Goal: Transaction & Acquisition: Purchase product/service

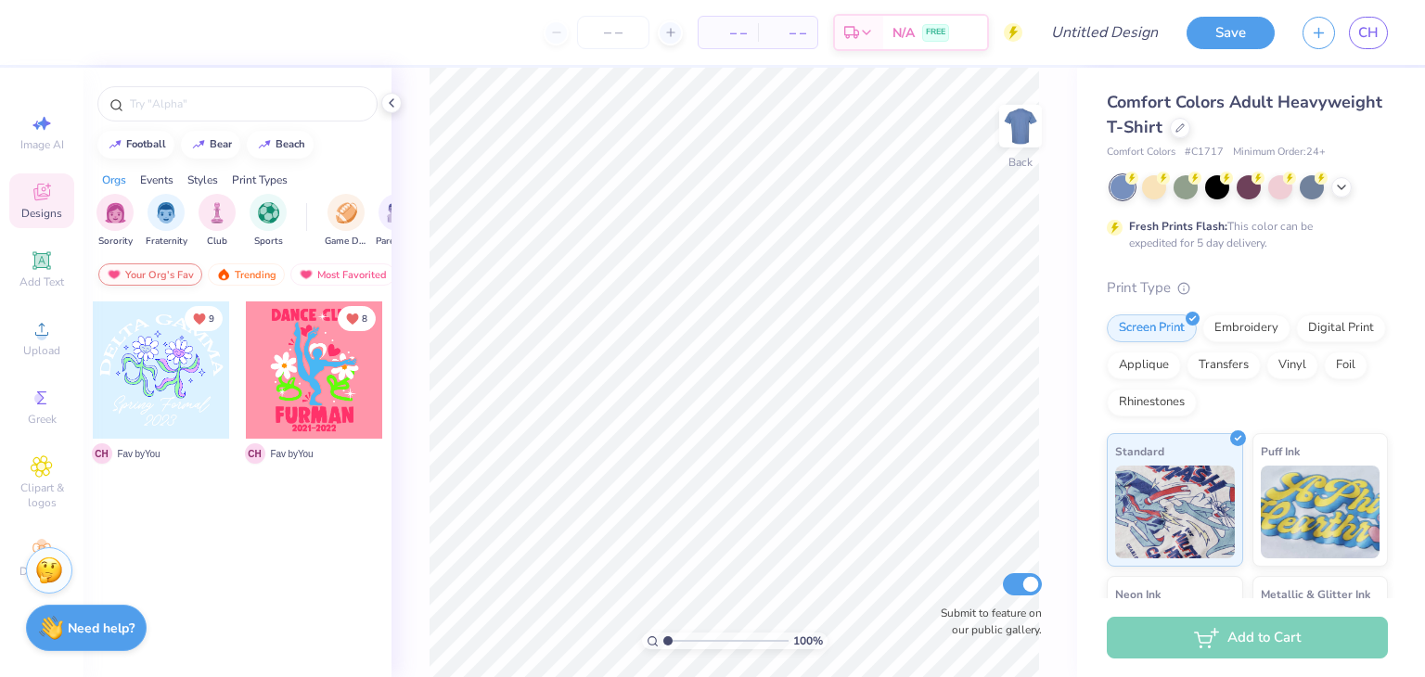
click at [144, 279] on div "Your Org's Fav" at bounding box center [150, 274] width 104 height 22
click at [306, 274] on img at bounding box center [306, 274] width 15 height 13
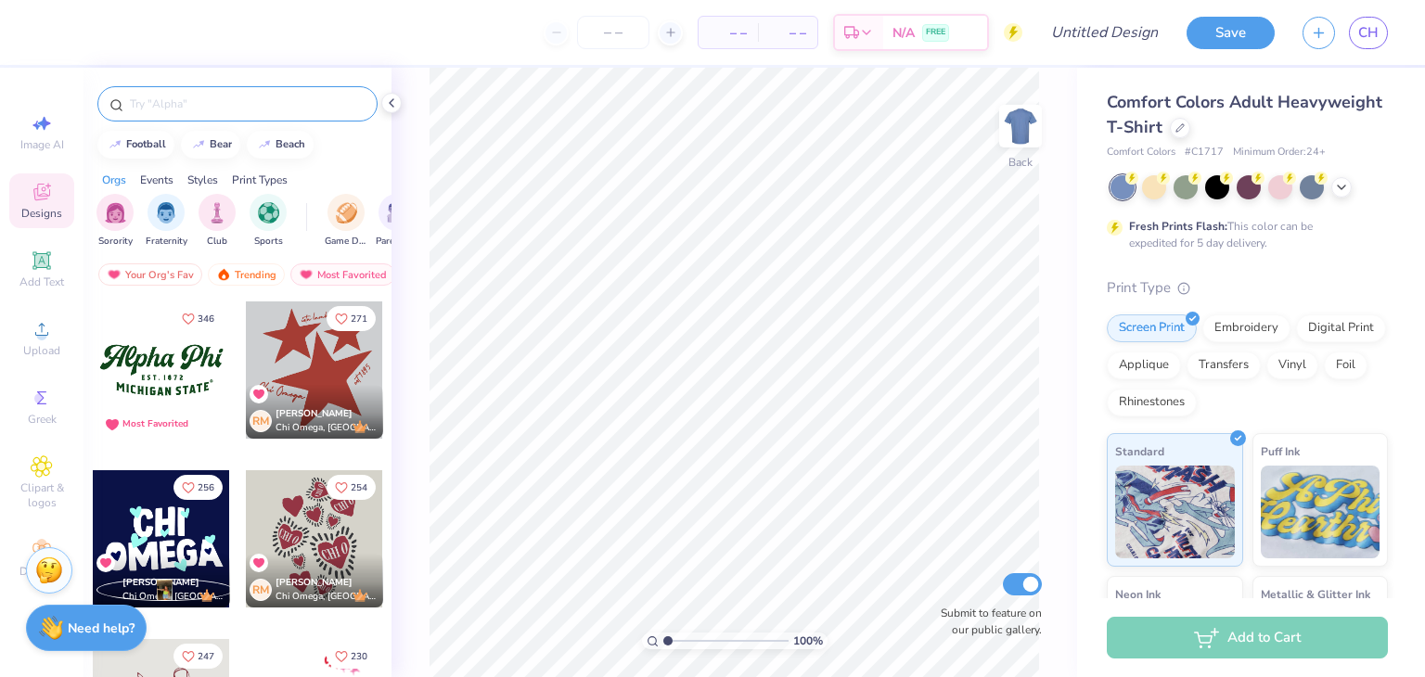
click at [186, 109] on input "text" at bounding box center [246, 104] width 237 height 19
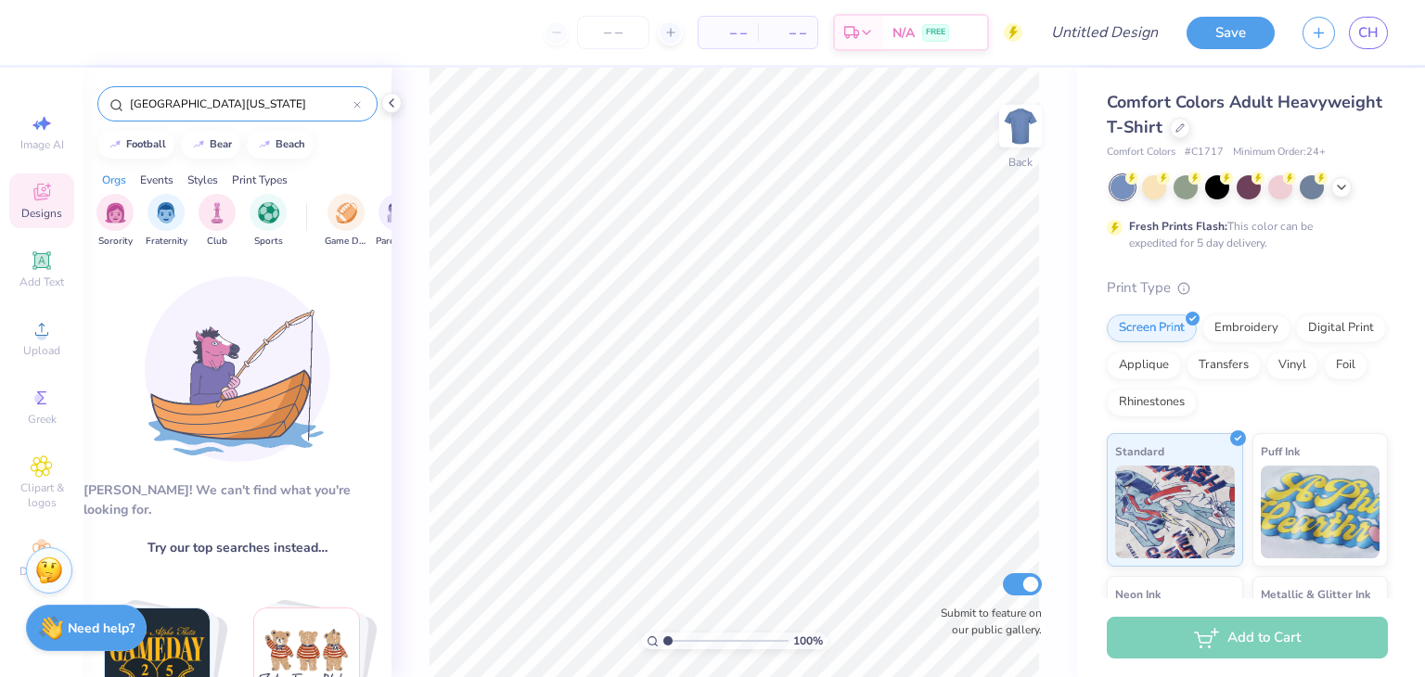
type input "[GEOGRAPHIC_DATA][US_STATE]"
click at [352, 107] on input "[GEOGRAPHIC_DATA][US_STATE]" at bounding box center [240, 104] width 225 height 19
click at [353, 105] on icon at bounding box center [356, 104] width 7 height 7
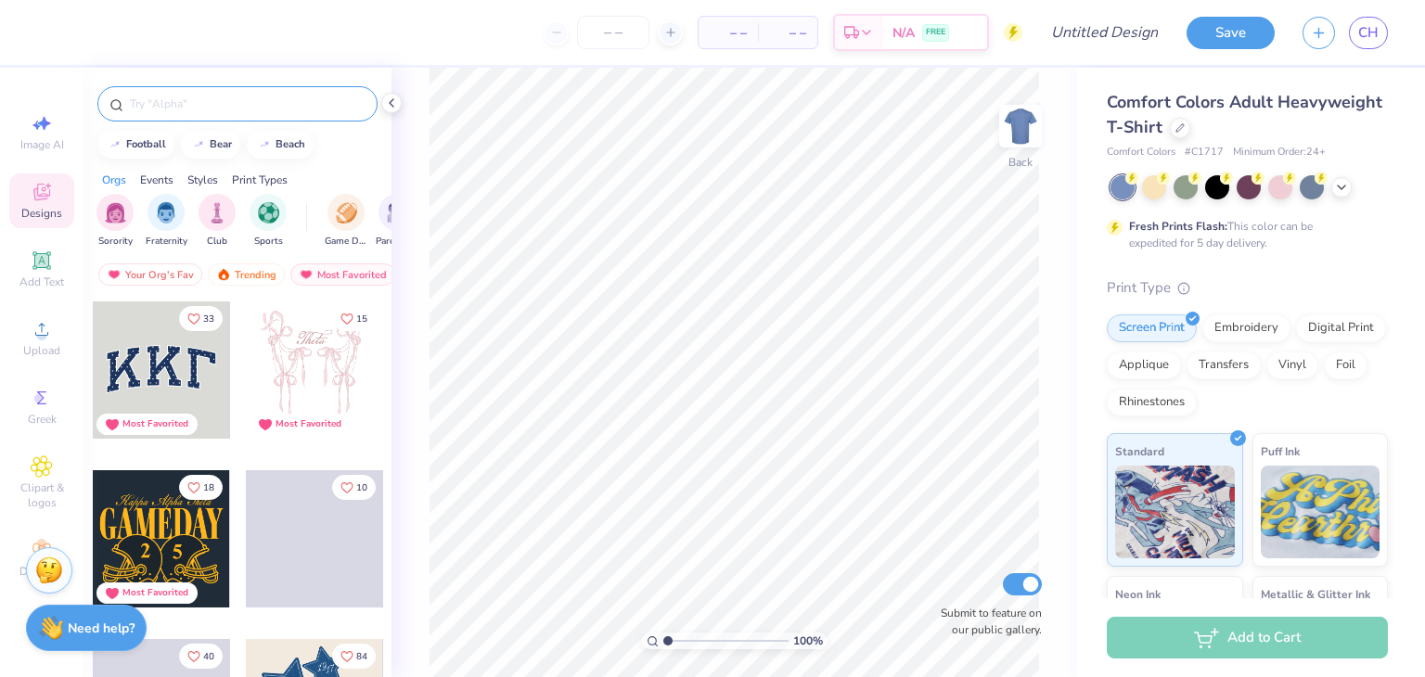
click at [36, 529] on div "Image AI Designs Add Text Upload Greek Clipart & logos Decorate" at bounding box center [41, 345] width 65 height 481
click at [42, 498] on span "Clipart & logos" at bounding box center [41, 495] width 65 height 30
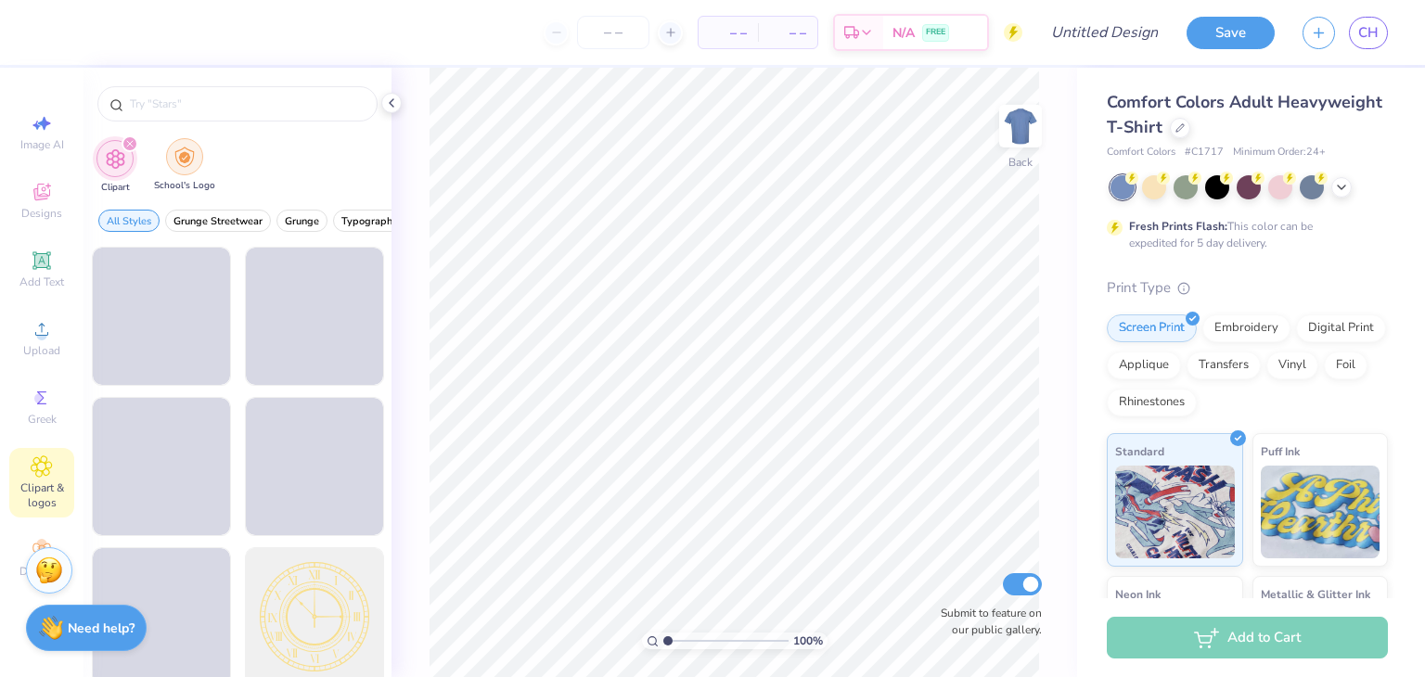
click at [199, 156] on div "filter for School's Logo" at bounding box center [184, 156] width 37 height 37
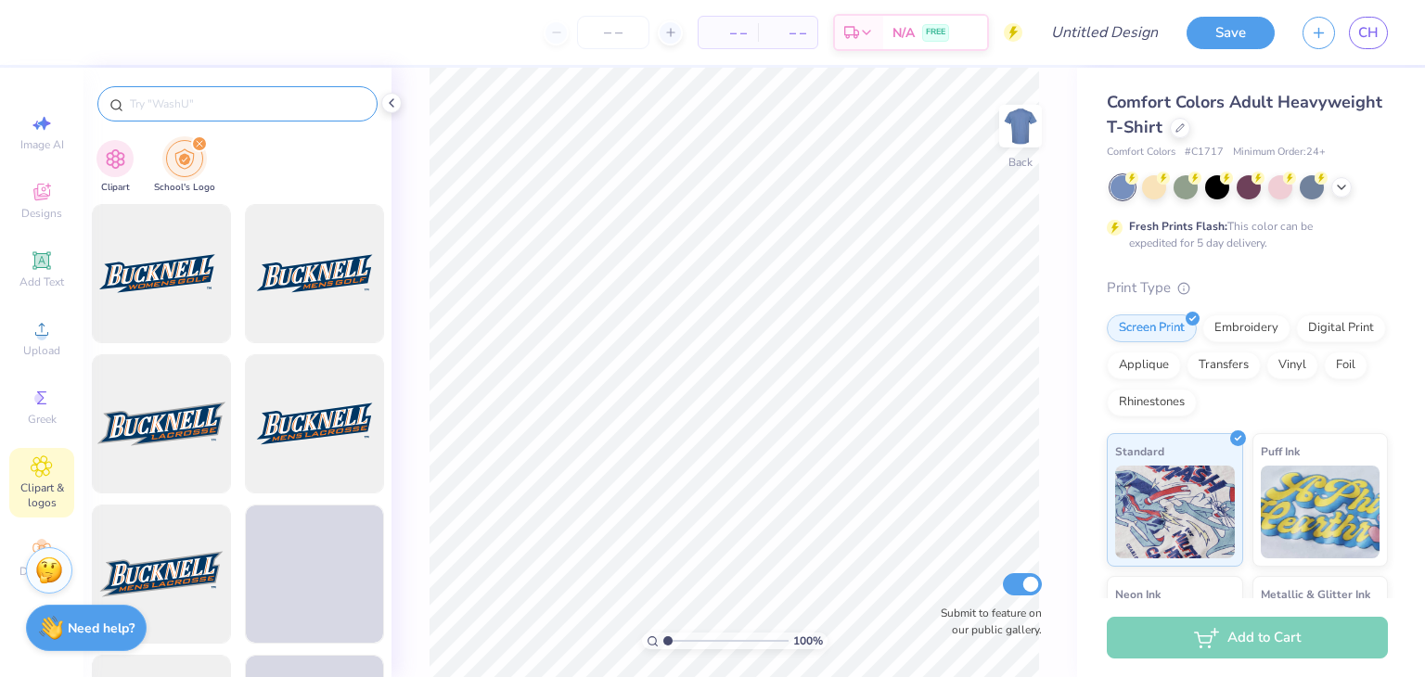
click at [215, 97] on input "text" at bounding box center [246, 104] width 237 height 19
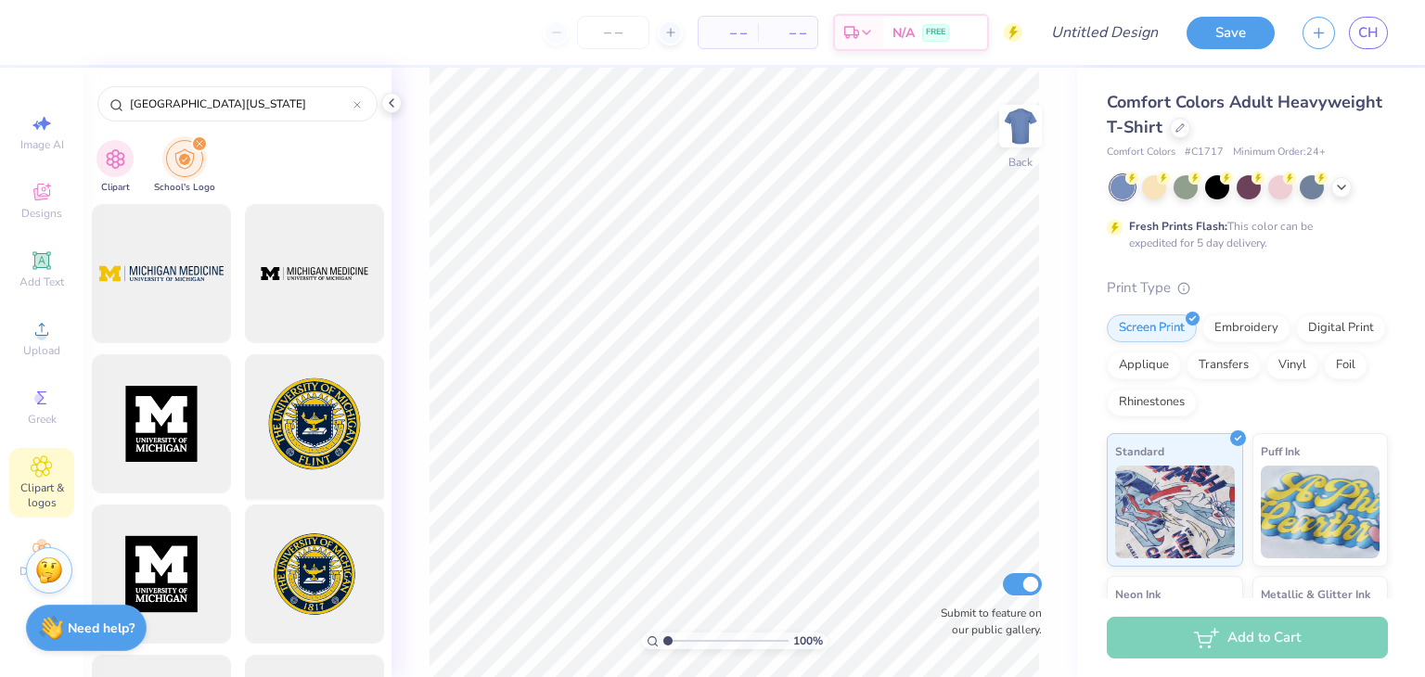
type input "[GEOGRAPHIC_DATA][US_STATE]"
click at [315, 408] on div at bounding box center [313, 424] width 153 height 153
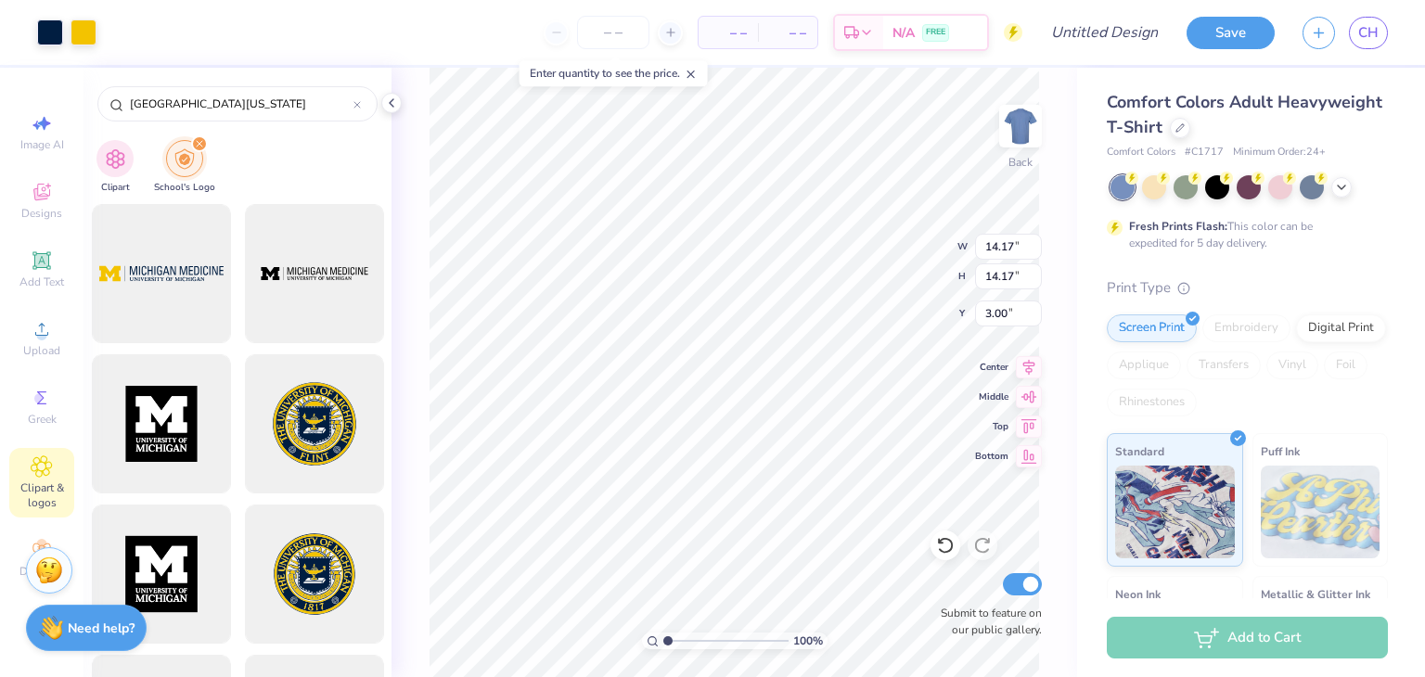
type input "1.30"
type input "9.82"
type input "3.00"
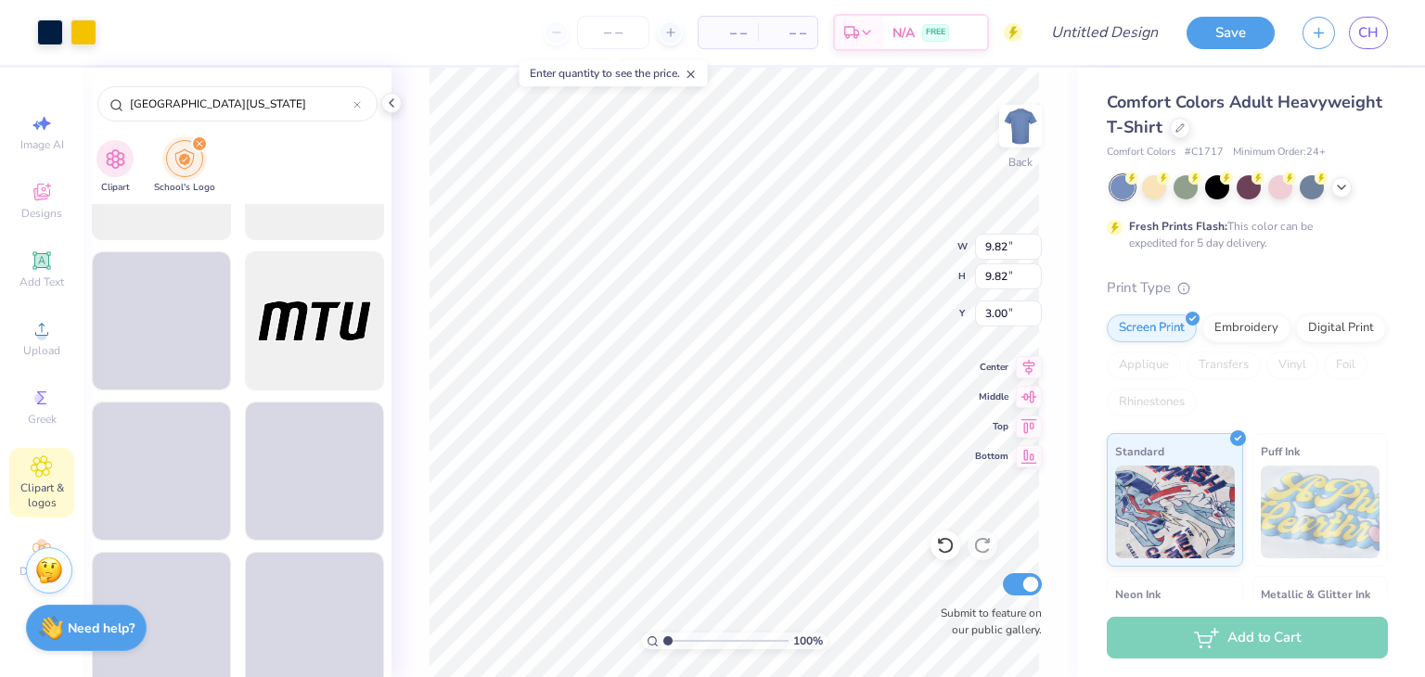
scroll to position [12063, 0]
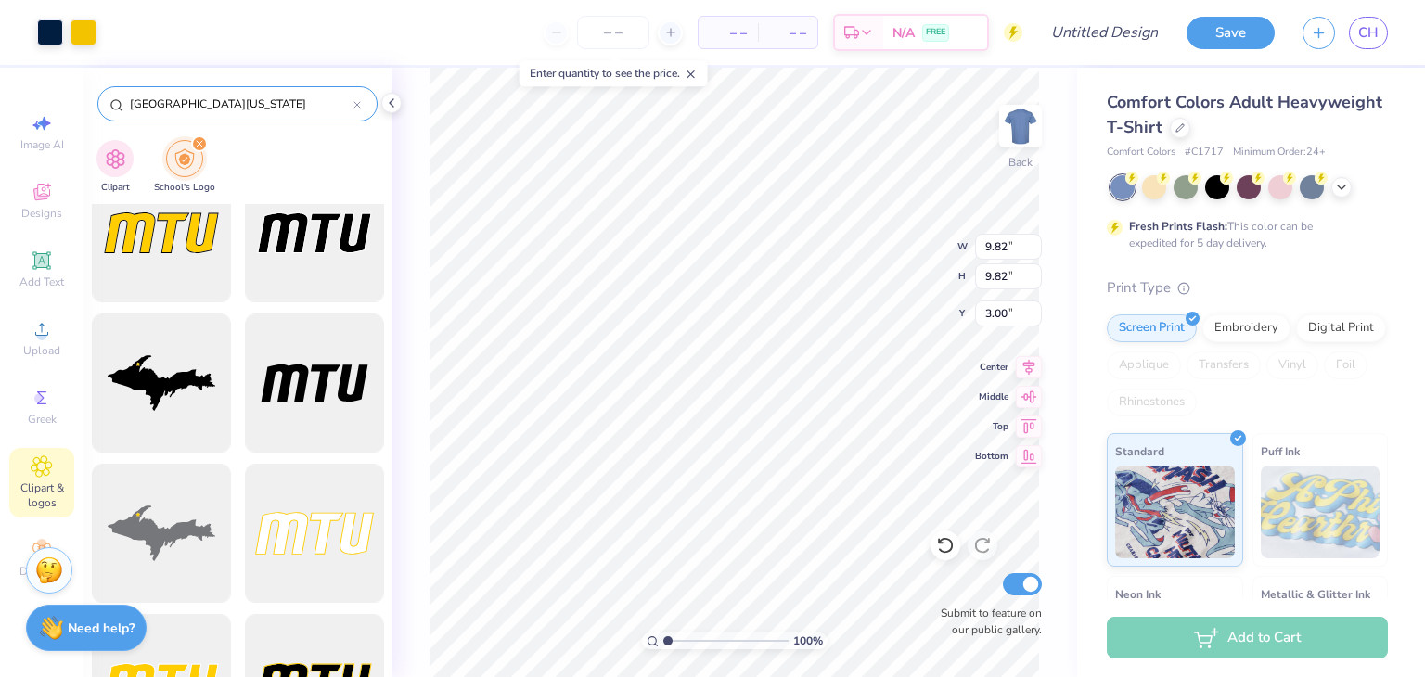
click at [262, 105] on input "[GEOGRAPHIC_DATA][US_STATE]" at bounding box center [240, 104] width 225 height 19
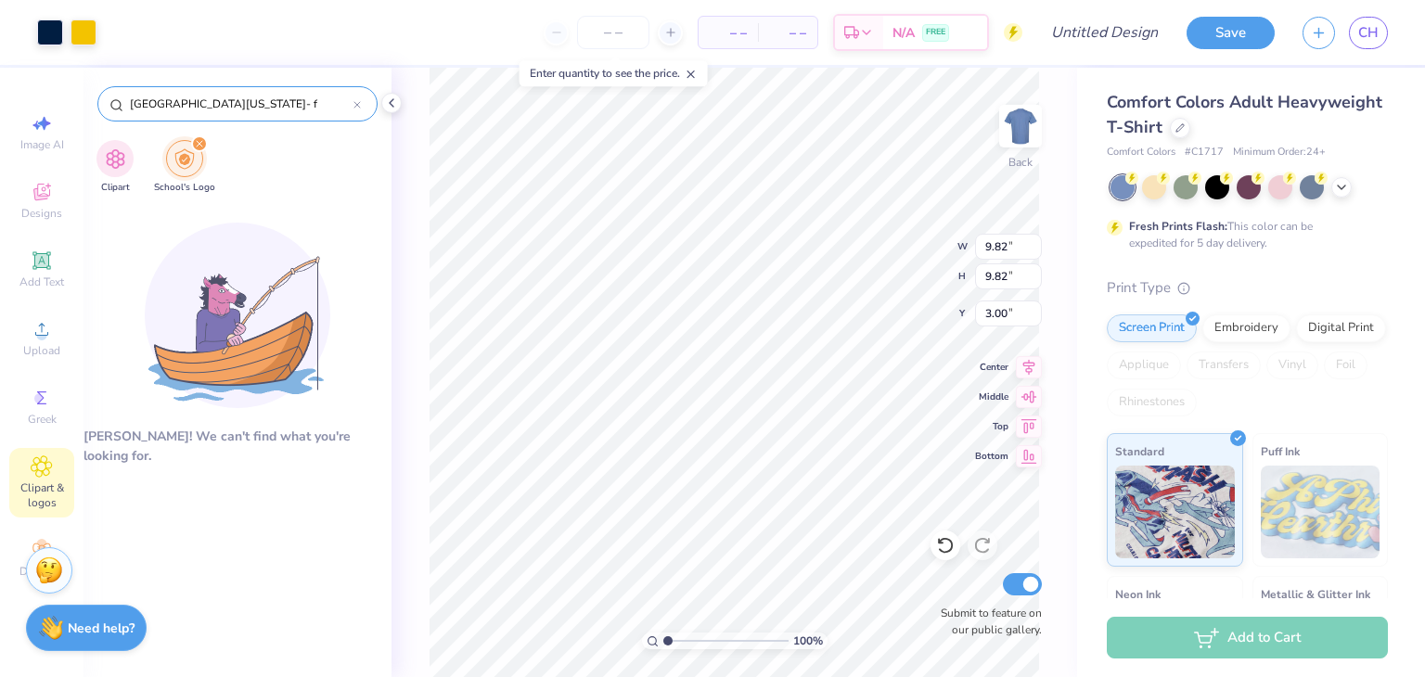
type input "[GEOGRAPHIC_DATA][US_STATE]-"
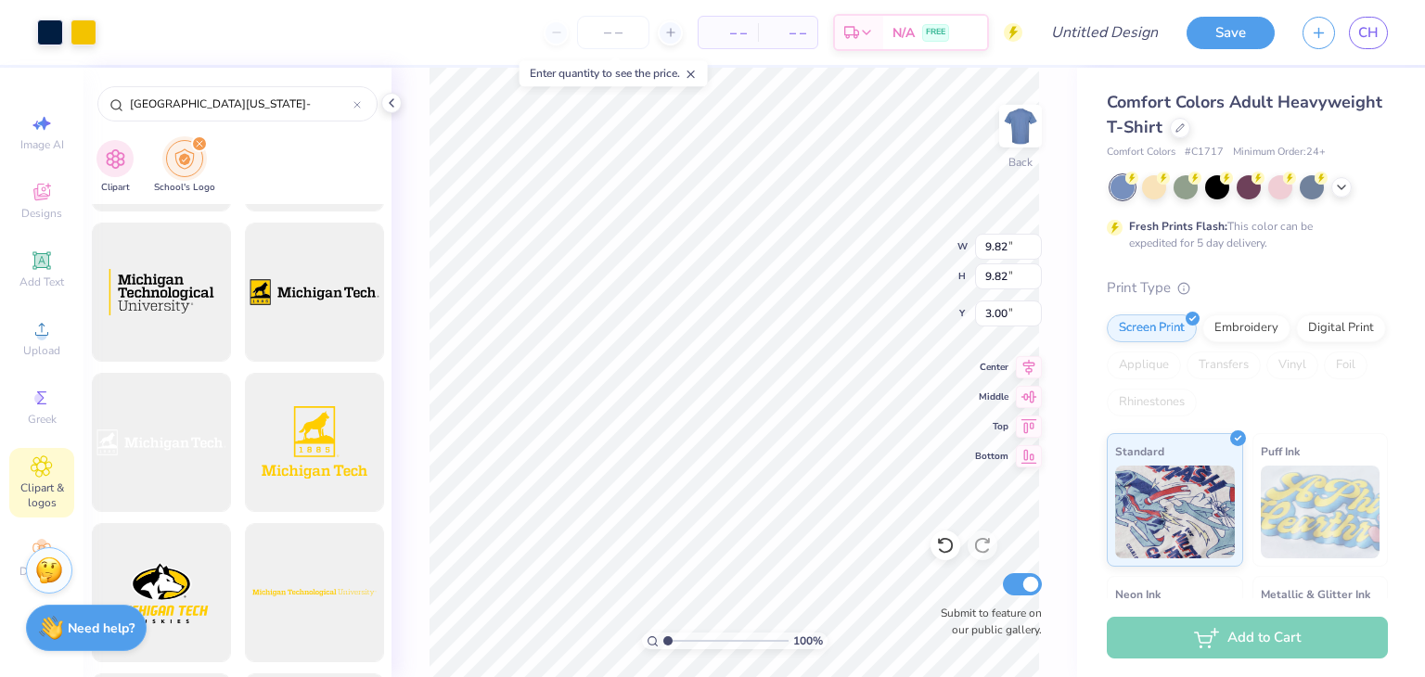
scroll to position [1670, 0]
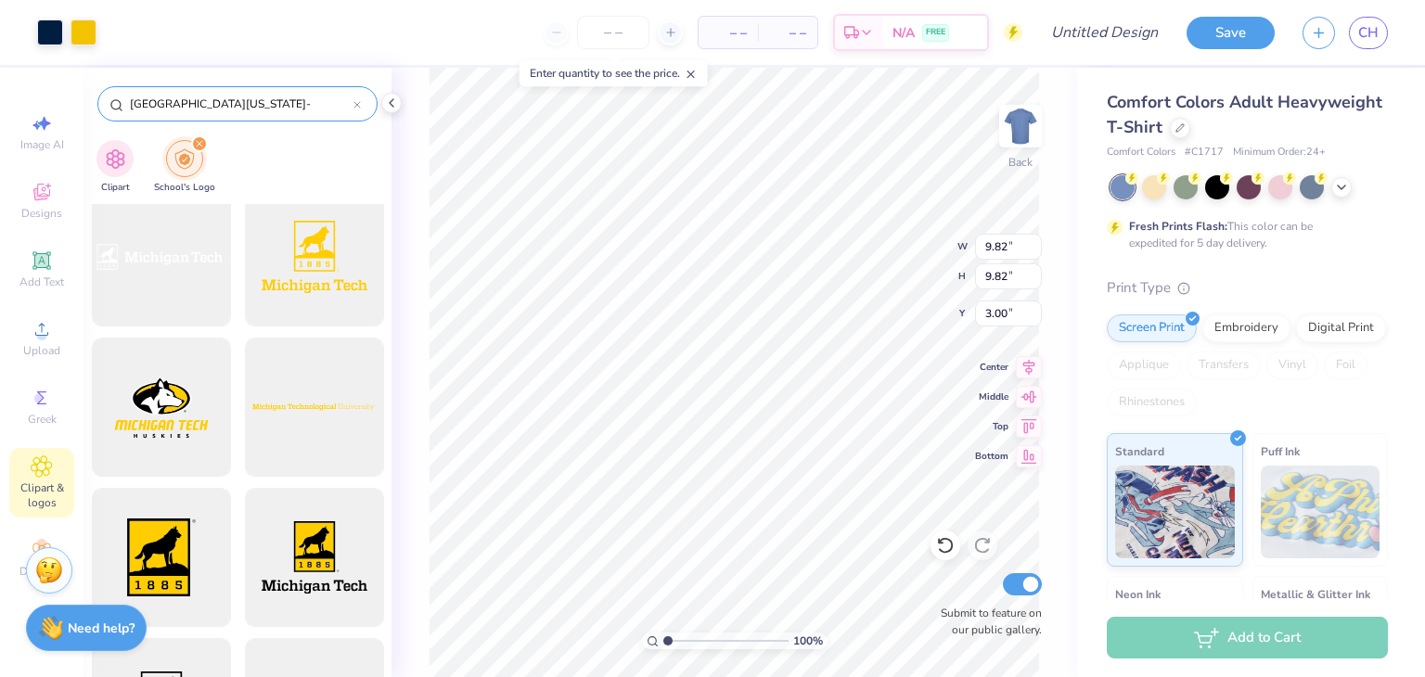
click at [359, 109] on div at bounding box center [356, 104] width 7 height 17
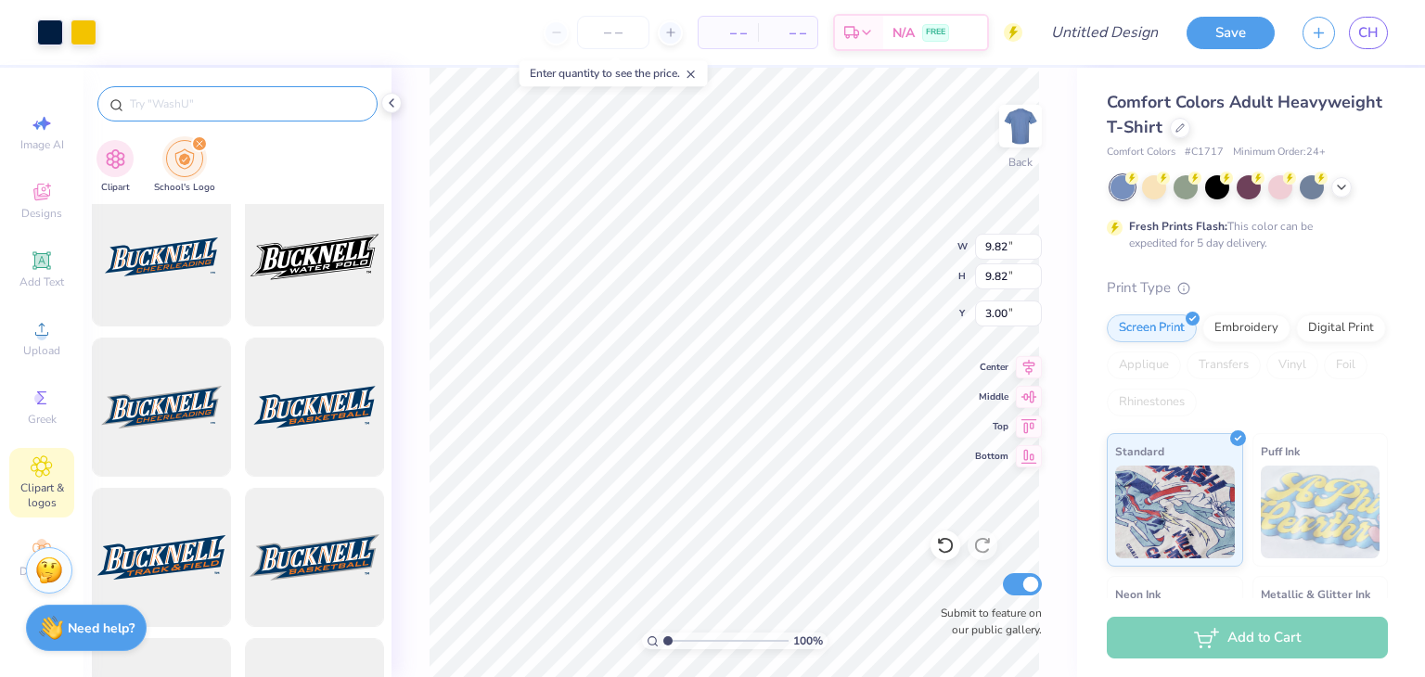
type input "8.69"
click at [1020, 145] on img at bounding box center [1020, 126] width 74 height 74
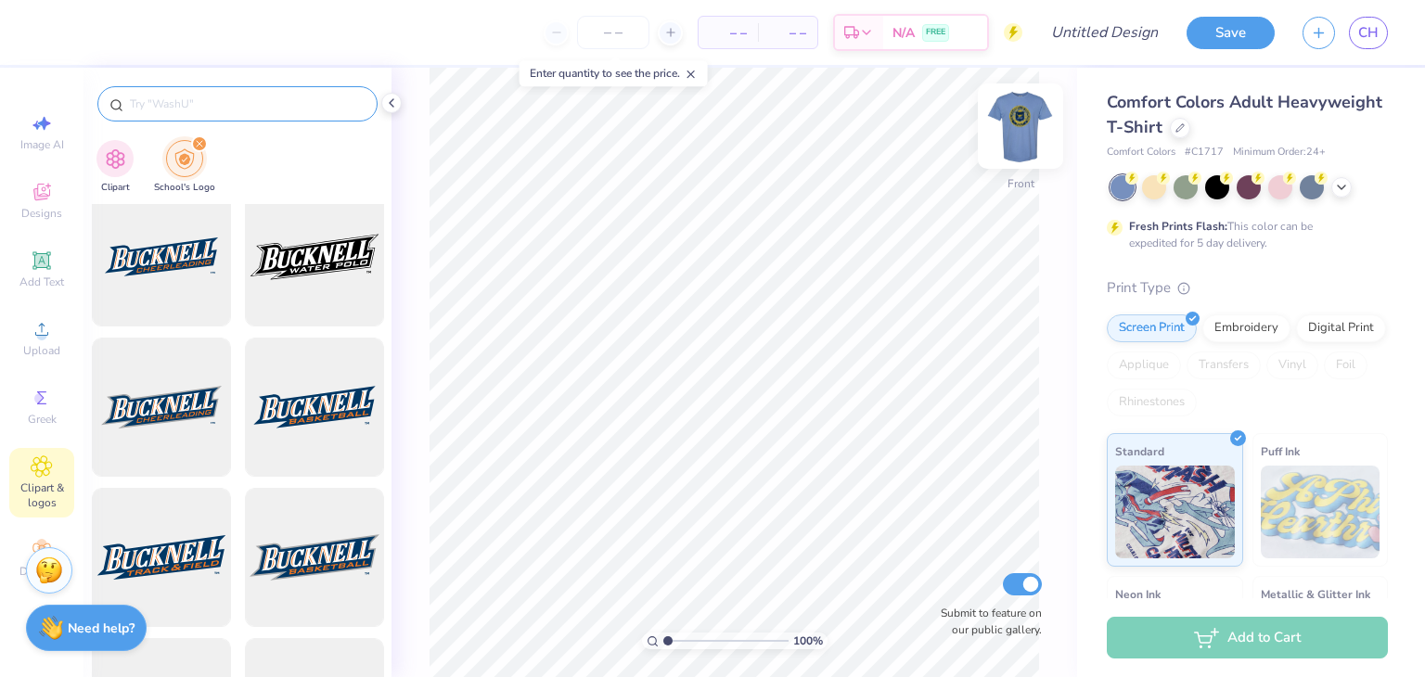
click at [1020, 146] on img at bounding box center [1020, 126] width 74 height 74
click at [1026, 152] on img at bounding box center [1020, 126] width 74 height 74
click at [1026, 153] on img at bounding box center [1020, 126] width 74 height 74
click at [1028, 120] on div "100 % Back W 8.69 8.69 " H 8.69 8.69 " Y 3.00 3.00 " Center Middle Top Bottom S…" at bounding box center [733, 372] width 685 height 609
click at [1021, 131] on div "100 % Back W 8.69 8.69 " H 8.69 8.69 " Y 3.00 3.00 " Center Middle Top Bottom S…" at bounding box center [733, 372] width 685 height 609
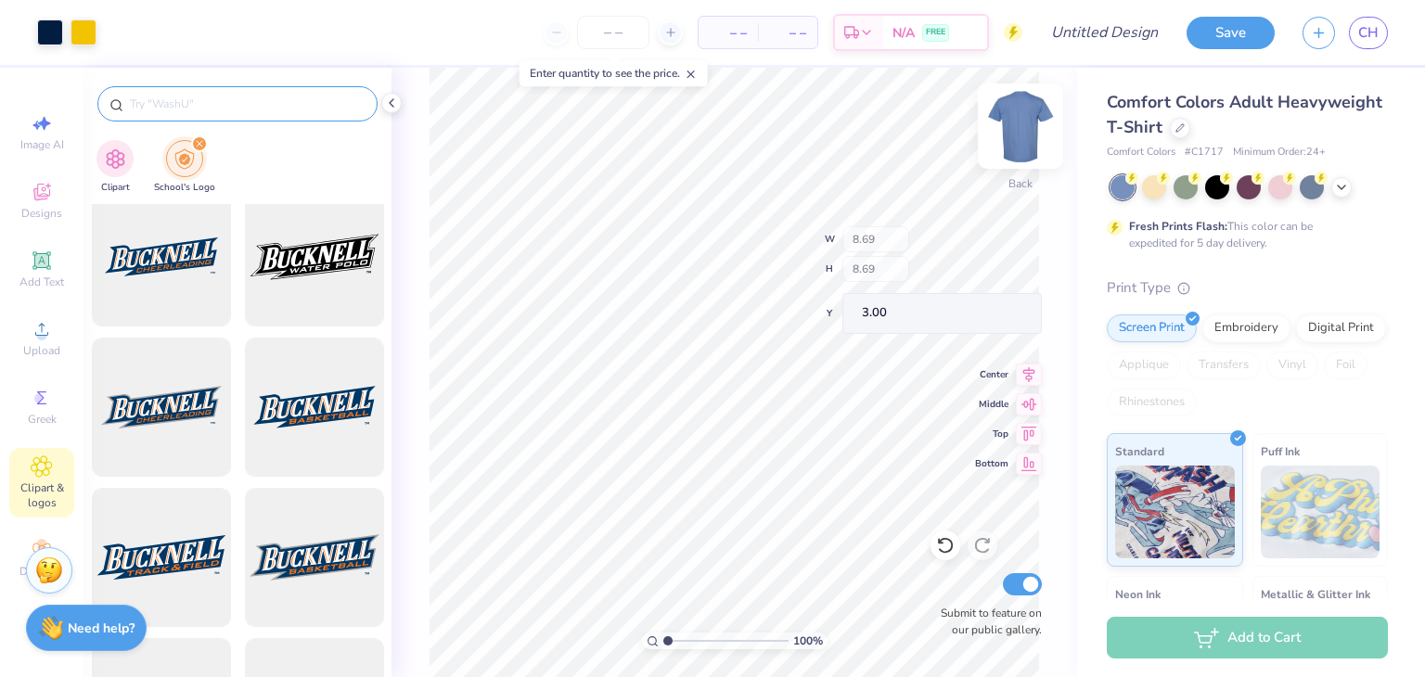
click at [1021, 132] on img at bounding box center [1020, 126] width 74 height 74
click at [1026, 154] on img at bounding box center [1020, 126] width 74 height 74
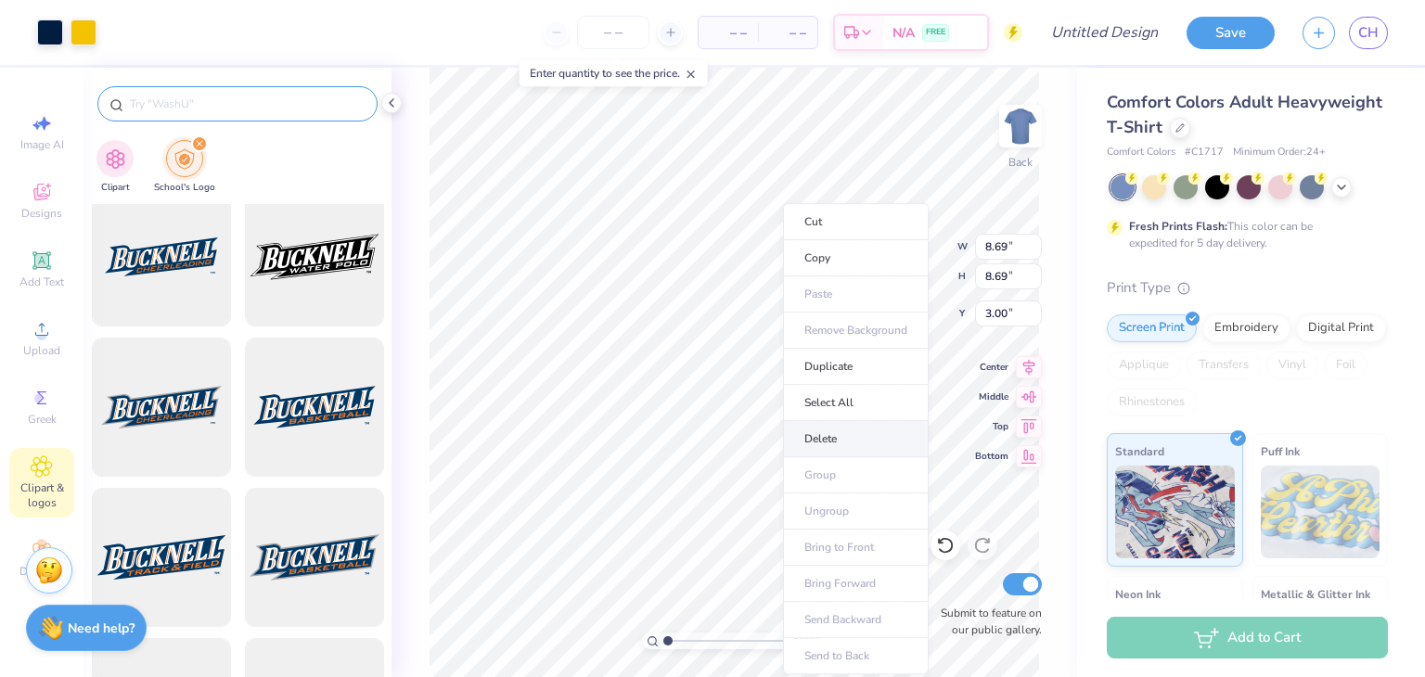
click at [833, 428] on li "Delete" at bounding box center [856, 439] width 146 height 36
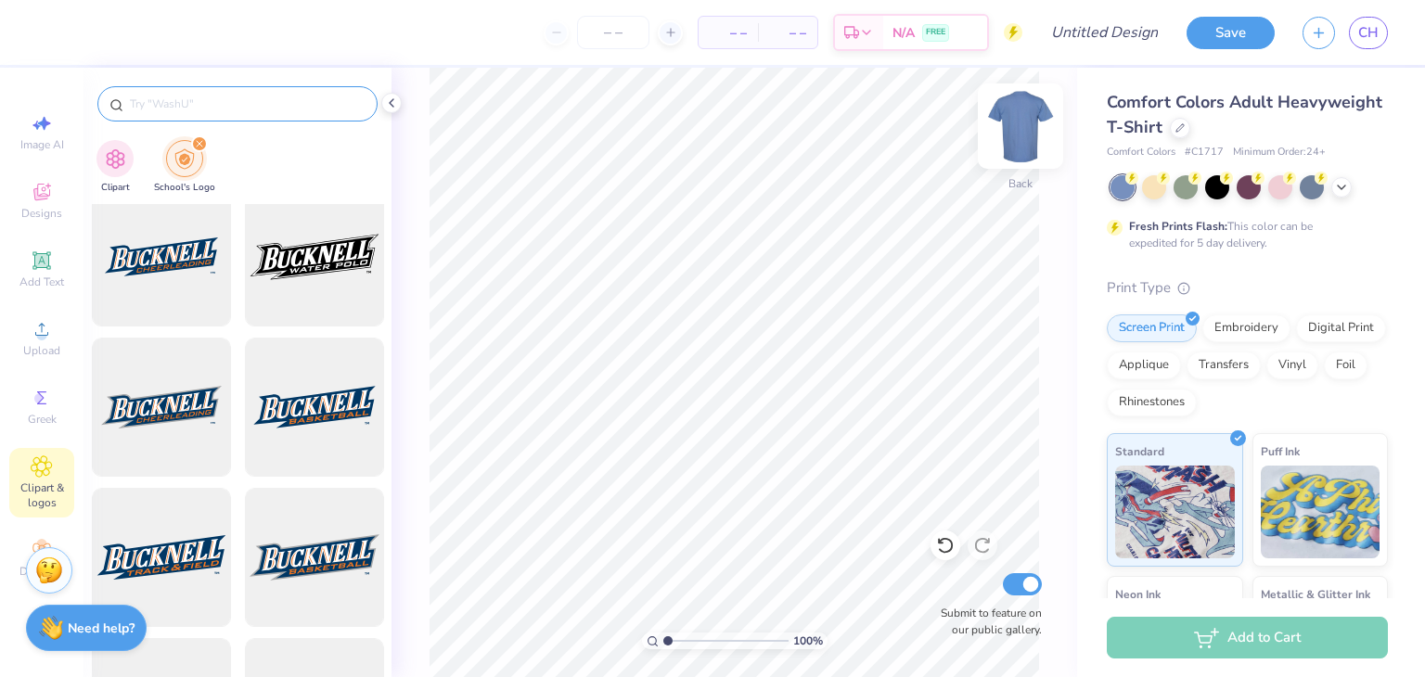
click at [1002, 122] on img at bounding box center [1020, 126] width 74 height 74
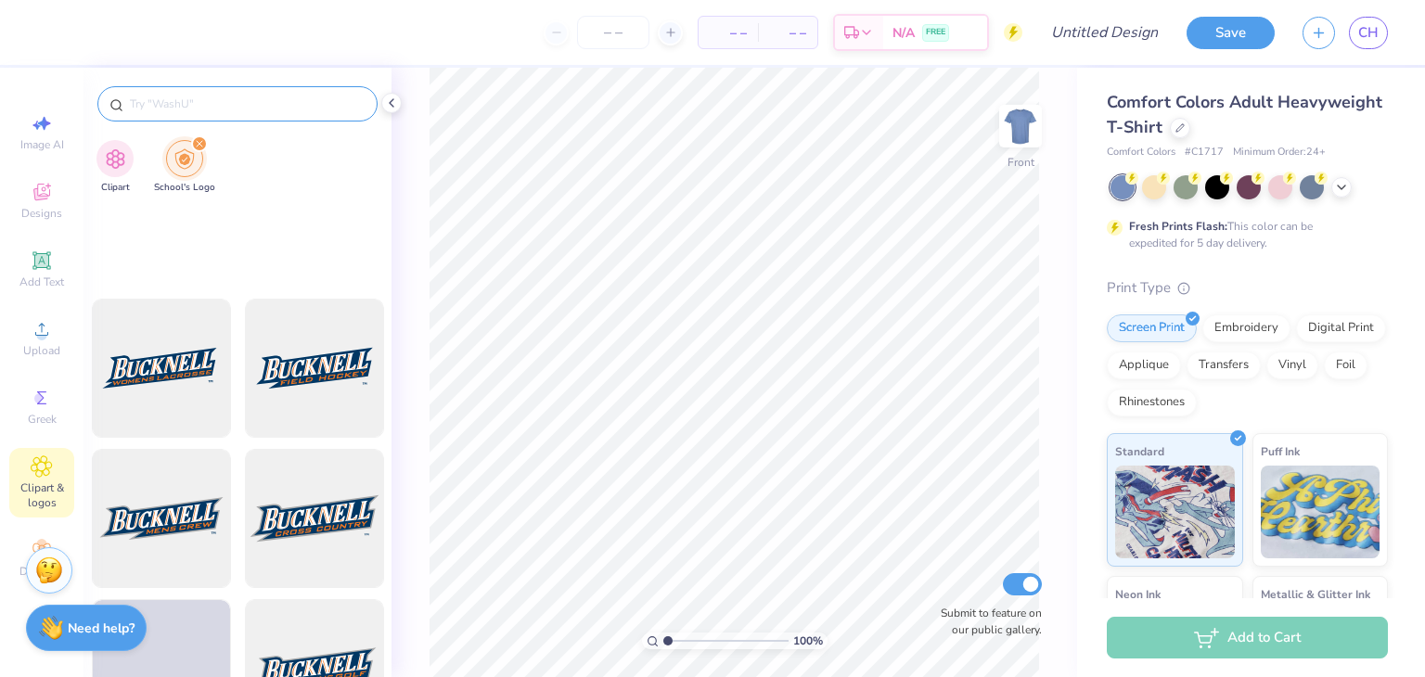
scroll to position [278, 0]
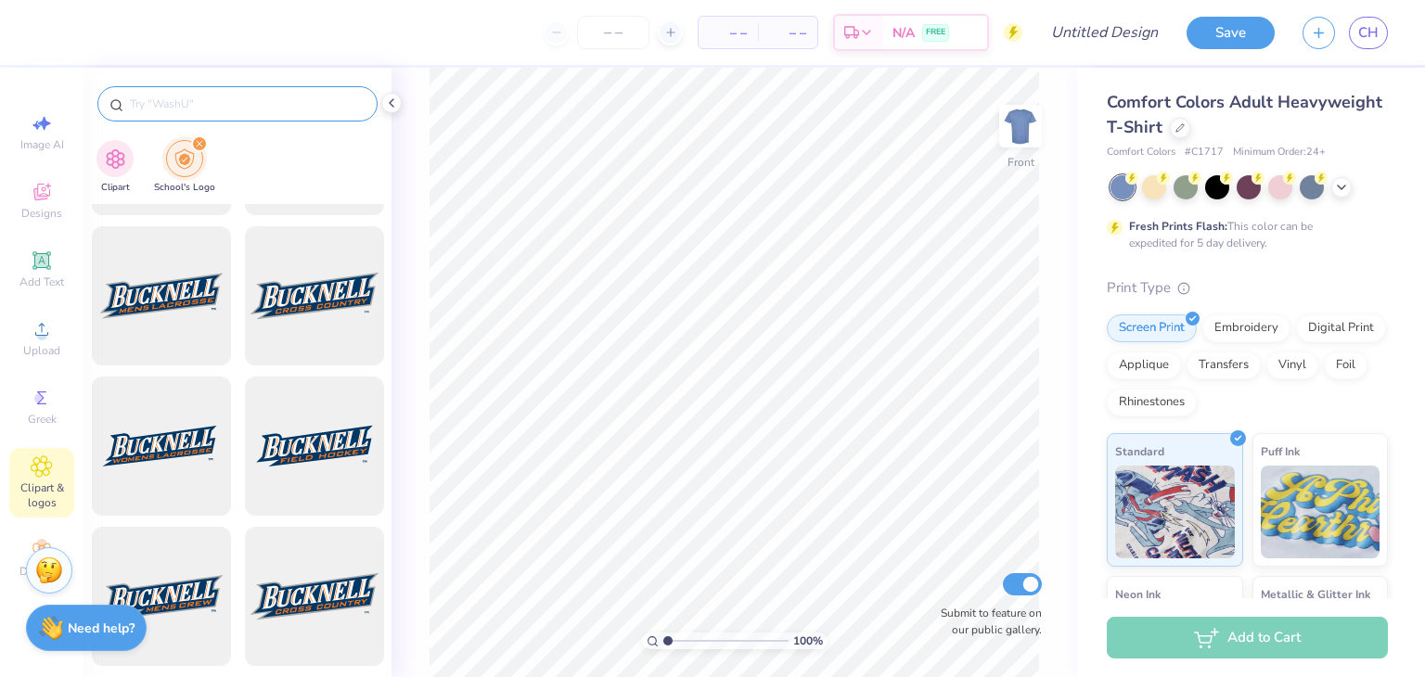
click at [250, 123] on div at bounding box center [237, 99] width 308 height 63
click at [253, 118] on div at bounding box center [237, 103] width 280 height 35
click at [254, 112] on div at bounding box center [237, 103] width 280 height 35
click at [252, 103] on input "text" at bounding box center [246, 104] width 237 height 19
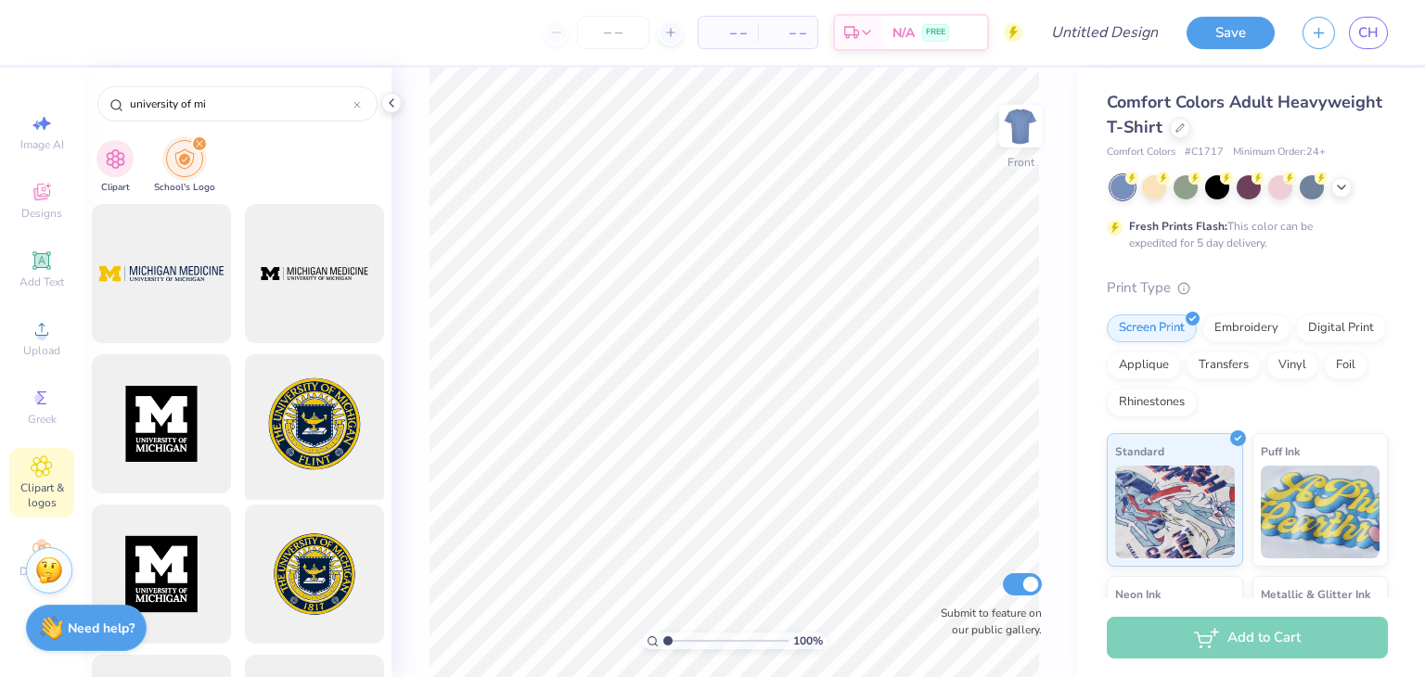
type input "university of mi"
click at [269, 475] on div at bounding box center [313, 424] width 153 height 153
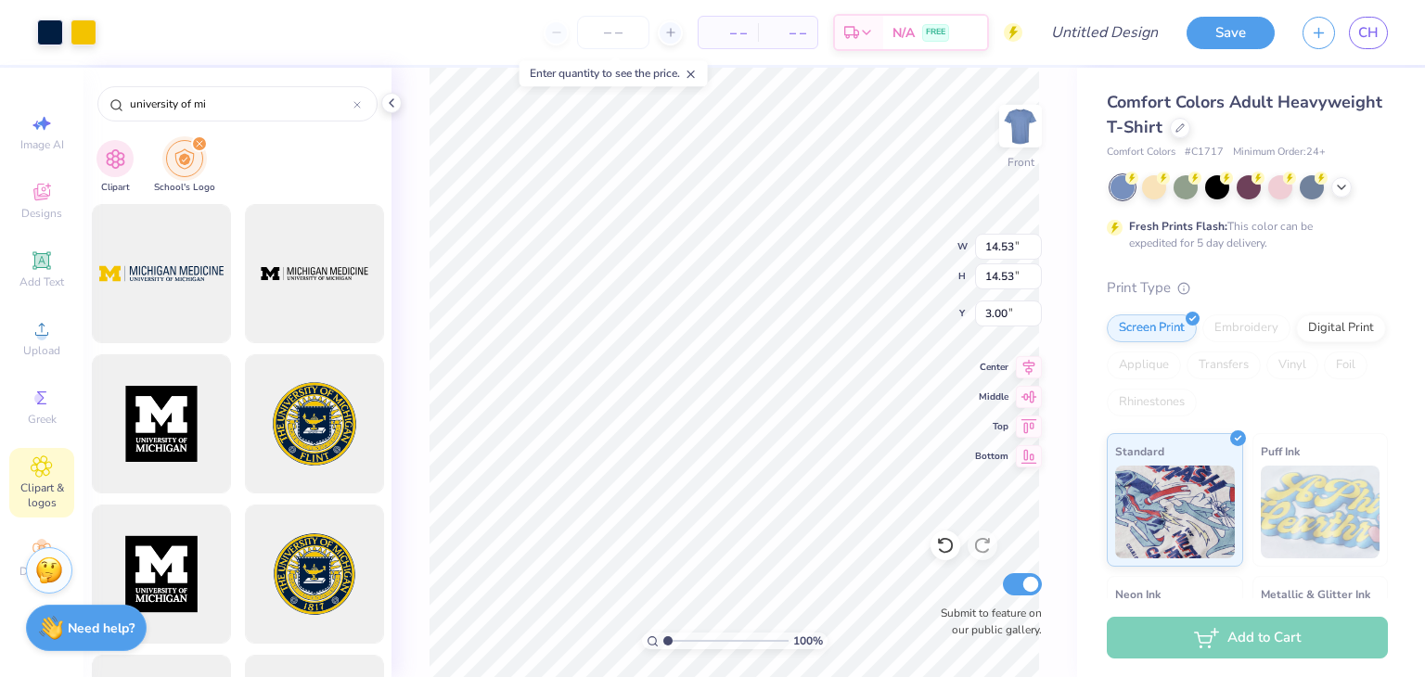
type input "11.27"
type input "6.43"
click at [29, 253] on div "Add Text" at bounding box center [41, 269] width 65 height 55
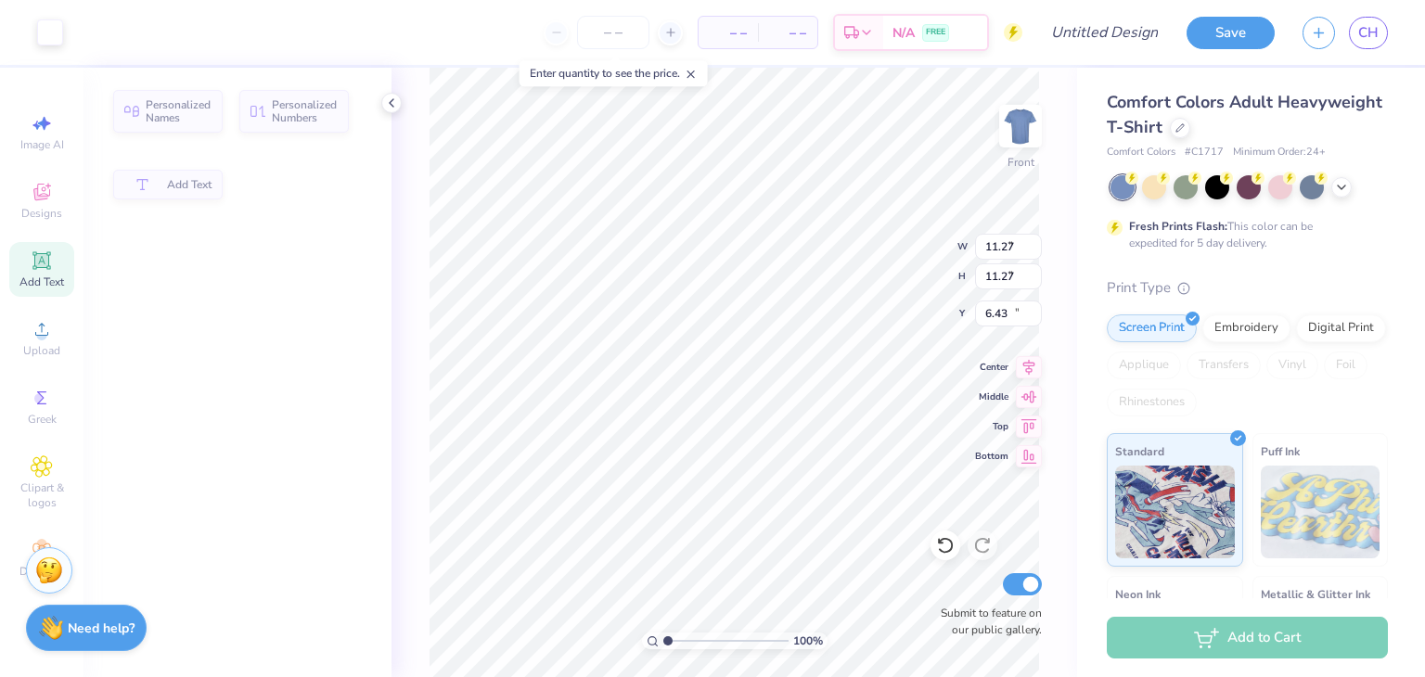
type input "5.69"
type input "1.65"
type input "12.93"
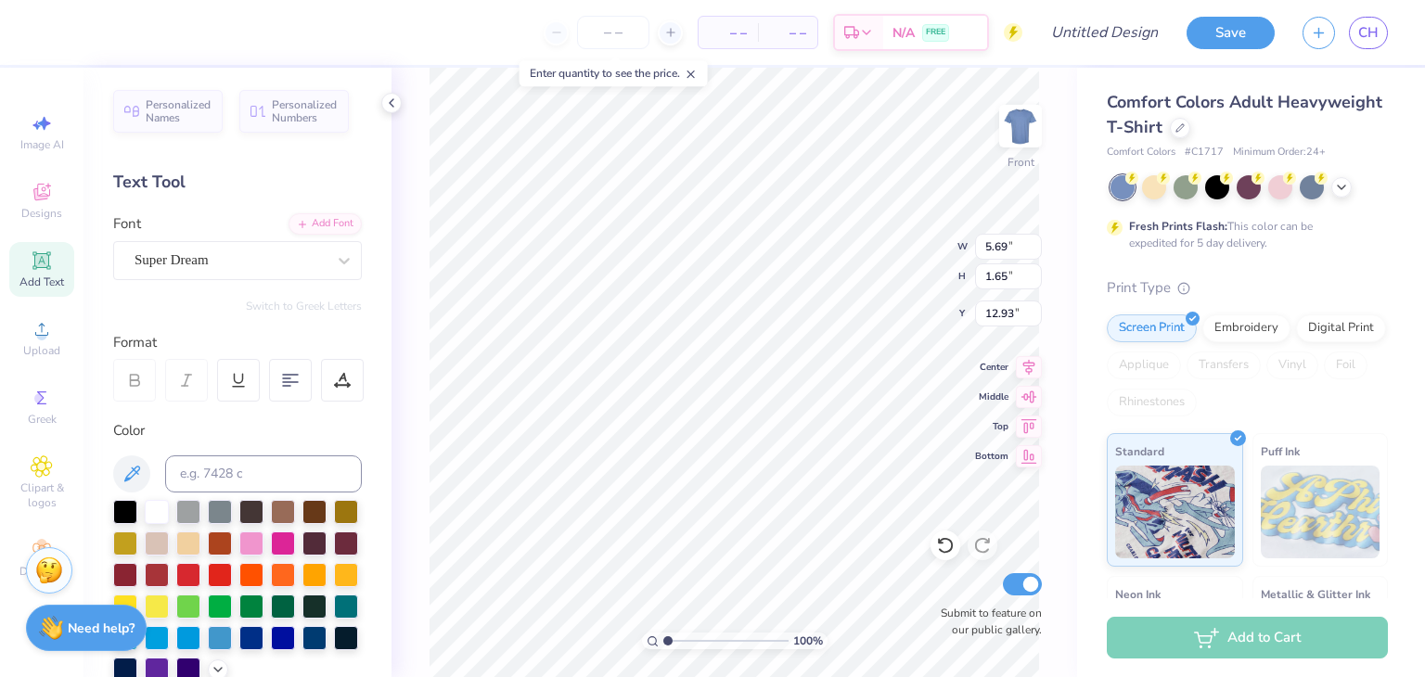
scroll to position [15, 3]
click at [809, 439] on li "Delete" at bounding box center [841, 439] width 146 height 36
click at [218, 121] on div "Personalized Names" at bounding box center [167, 108] width 109 height 43
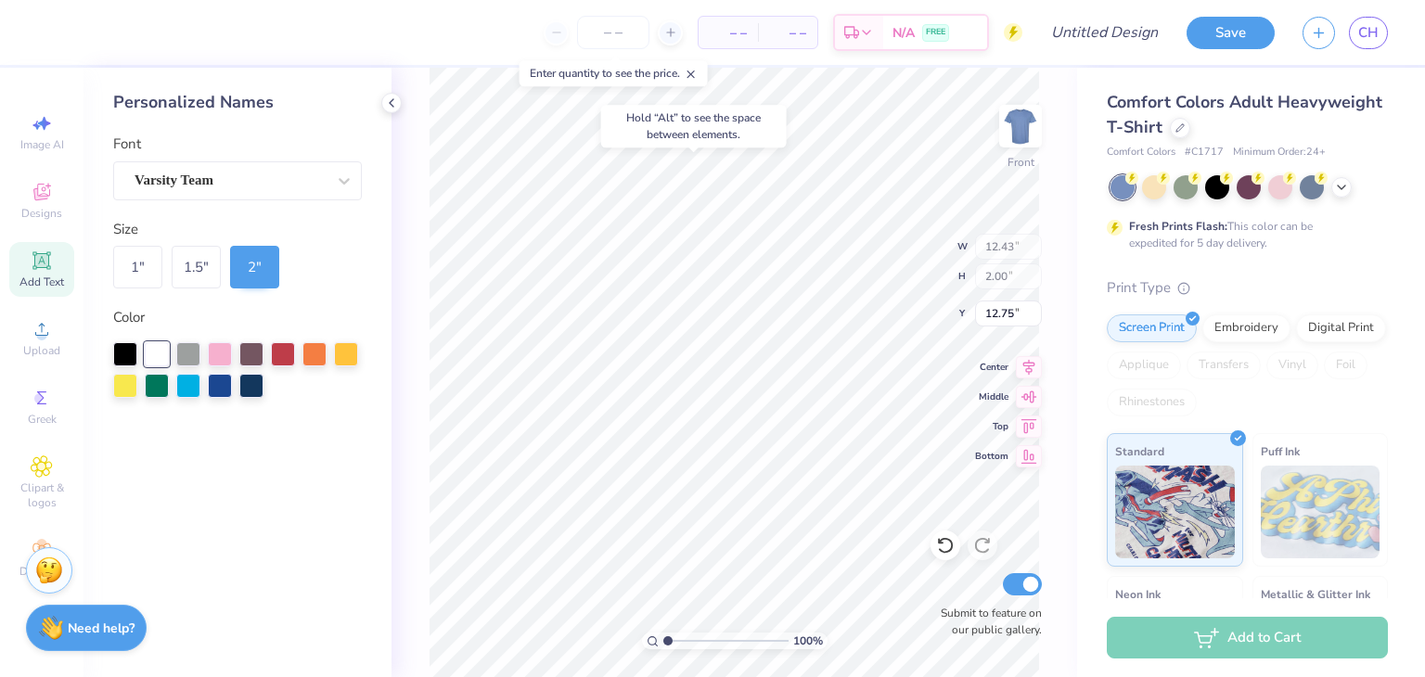
type input "3.57"
click at [210, 175] on div "Varsity Team" at bounding box center [230, 180] width 195 height 29
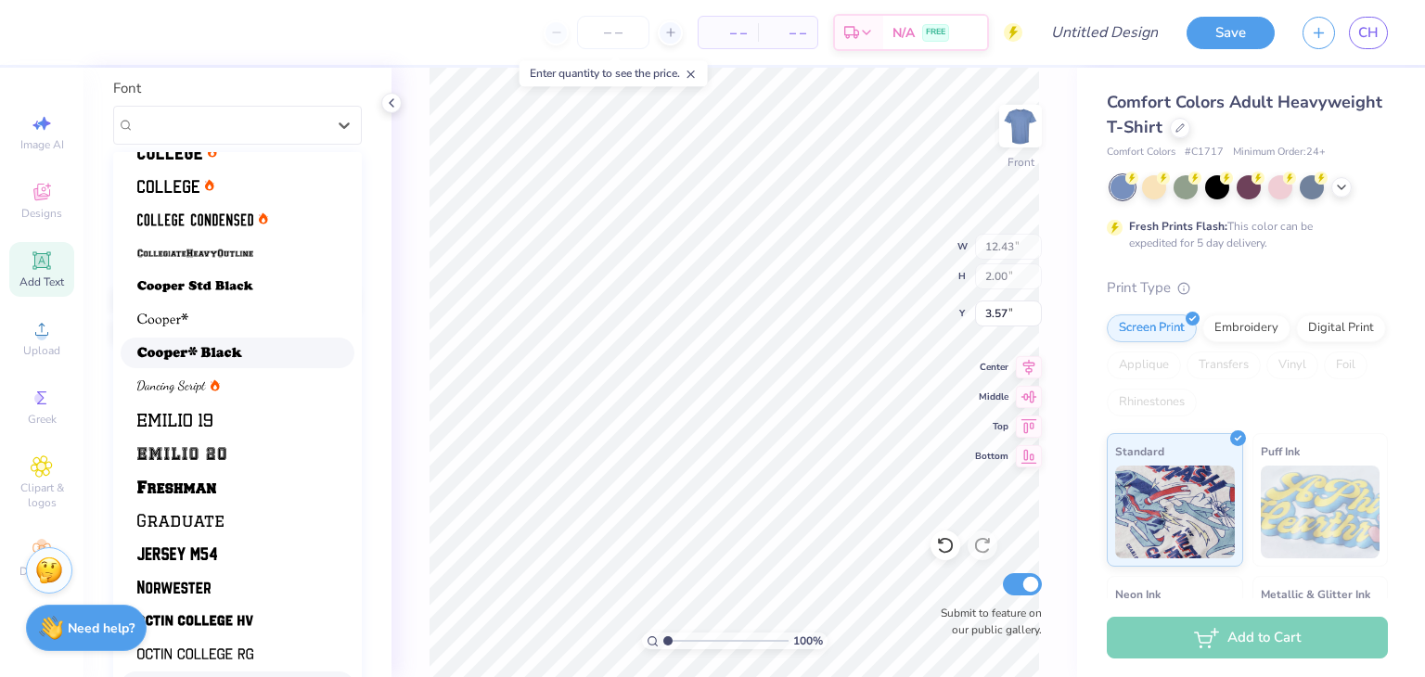
scroll to position [85, 0]
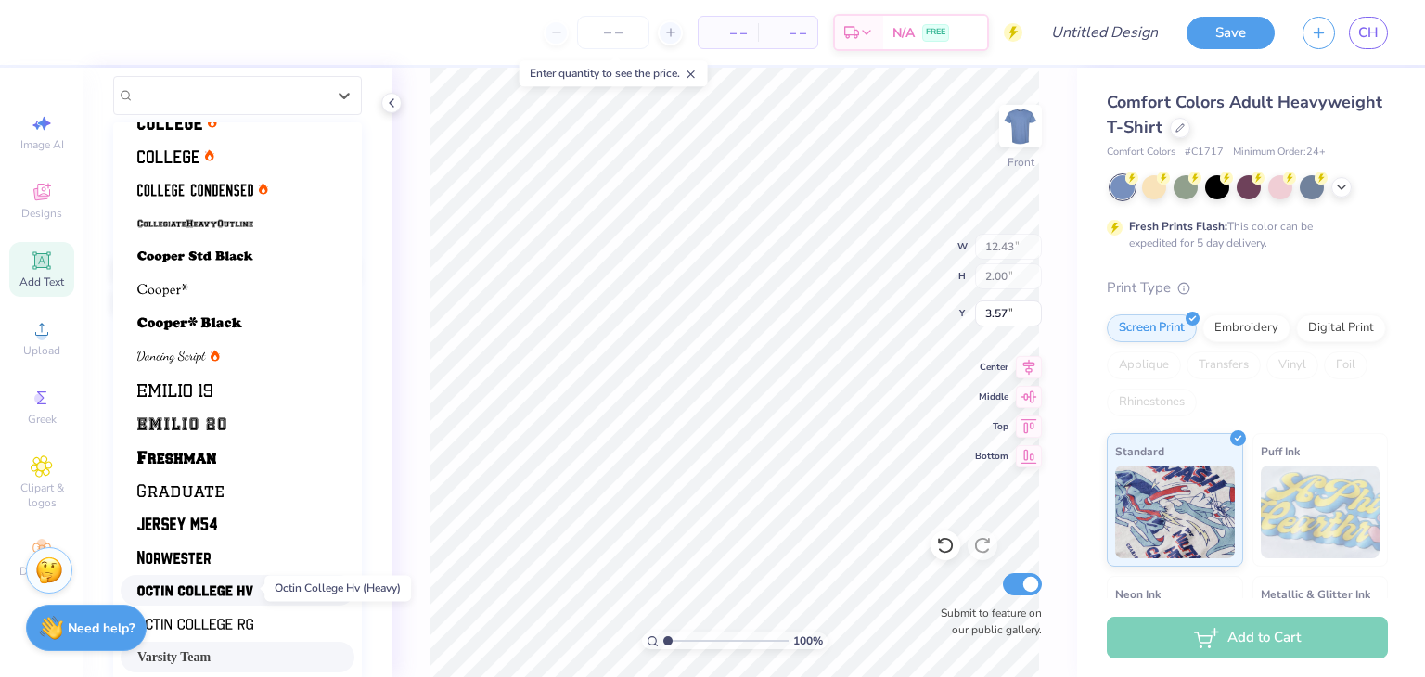
click at [245, 581] on span at bounding box center [195, 590] width 116 height 19
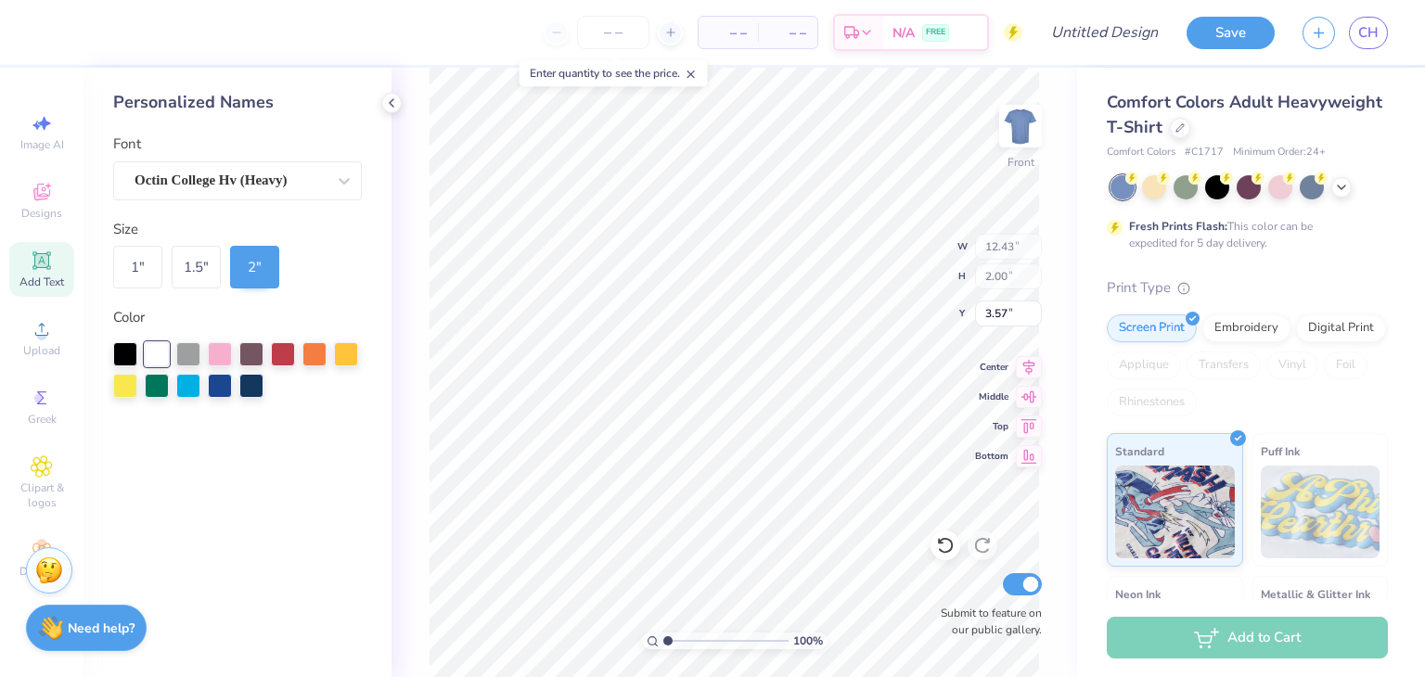
scroll to position [0, 0]
click at [297, 184] on div "Octin College Hv (Heavy)" at bounding box center [230, 180] width 195 height 29
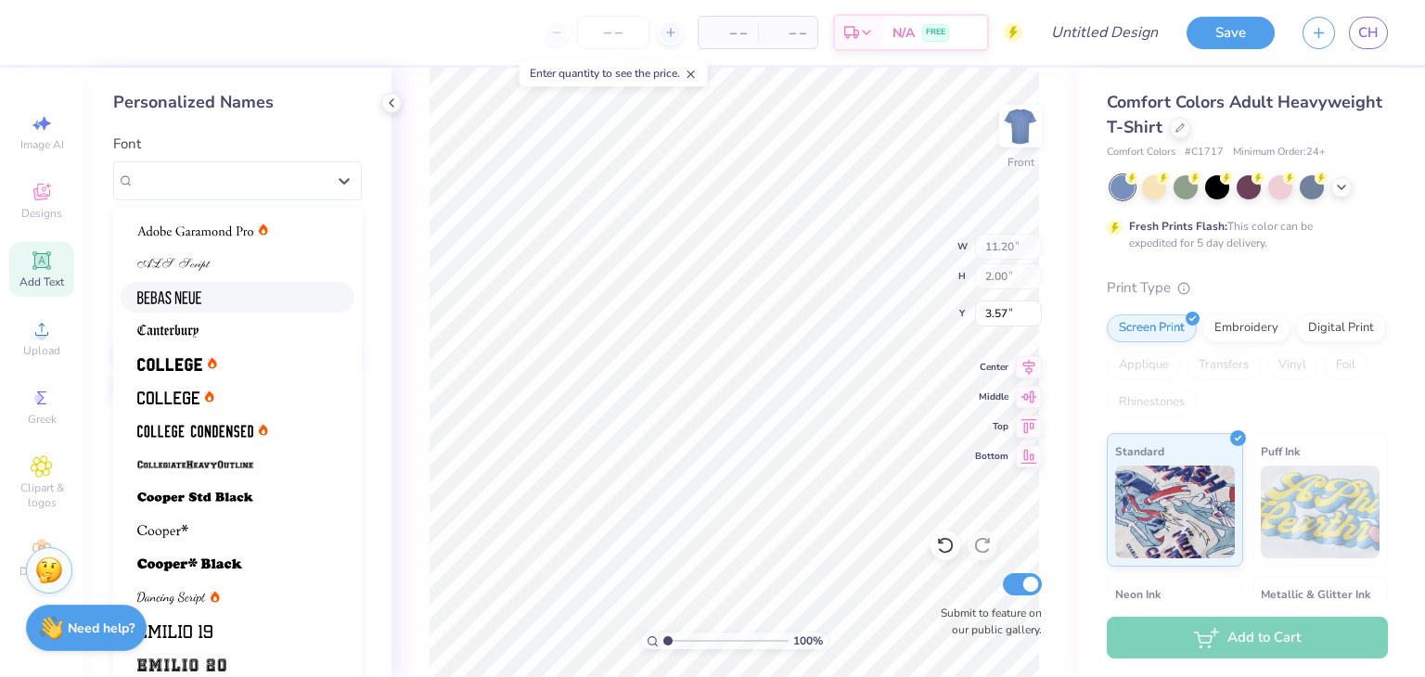
click at [193, 283] on div at bounding box center [238, 297] width 234 height 31
click at [292, 185] on div "Bebas Neue" at bounding box center [230, 180] width 195 height 29
click at [271, 376] on div at bounding box center [238, 364] width 234 height 31
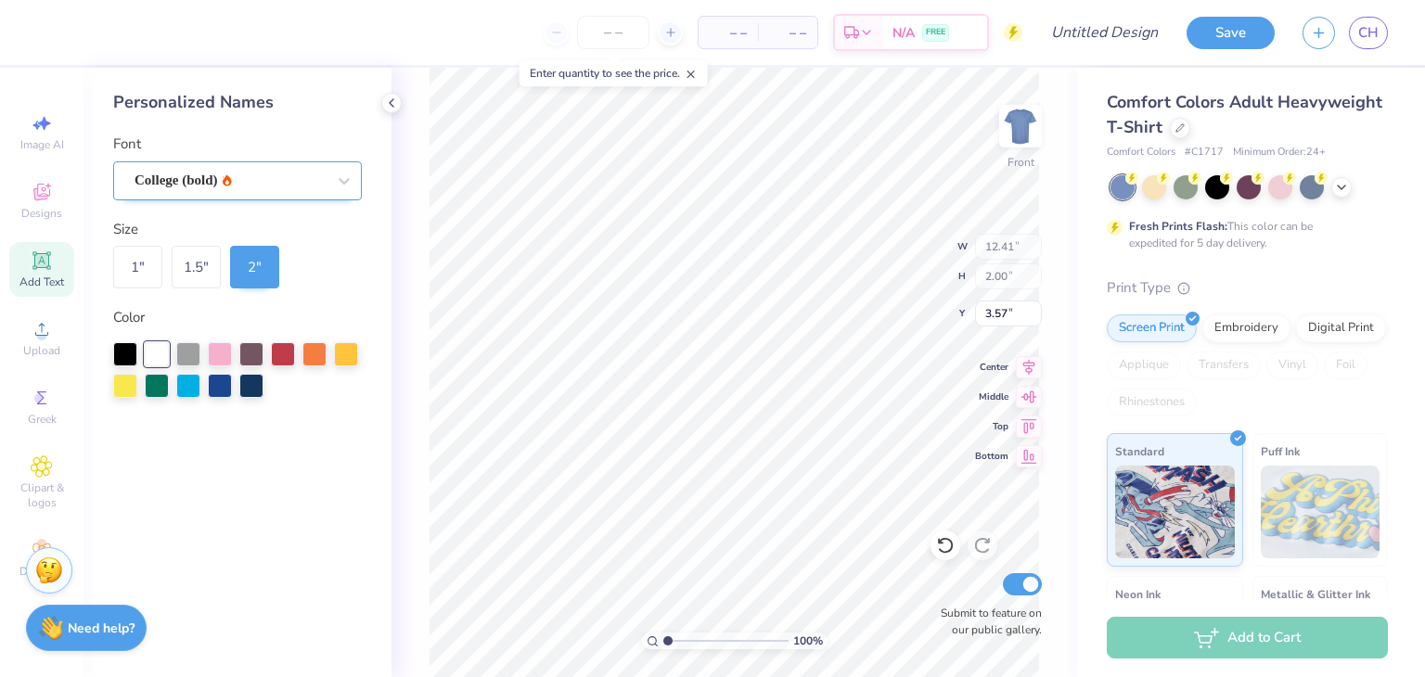
click at [292, 185] on div "College (bold)" at bounding box center [230, 180] width 195 height 29
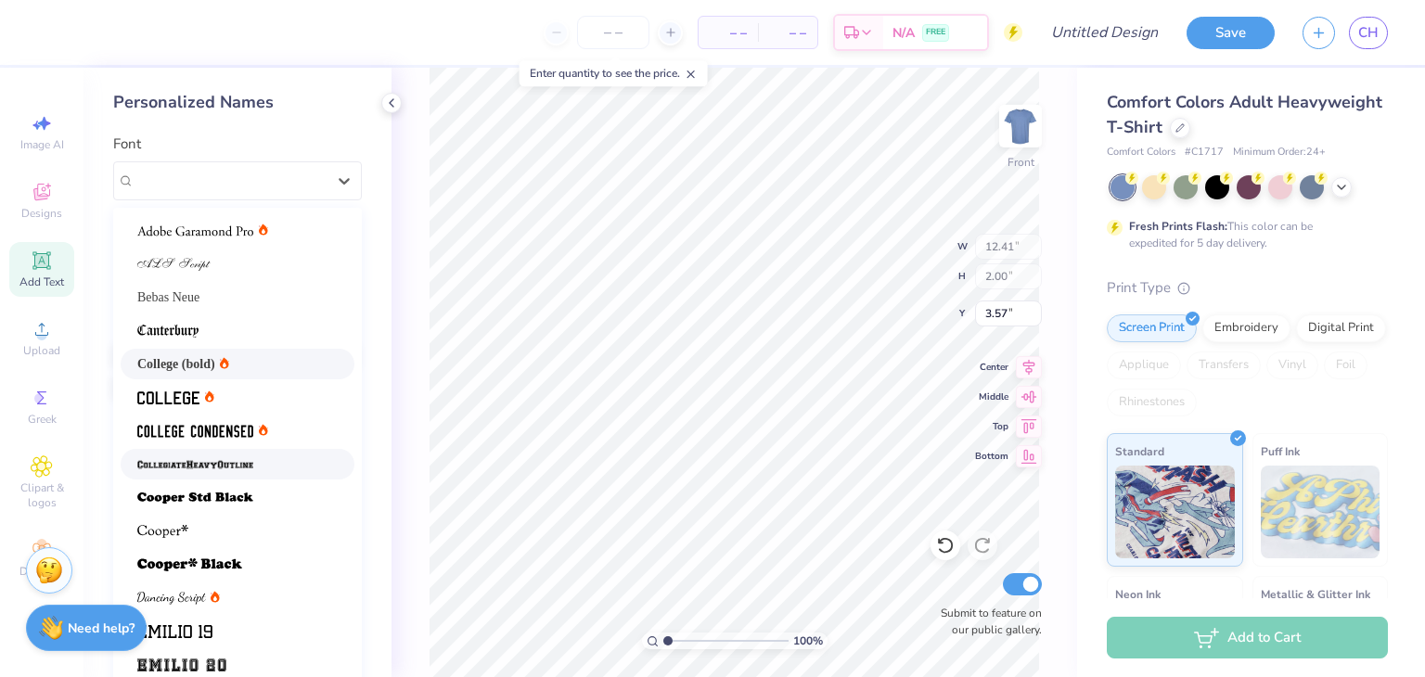
click at [273, 465] on div at bounding box center [237, 464] width 200 height 19
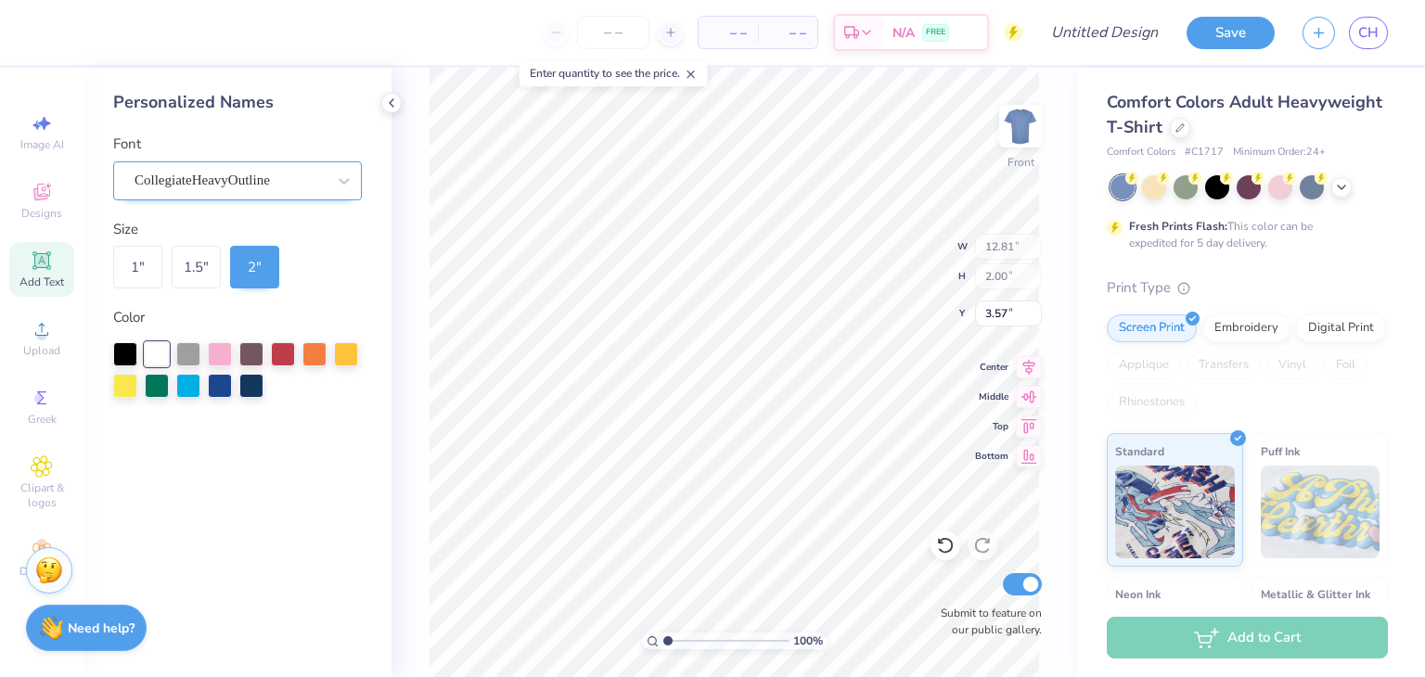
click at [292, 186] on div "CollegiateHeavyOutline" at bounding box center [230, 180] width 195 height 29
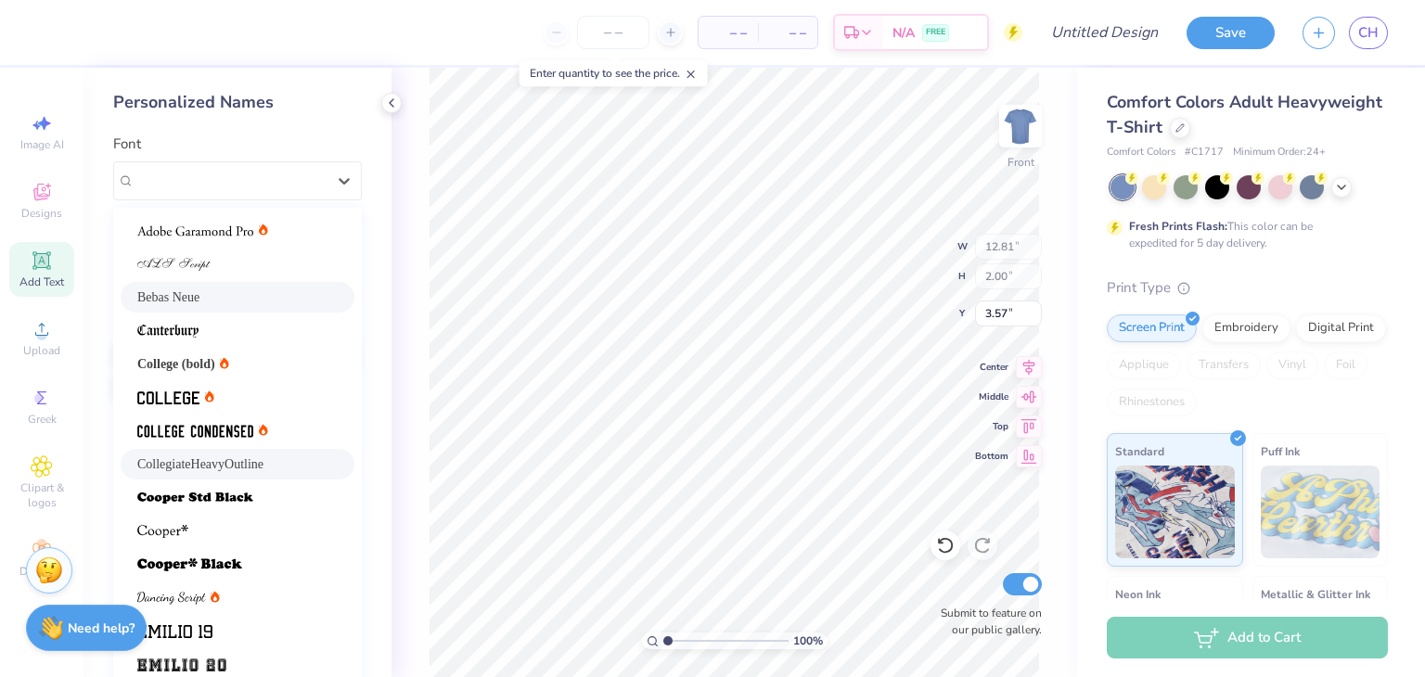
scroll to position [156, 0]
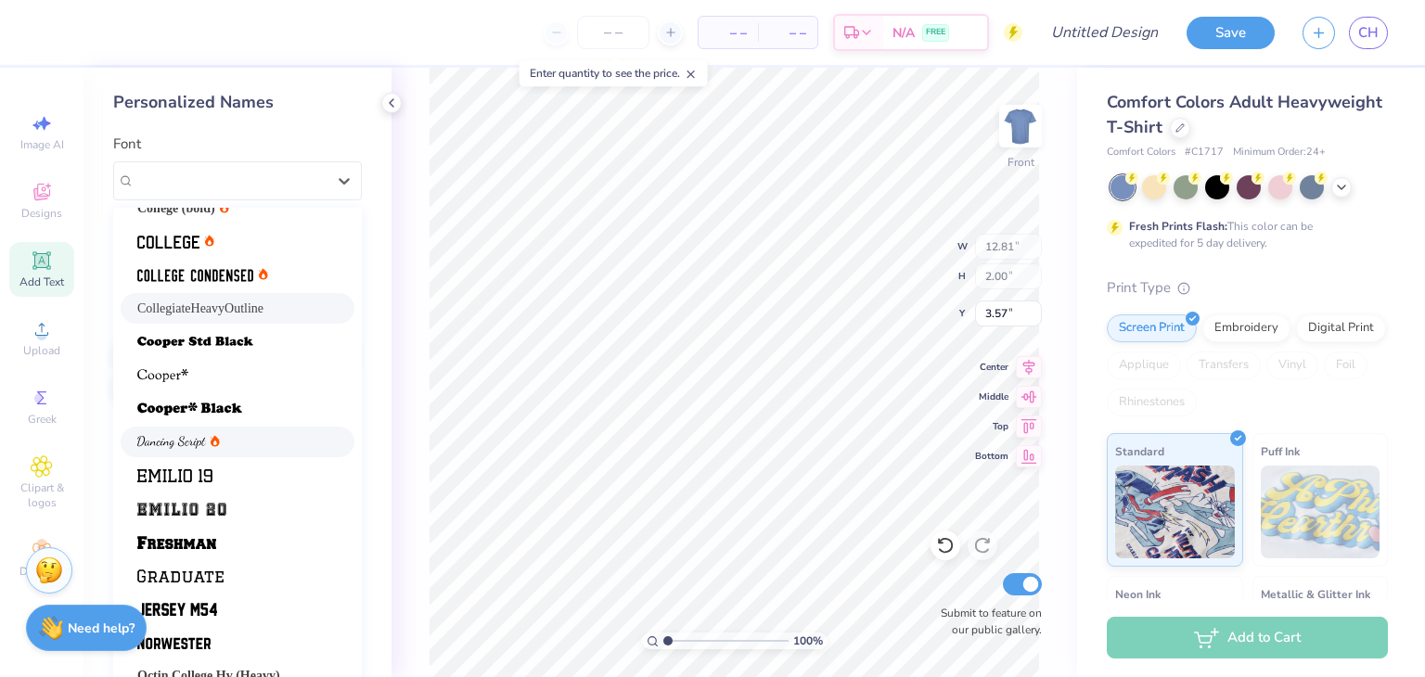
click at [262, 441] on div at bounding box center [237, 441] width 200 height 19
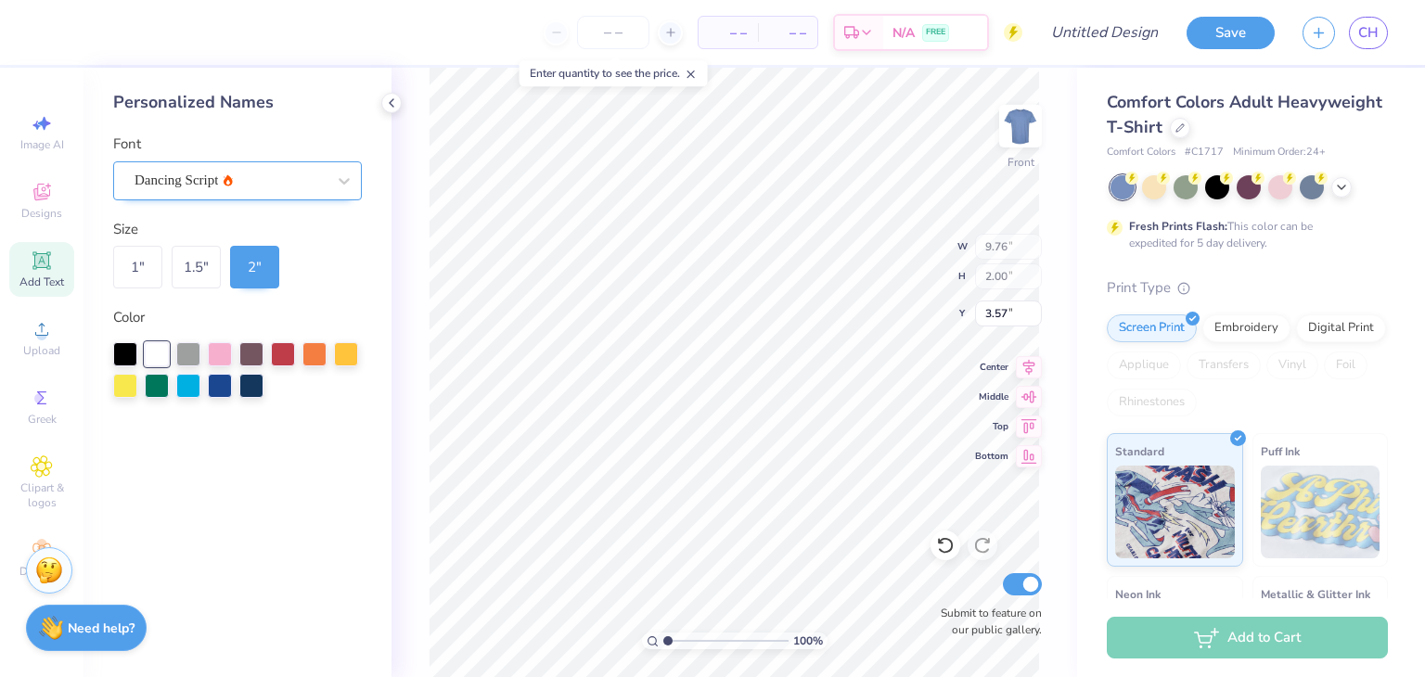
click at [249, 168] on div at bounding box center [230, 180] width 191 height 25
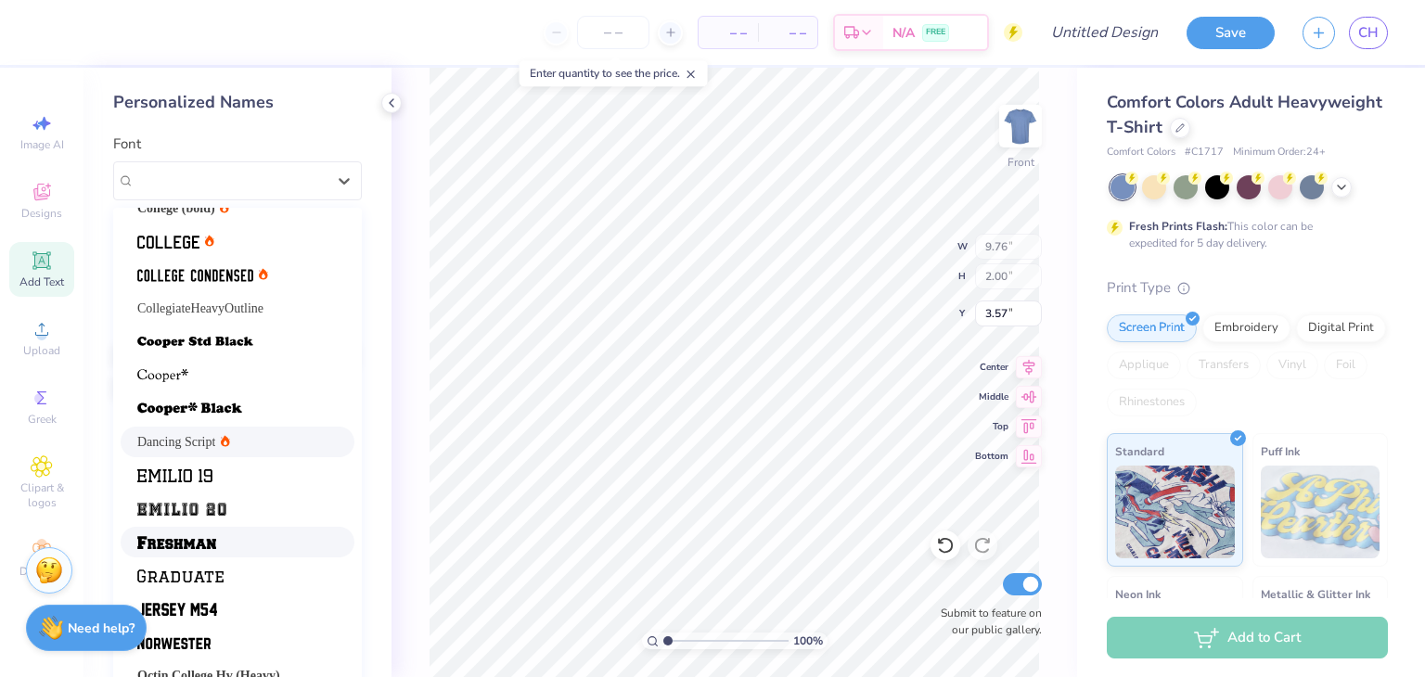
click at [275, 548] on div at bounding box center [237, 541] width 200 height 19
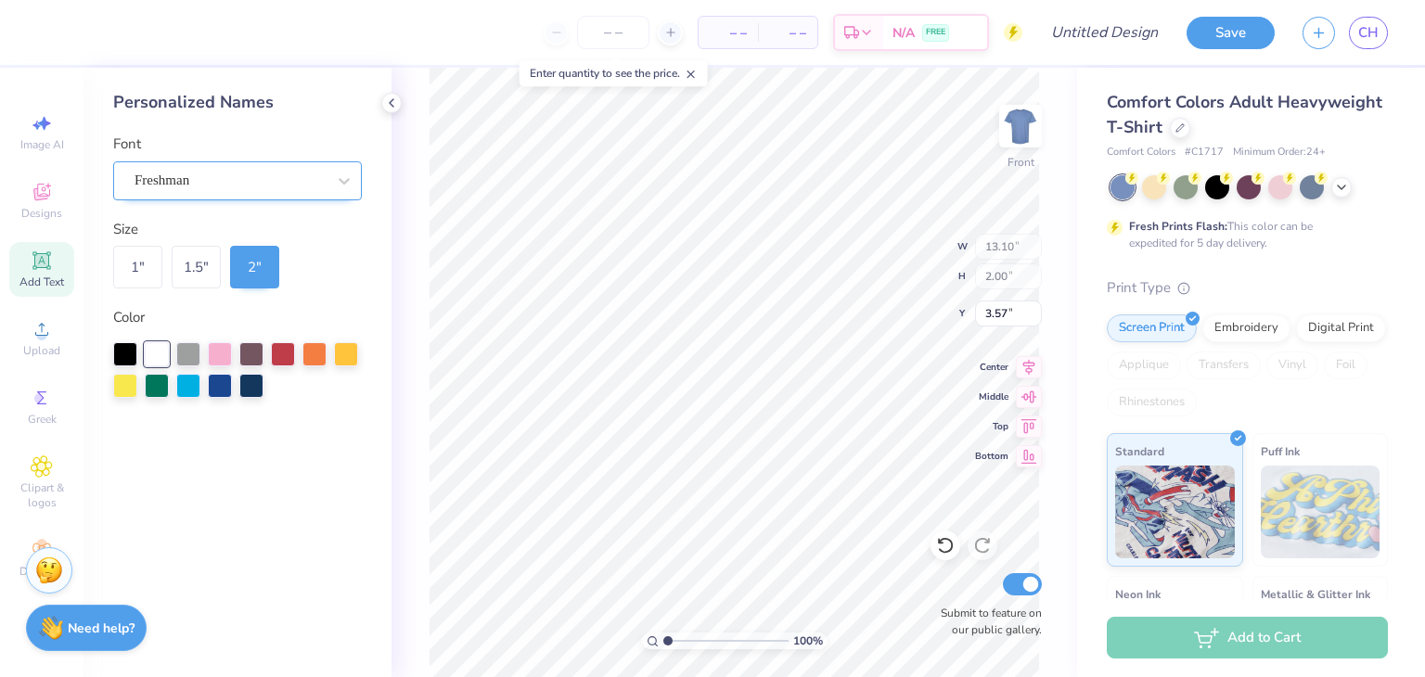
click at [302, 184] on div "Freshman" at bounding box center [230, 180] width 195 height 29
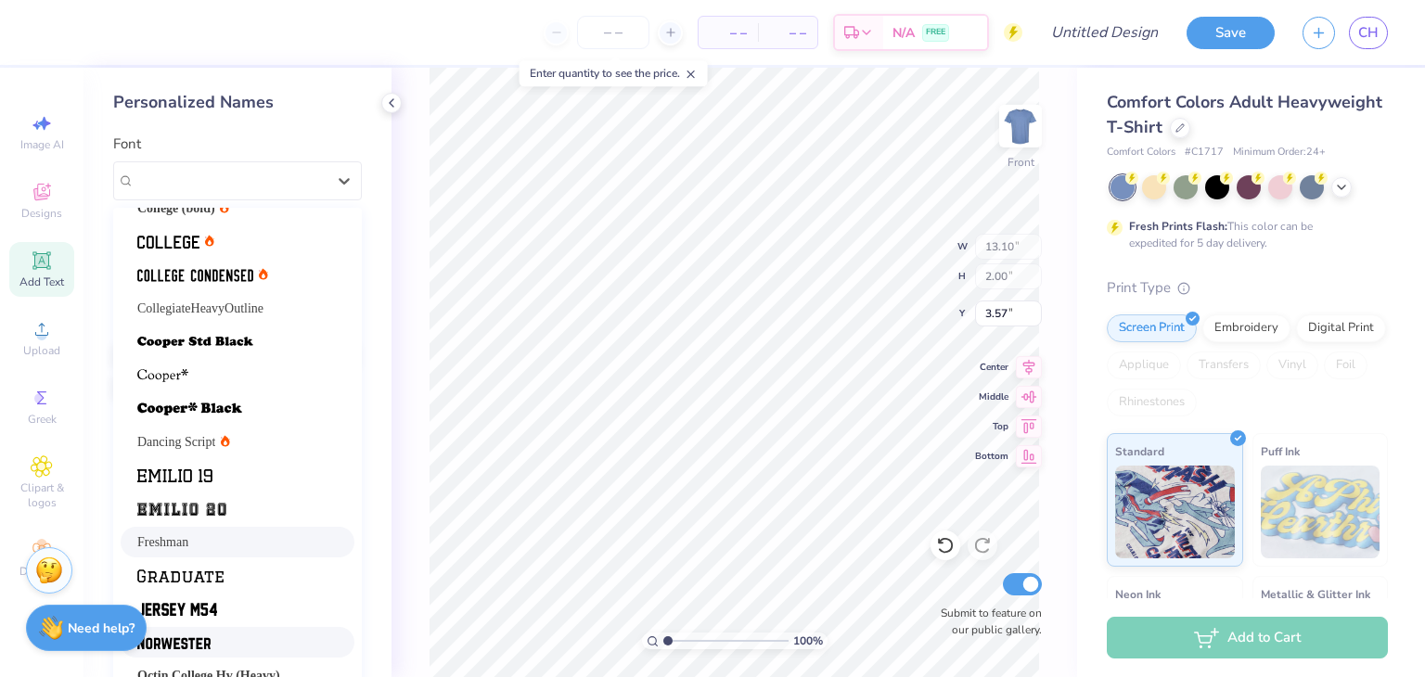
click at [299, 622] on div at bounding box center [238, 609] width 234 height 31
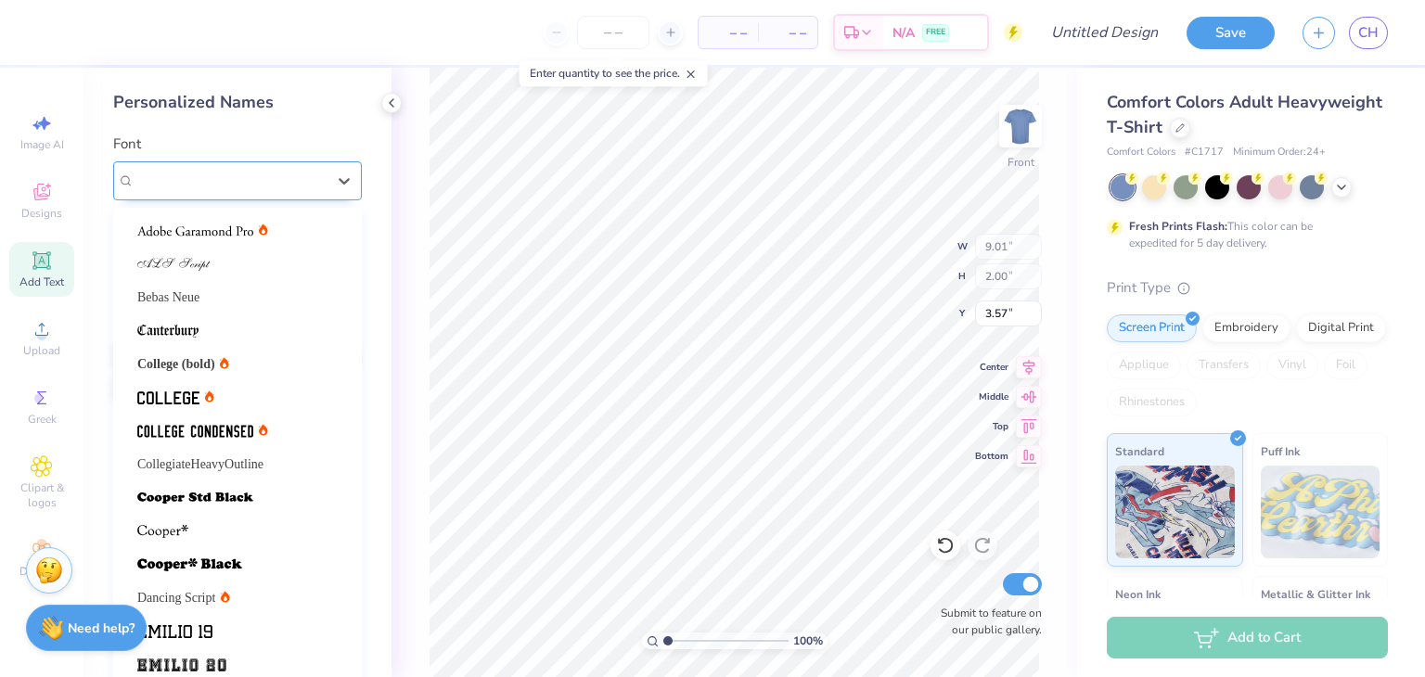
click at [227, 173] on div "Jersey M54" at bounding box center [230, 180] width 195 height 29
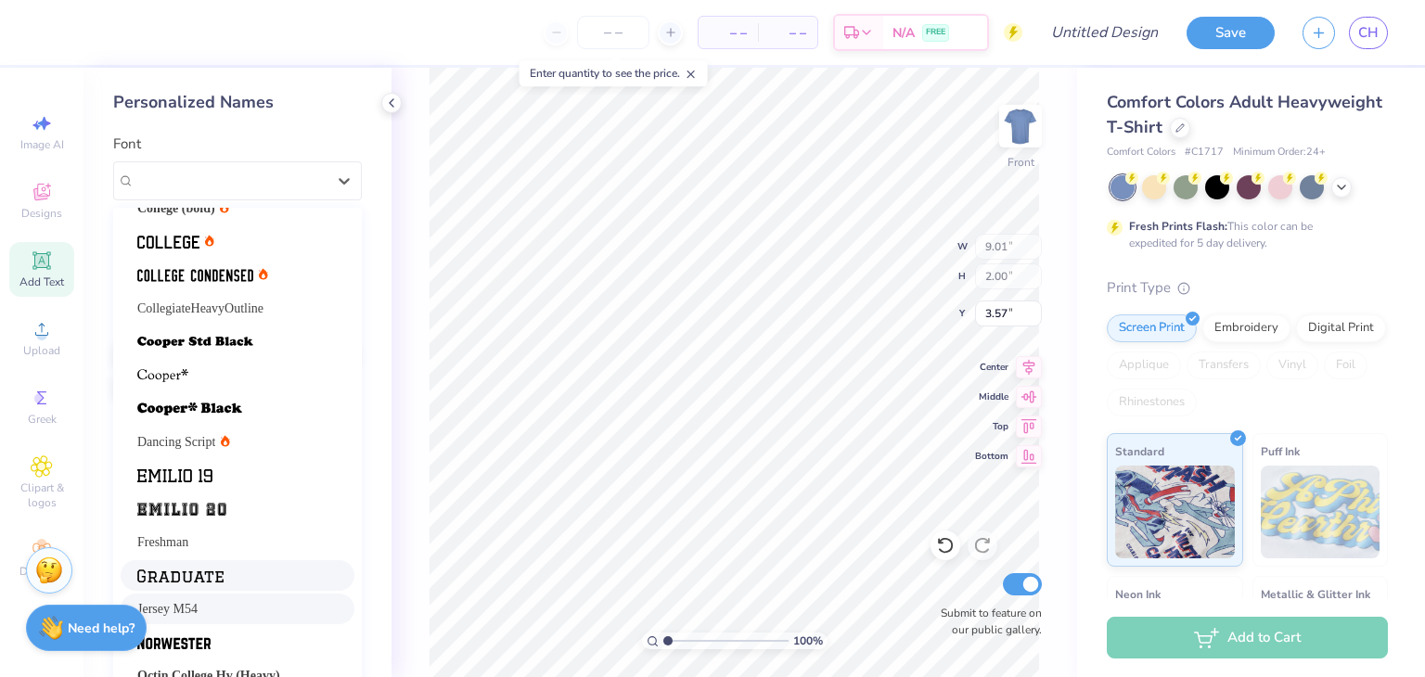
click at [271, 577] on div at bounding box center [237, 575] width 200 height 19
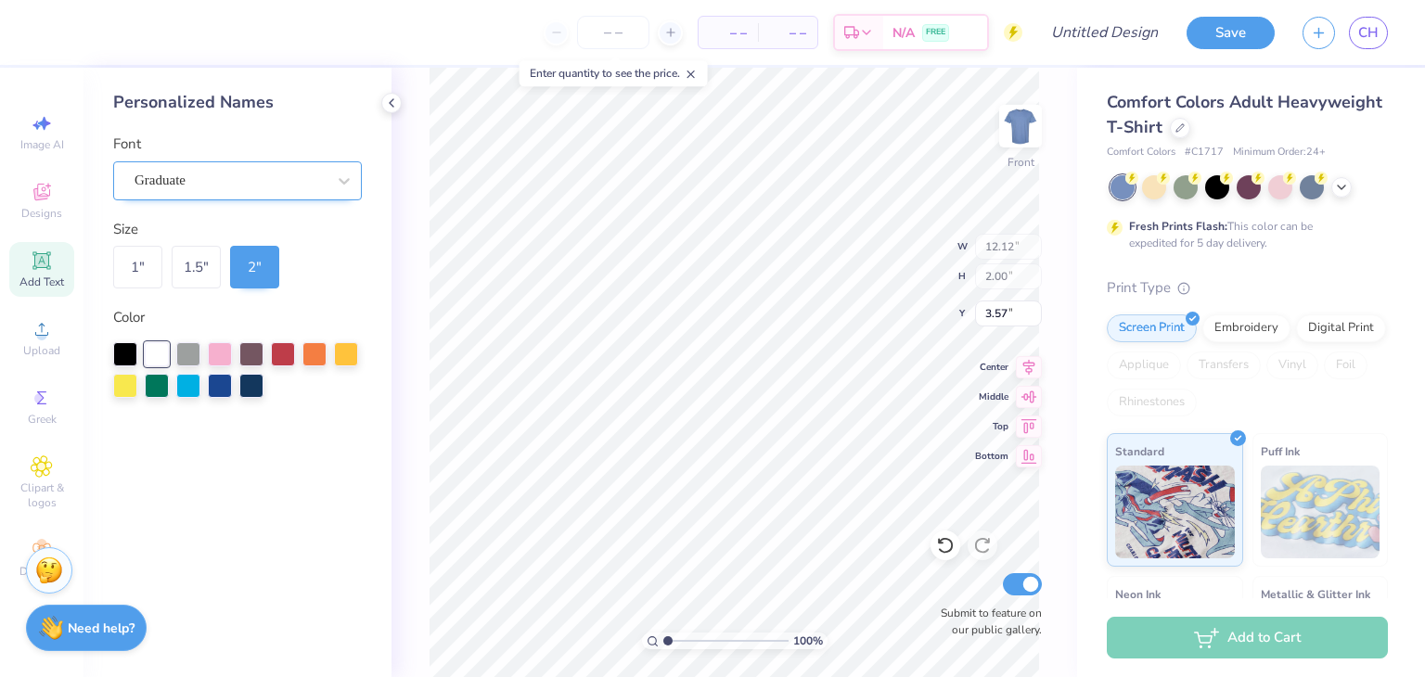
click at [274, 186] on div "Graduate" at bounding box center [230, 180] width 195 height 29
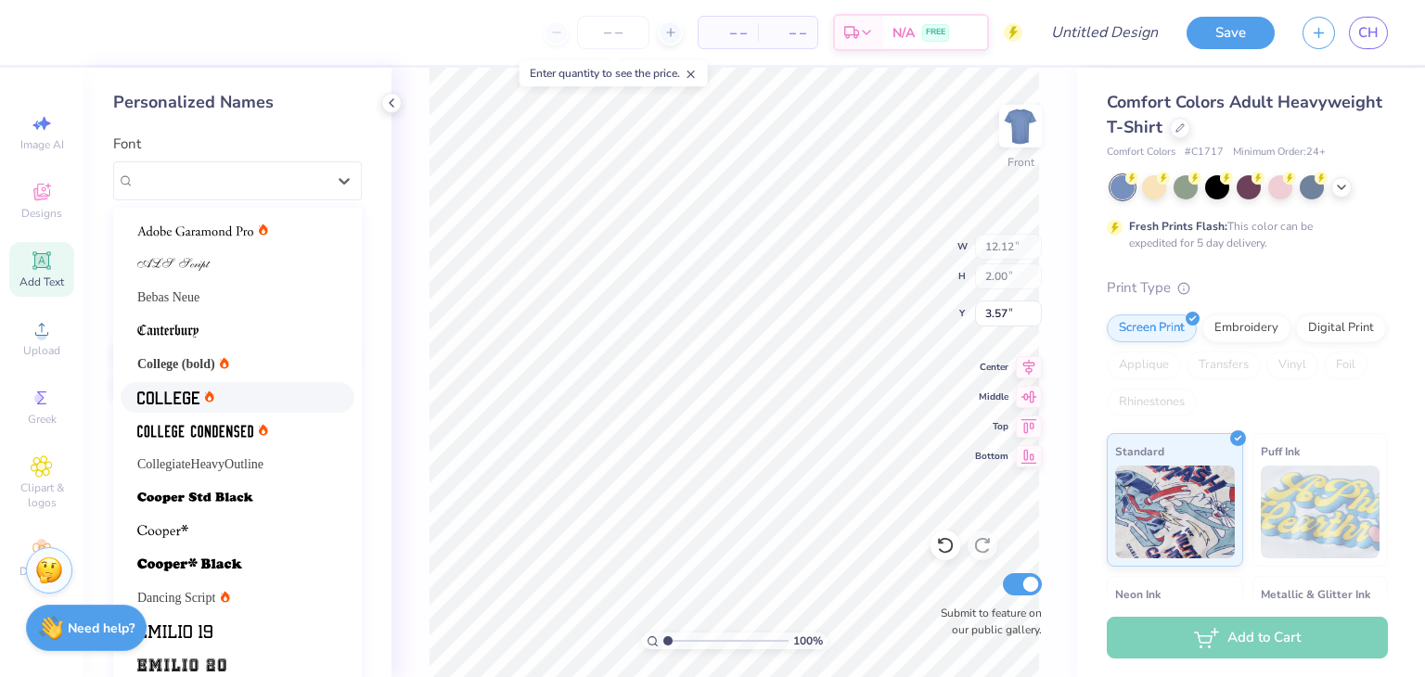
click at [223, 405] on div at bounding box center [237, 397] width 200 height 19
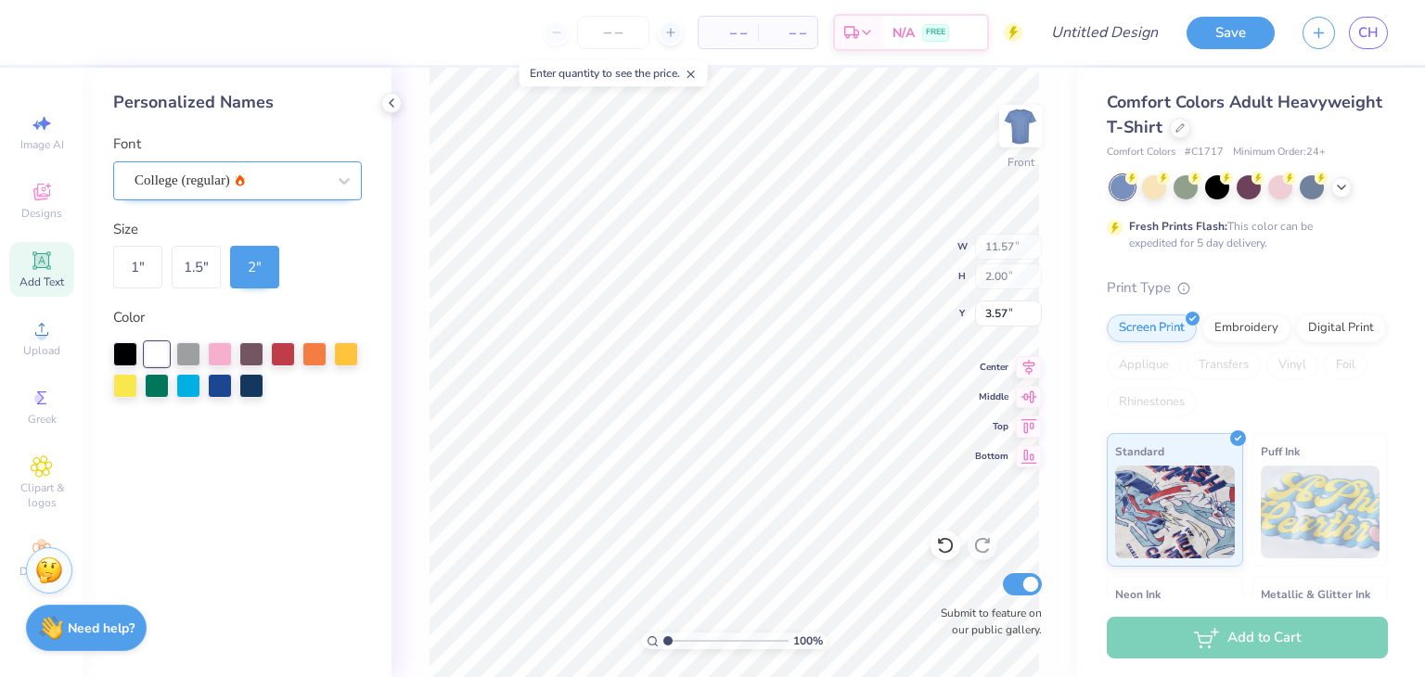
click at [261, 183] on div "College (regular)" at bounding box center [230, 180] width 195 height 29
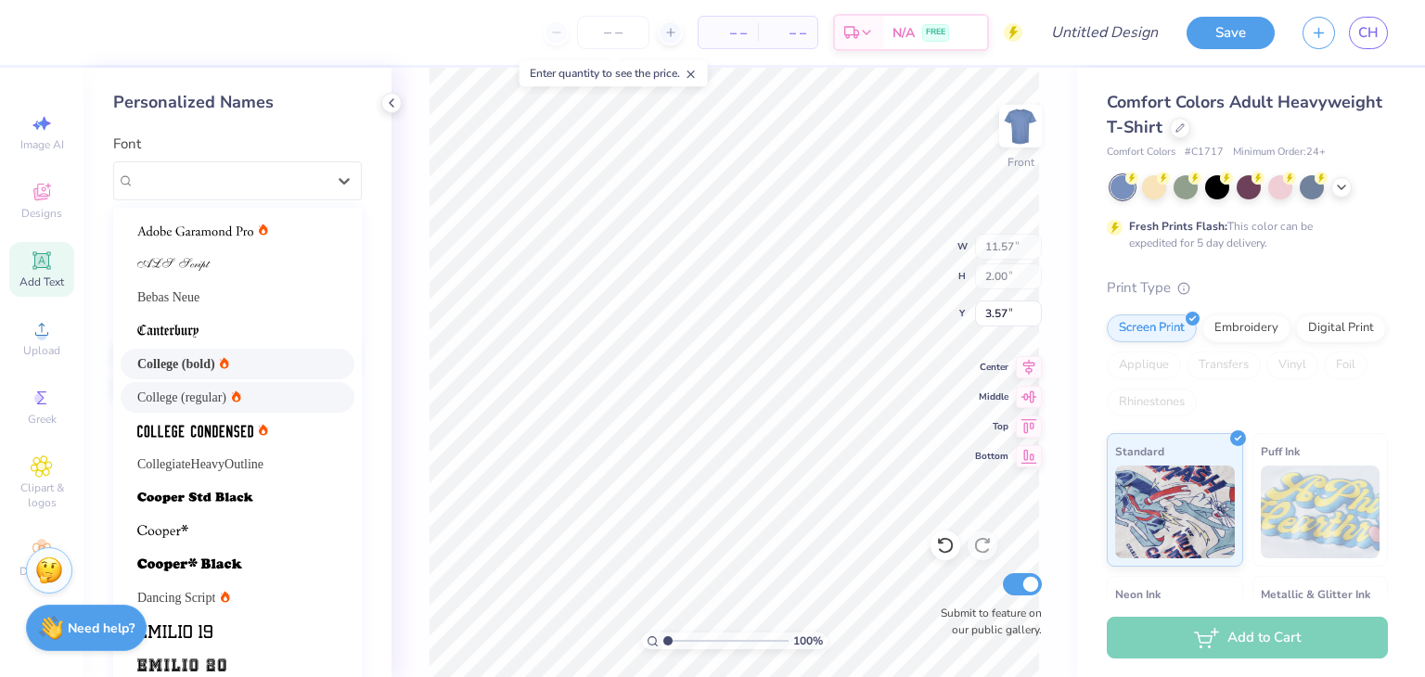
click at [252, 368] on div "College (bold)" at bounding box center [237, 363] width 200 height 19
click at [292, 169] on div "College (bold)" at bounding box center [230, 180] width 195 height 29
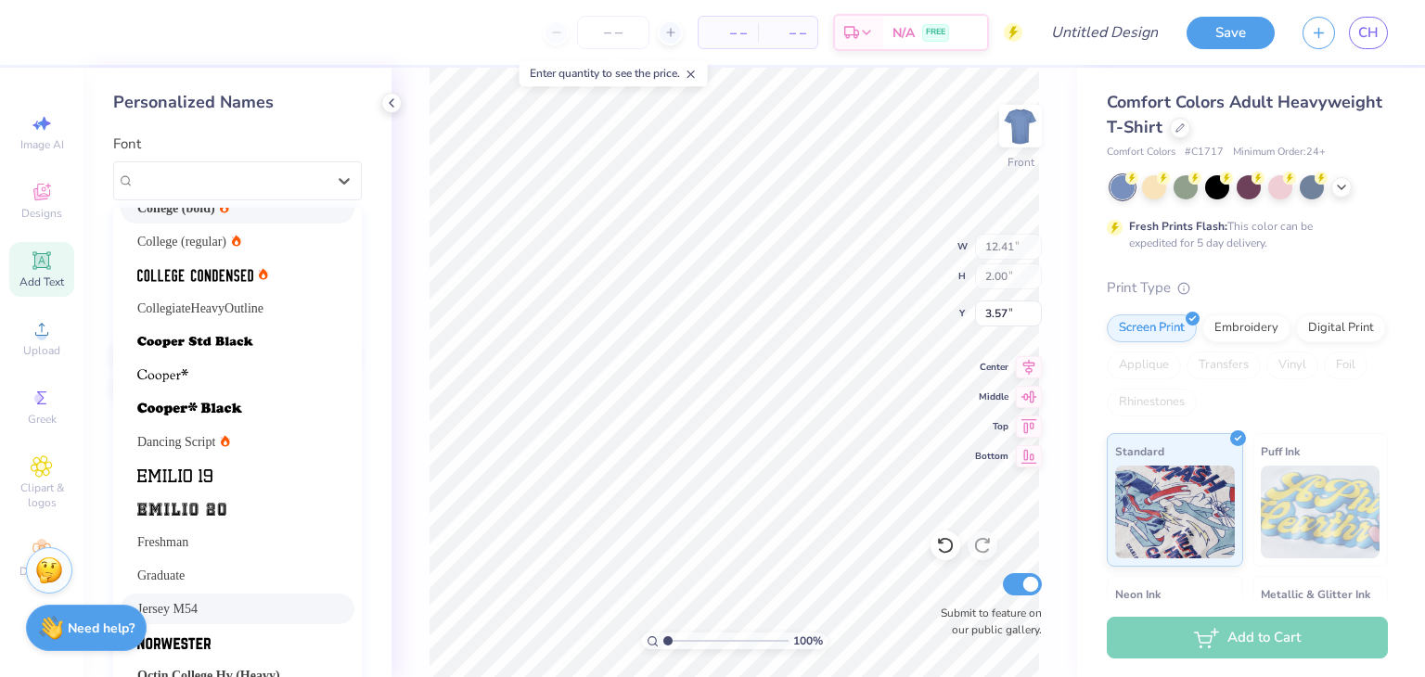
click at [237, 602] on div "Jersey M54" at bounding box center [237, 608] width 200 height 19
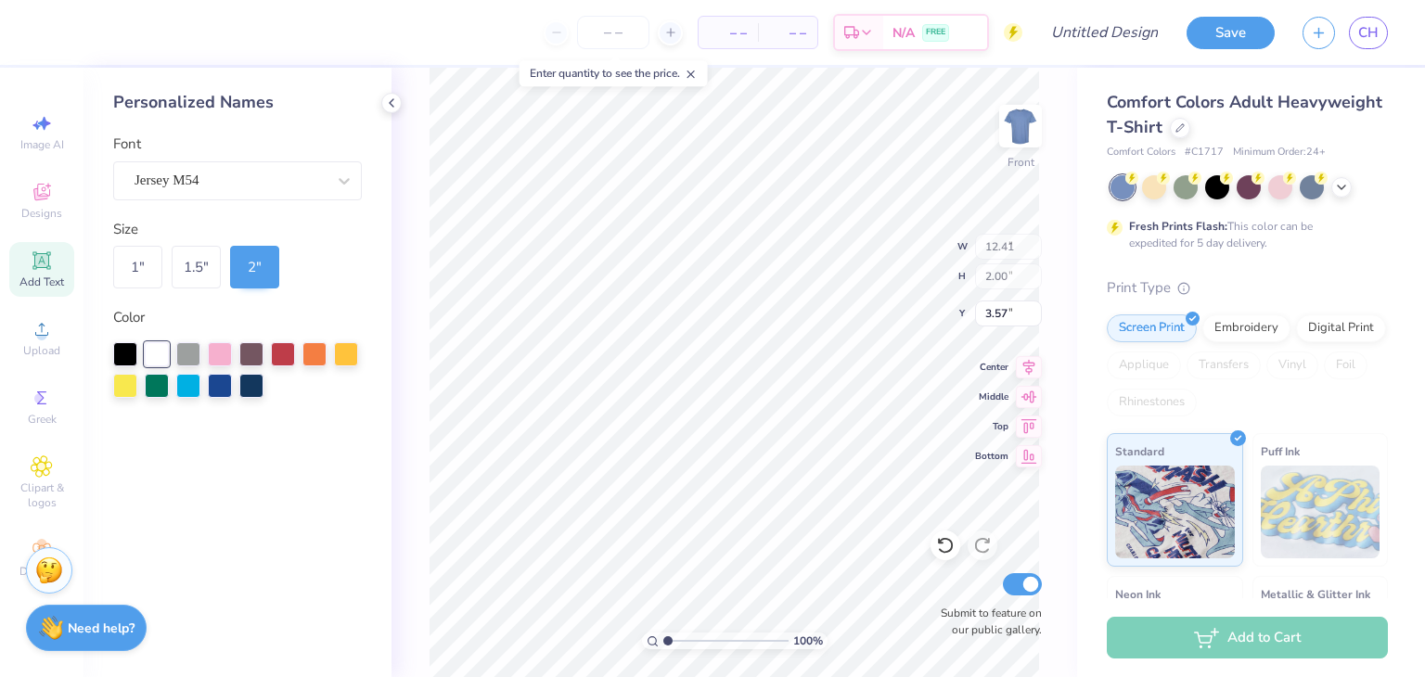
type input "9.01"
click at [618, 28] on input "number" at bounding box center [613, 32] width 72 height 33
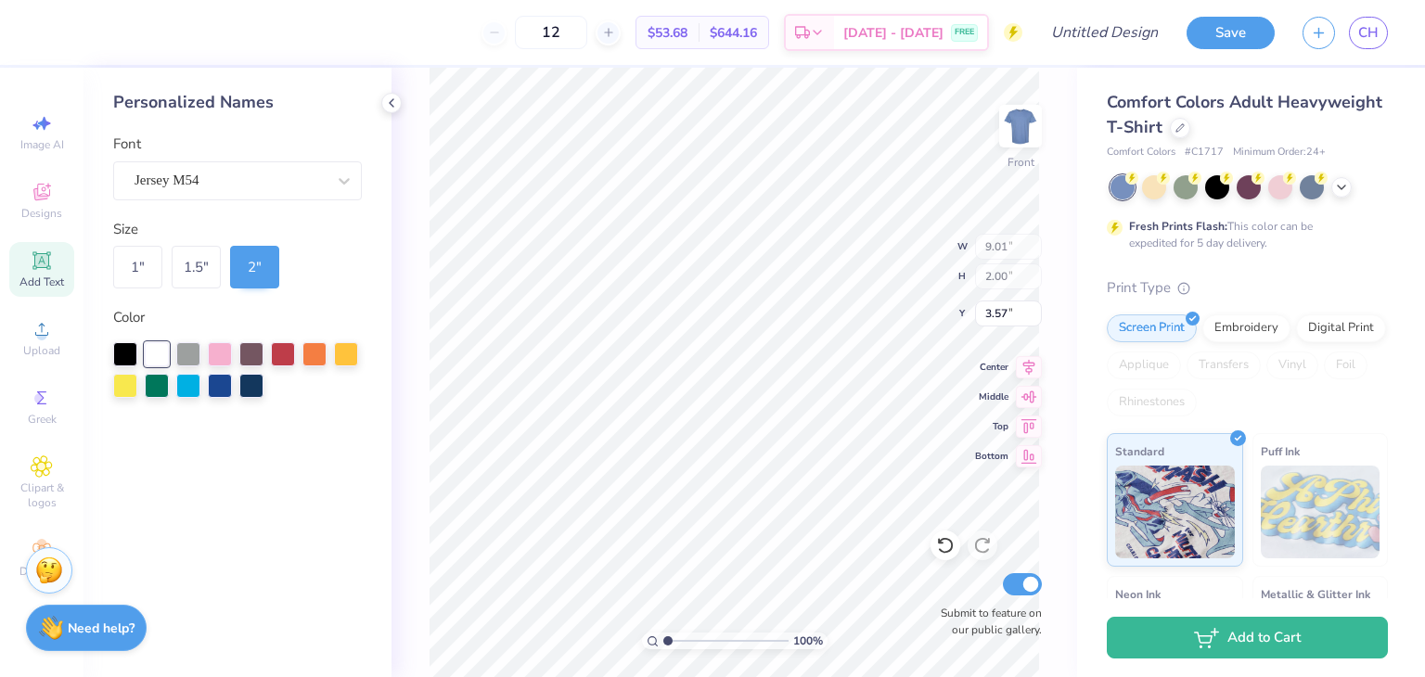
type input "12"
type input "3.75"
click at [1190, 130] on div at bounding box center [1180, 126] width 20 height 20
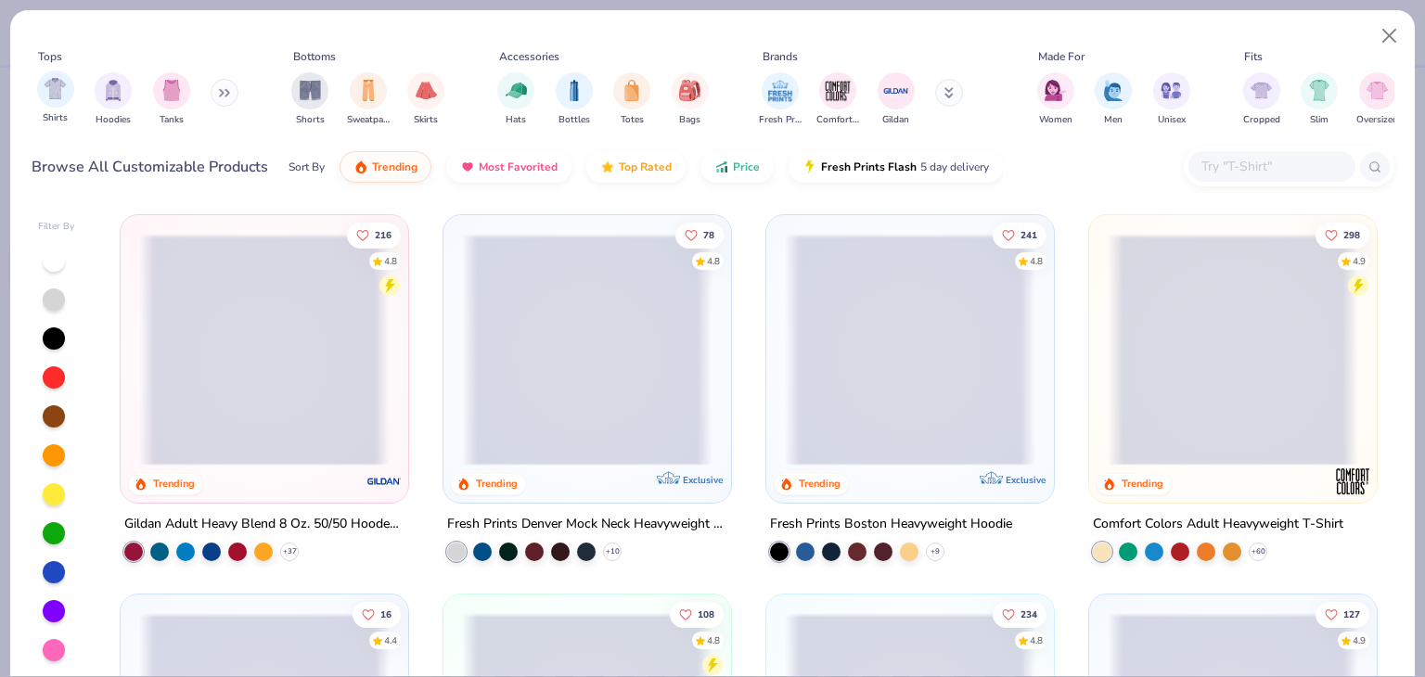
click at [128, 105] on div "Hoodies" at bounding box center [113, 99] width 37 height 55
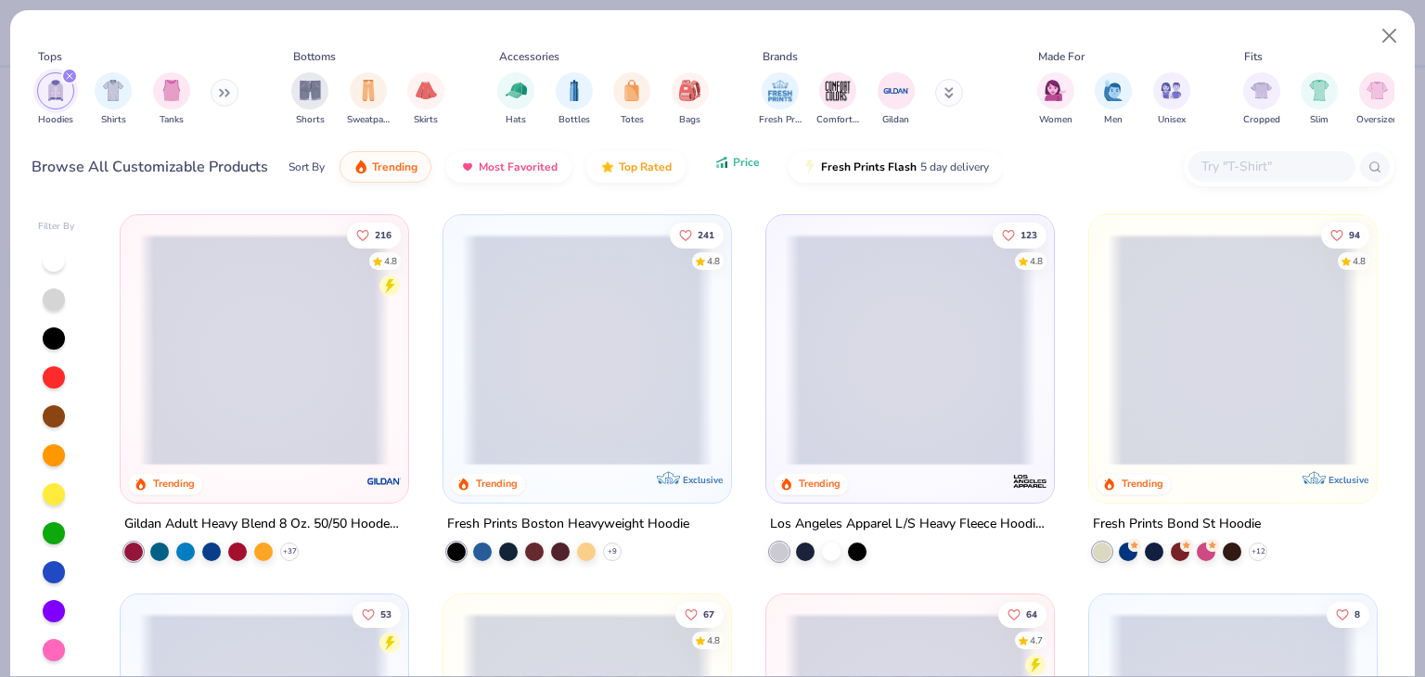
click at [720, 176] on button "Price" at bounding box center [736, 163] width 73 height 32
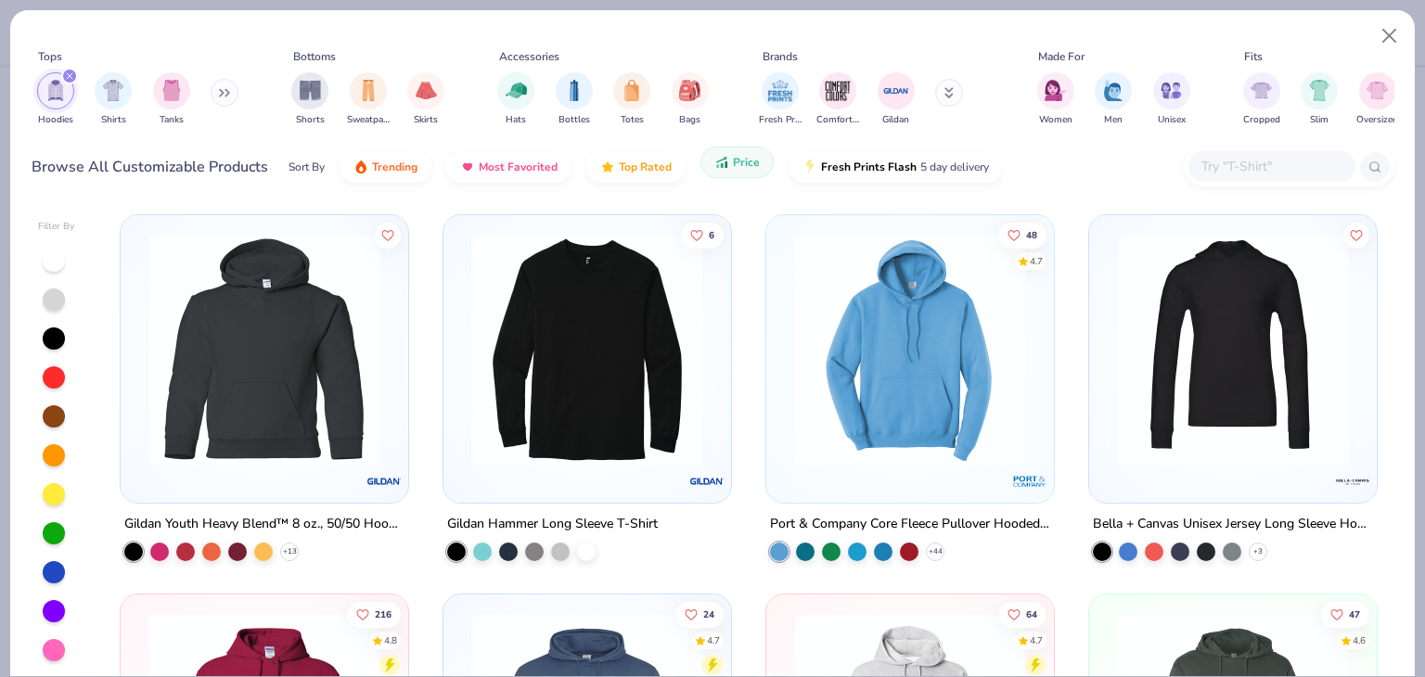
click at [741, 164] on span "Price" at bounding box center [746, 162] width 27 height 15
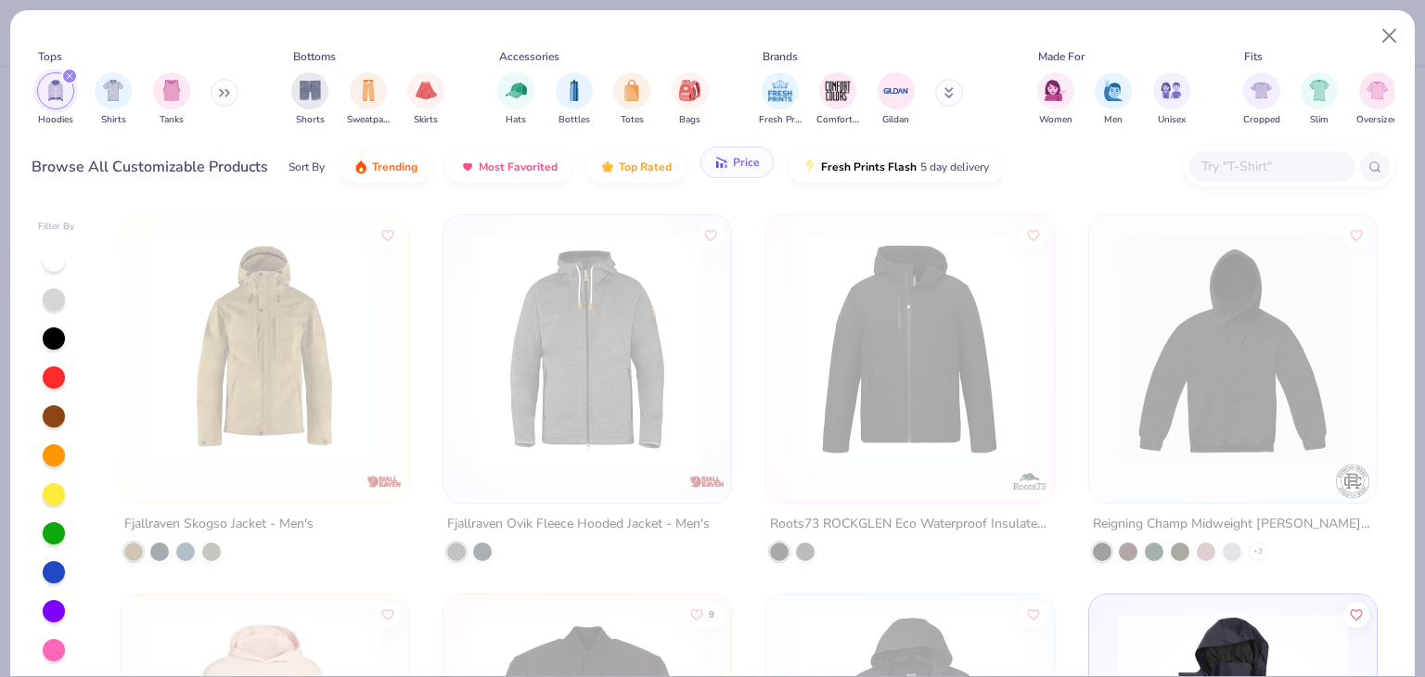
click at [741, 164] on span "Price" at bounding box center [746, 162] width 27 height 15
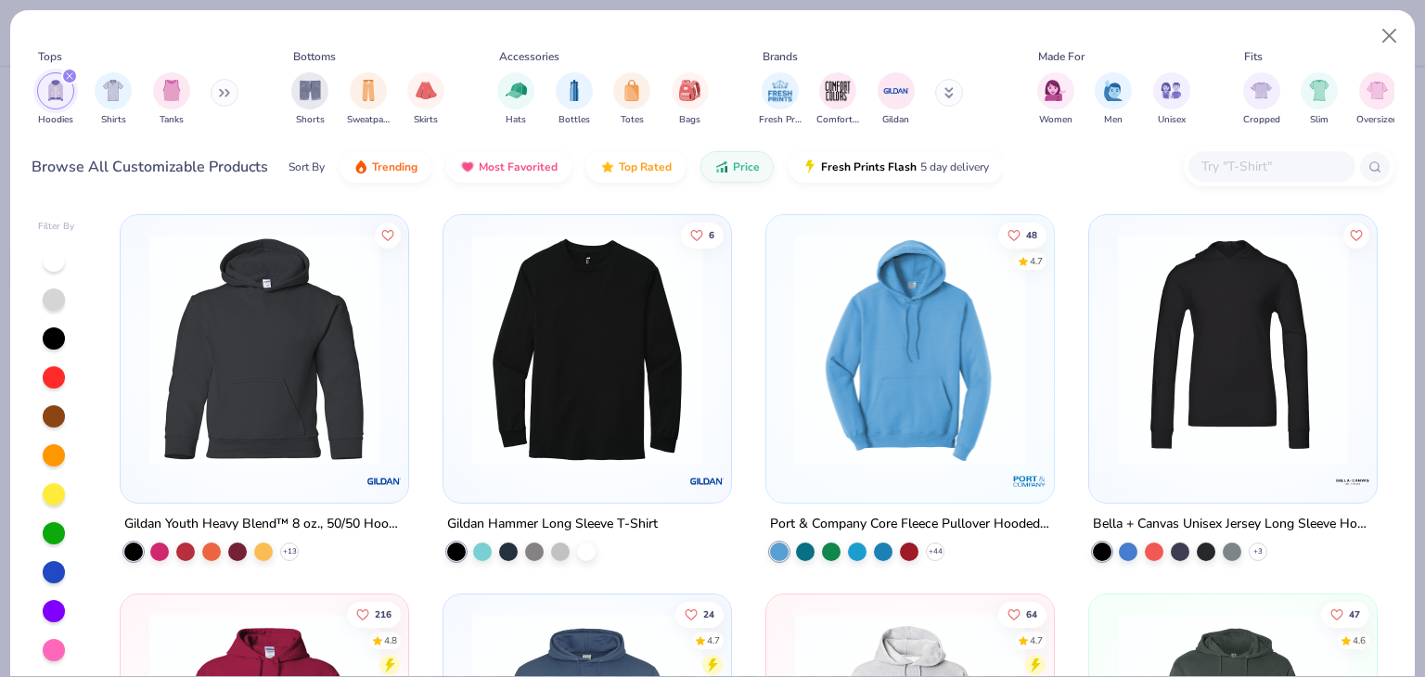
click at [785, 347] on img at bounding box center [659, 350] width 250 height 232
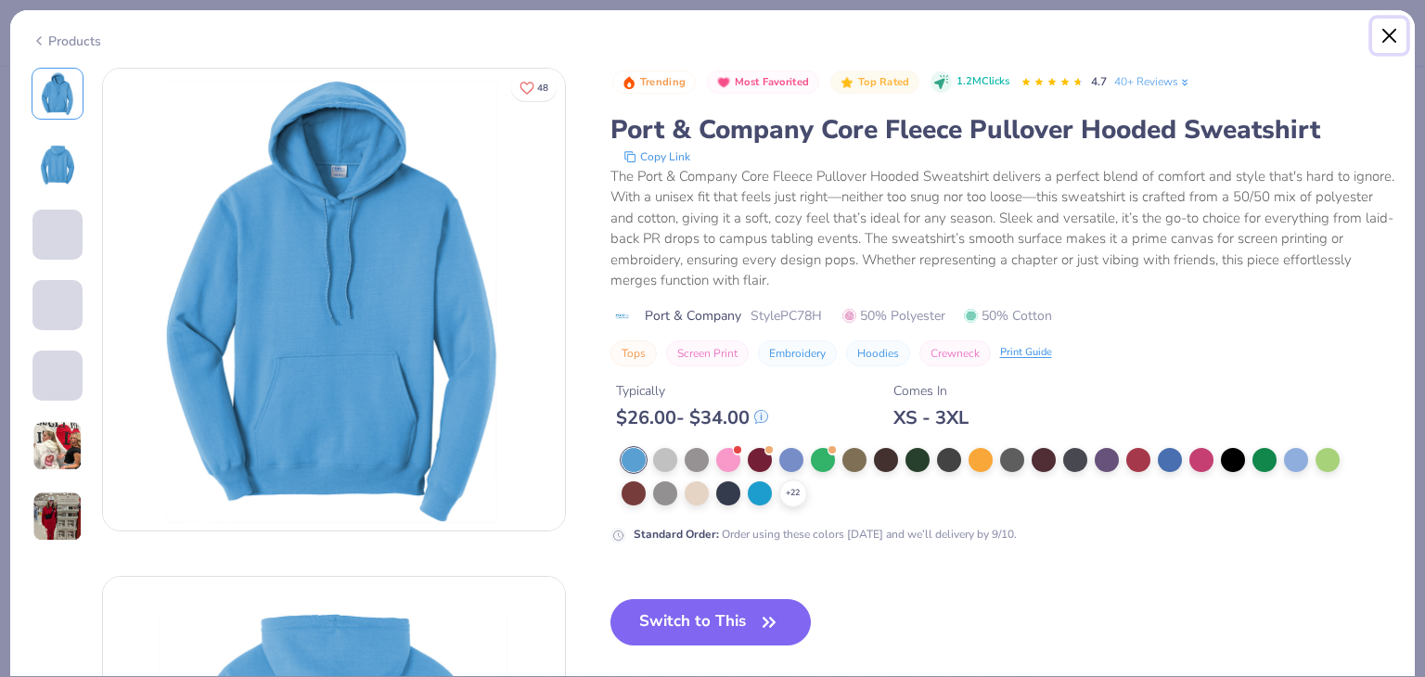
click at [1391, 38] on button "Close" at bounding box center [1389, 36] width 35 height 35
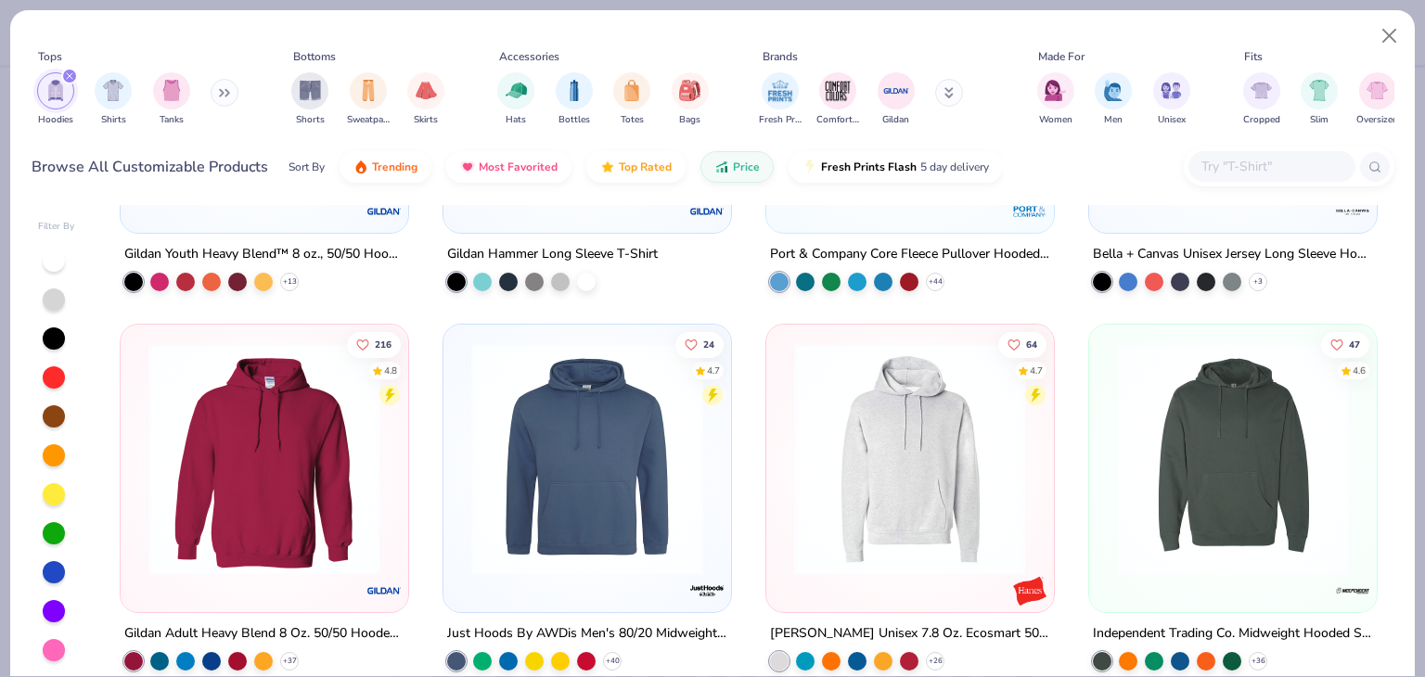
scroll to position [278, 0]
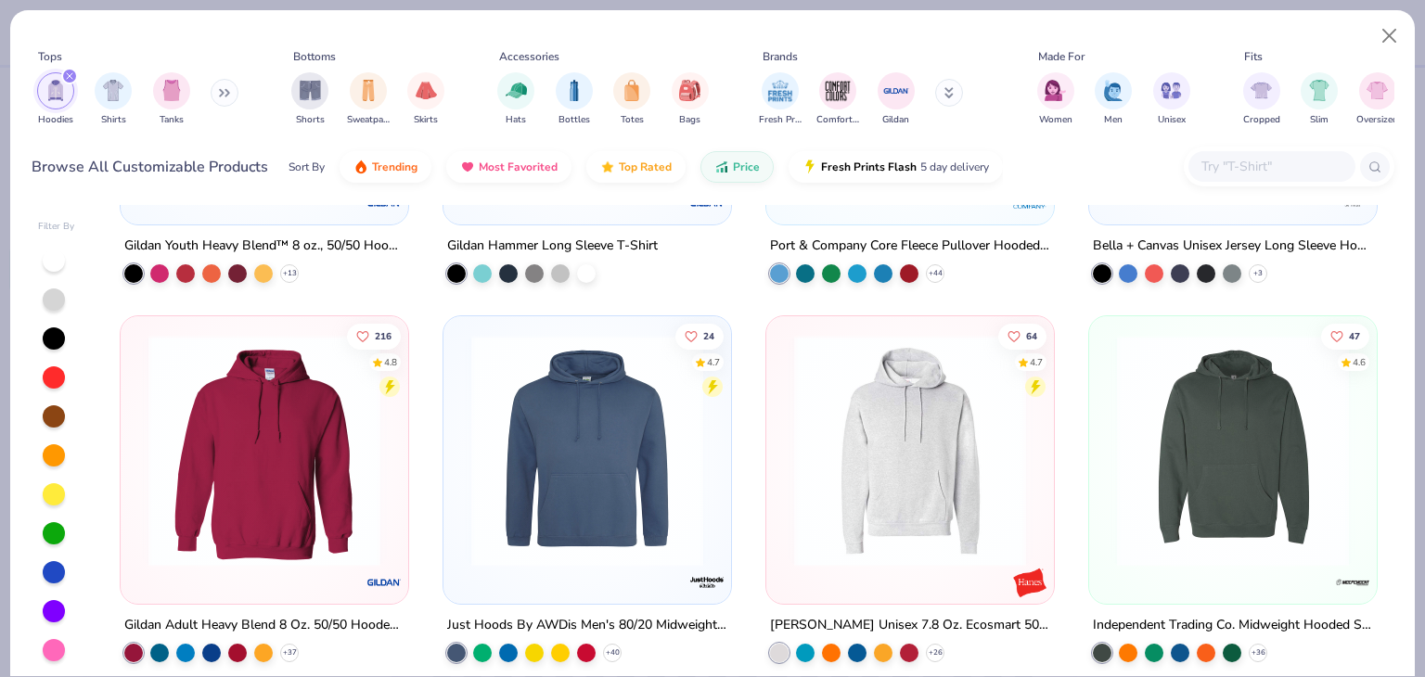
click at [252, 535] on img at bounding box center [264, 451] width 250 height 232
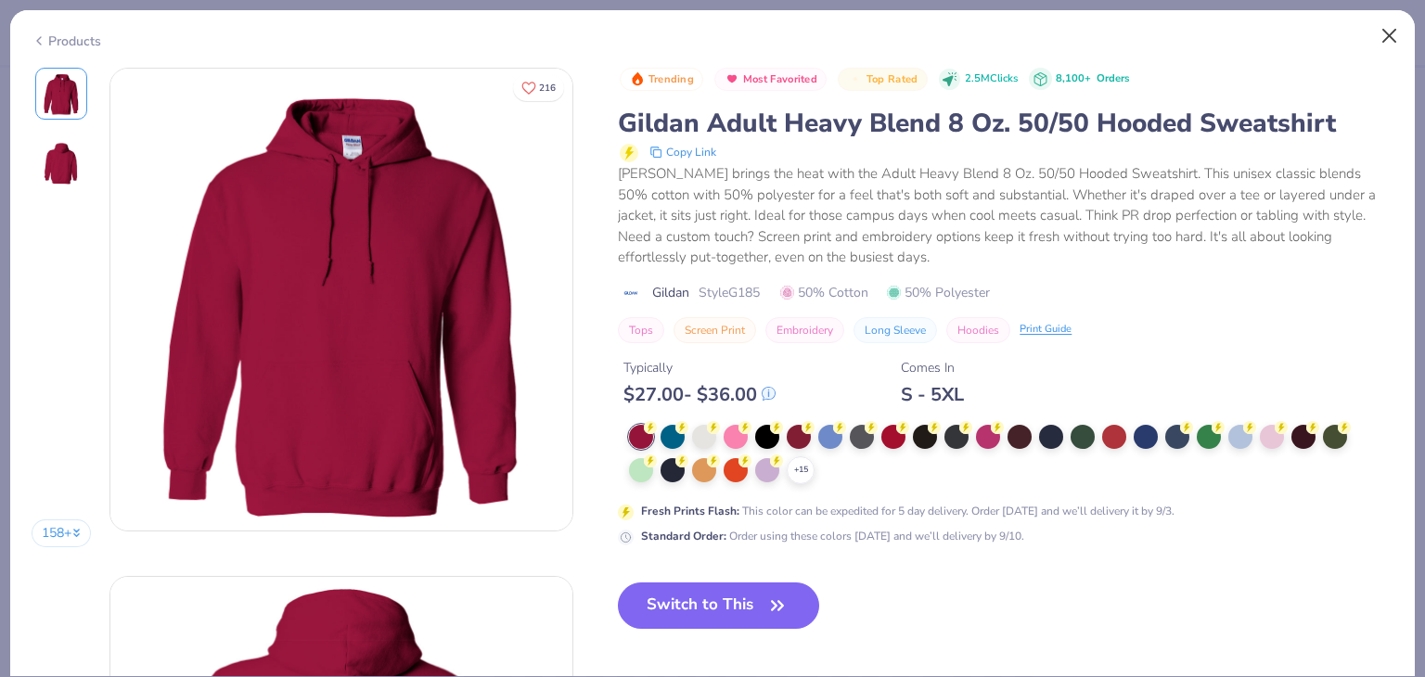
click at [1365, 36] on div "Products" at bounding box center [712, 34] width 1404 height 48
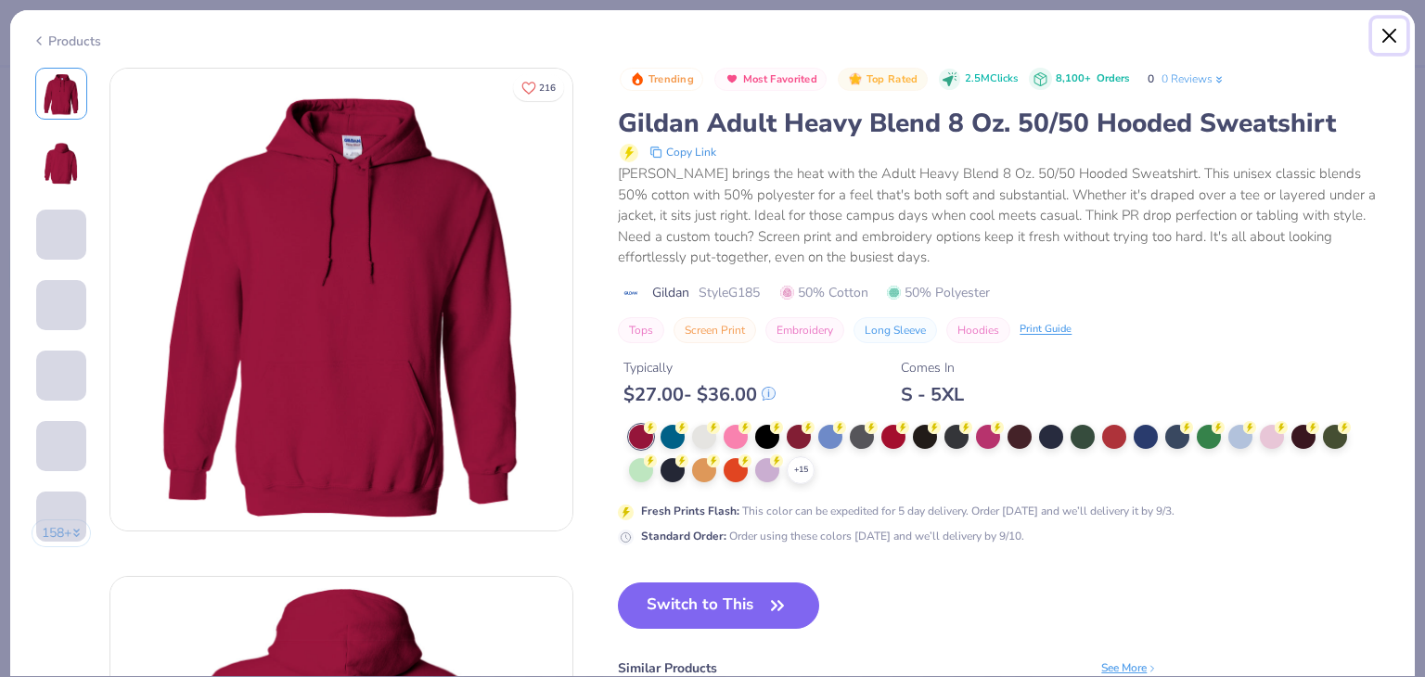
drag, startPoint x: 1380, startPoint y: 39, endPoint x: 1061, endPoint y: 472, distance: 538.0
click at [1383, 40] on button "Close" at bounding box center [1389, 36] width 35 height 35
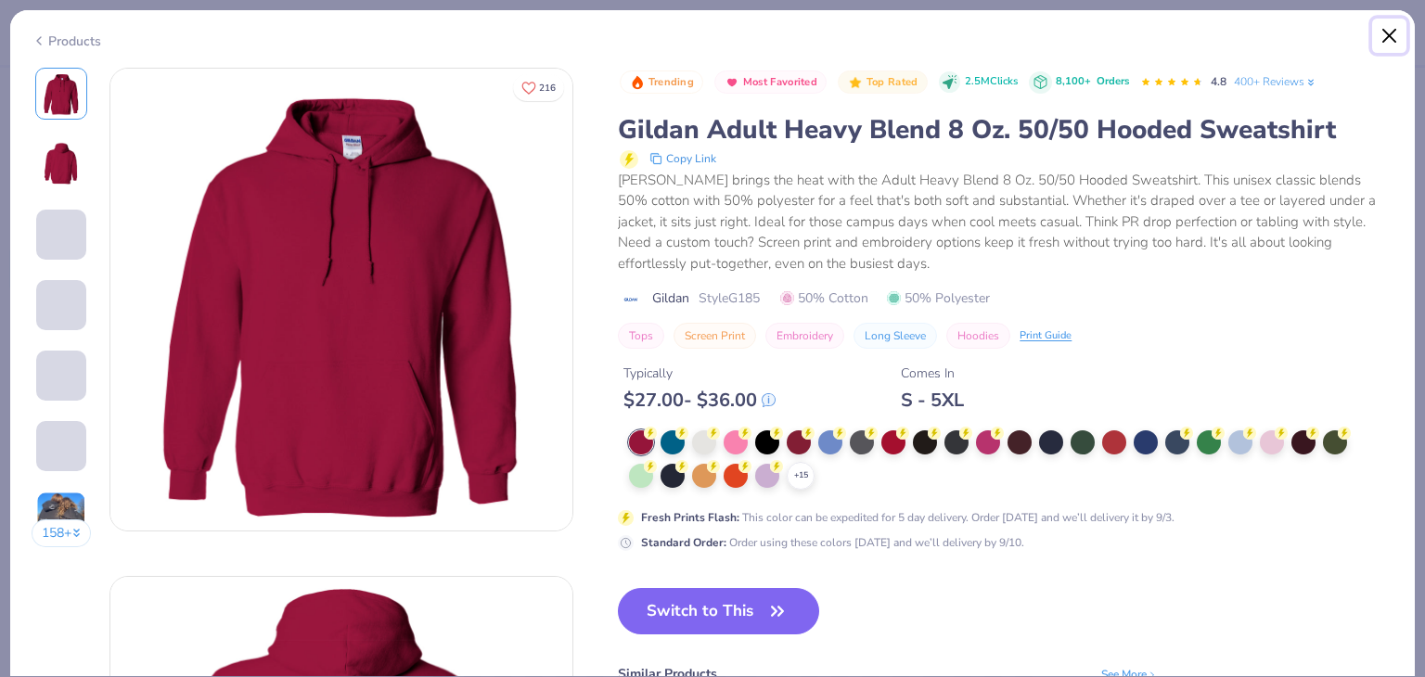
click at [1385, 30] on button "Close" at bounding box center [1389, 36] width 35 height 35
click at [1395, 37] on button "Close" at bounding box center [1389, 36] width 35 height 35
click at [1389, 35] on button "Close" at bounding box center [1389, 36] width 35 height 35
click at [1377, 38] on button "Close" at bounding box center [1389, 36] width 35 height 35
click at [1390, 34] on button "Close" at bounding box center [1389, 36] width 35 height 35
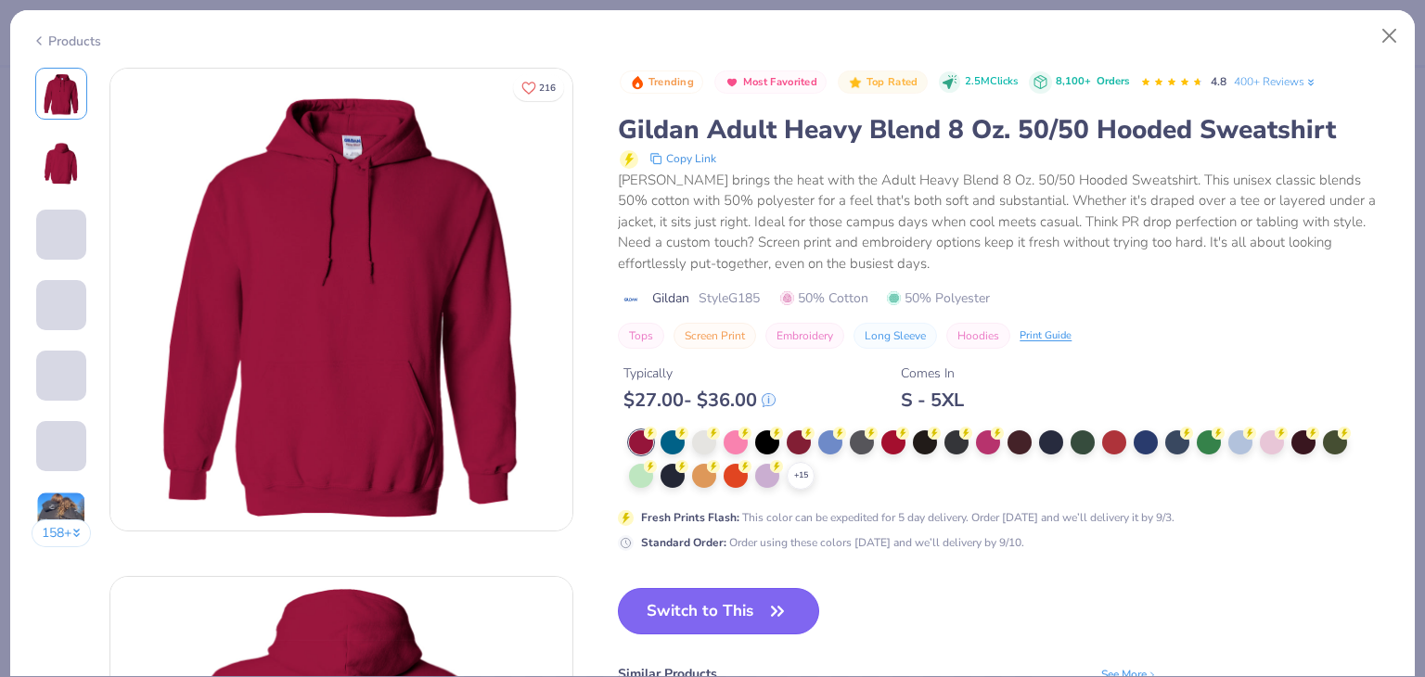
click at [736, 613] on button "Switch to This" at bounding box center [718, 611] width 201 height 46
click at [774, 608] on icon "button" at bounding box center [777, 611] width 11 height 8
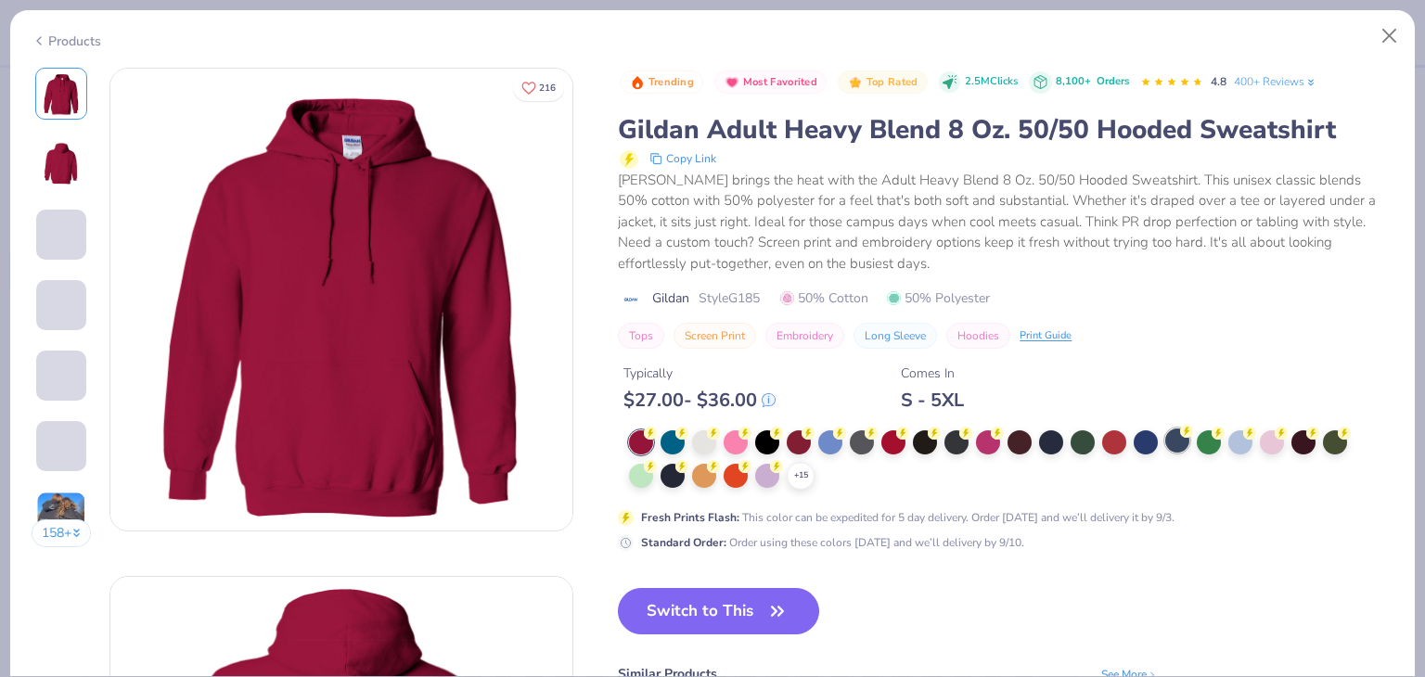
click at [1167, 439] on div at bounding box center [1177, 441] width 24 height 24
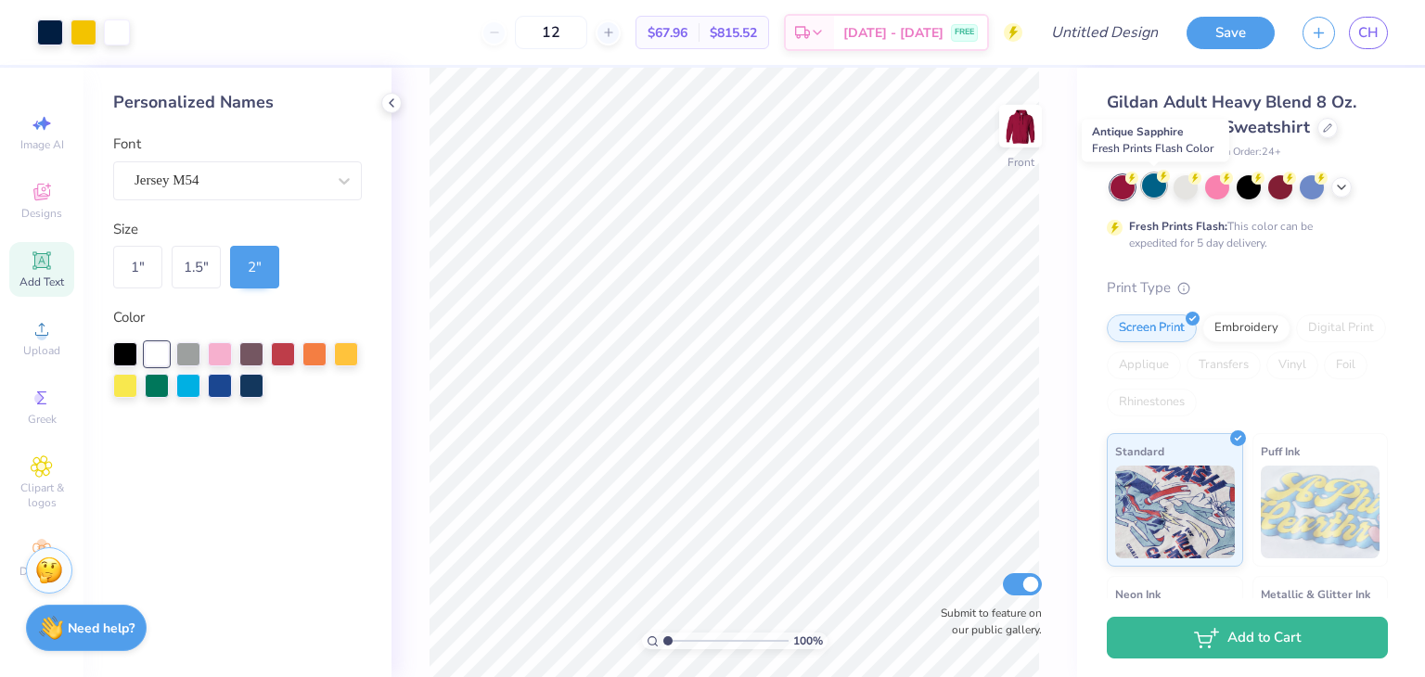
click at [1148, 192] on div at bounding box center [1154, 185] width 24 height 24
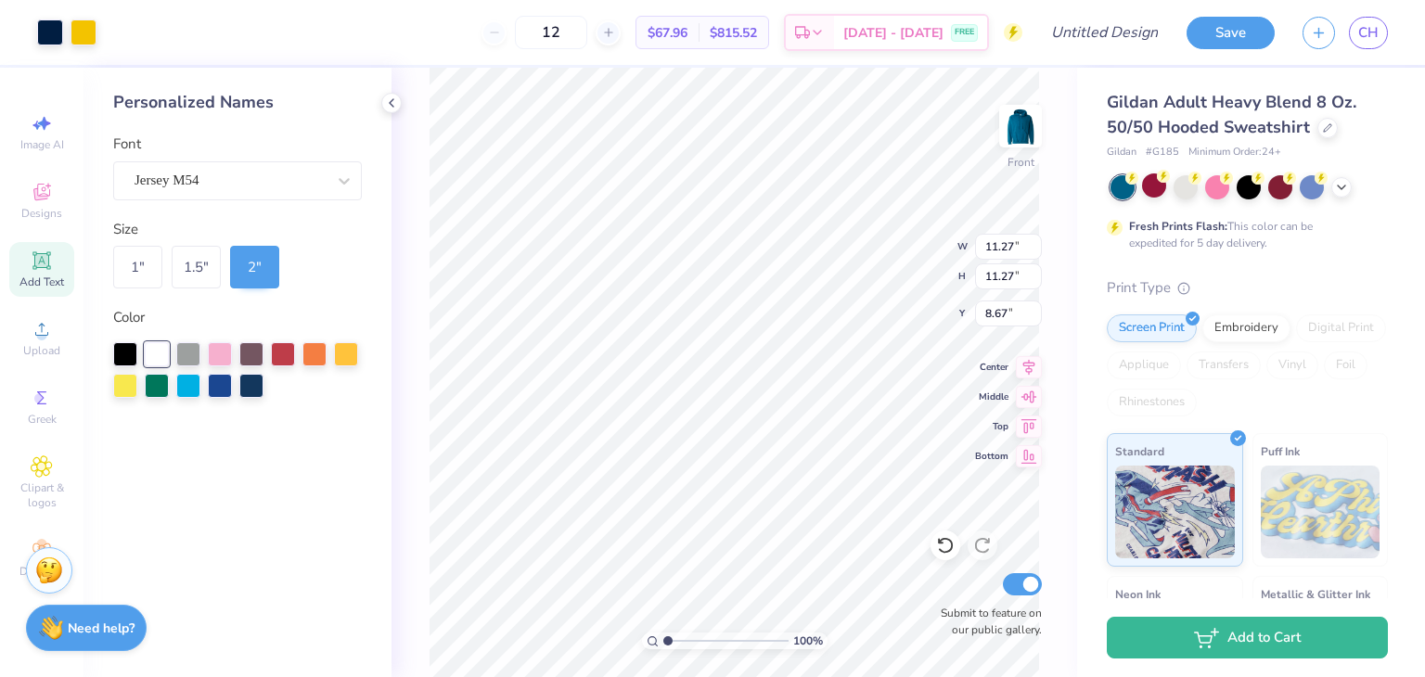
type input "11.27"
type input "8.67"
type input "6.67"
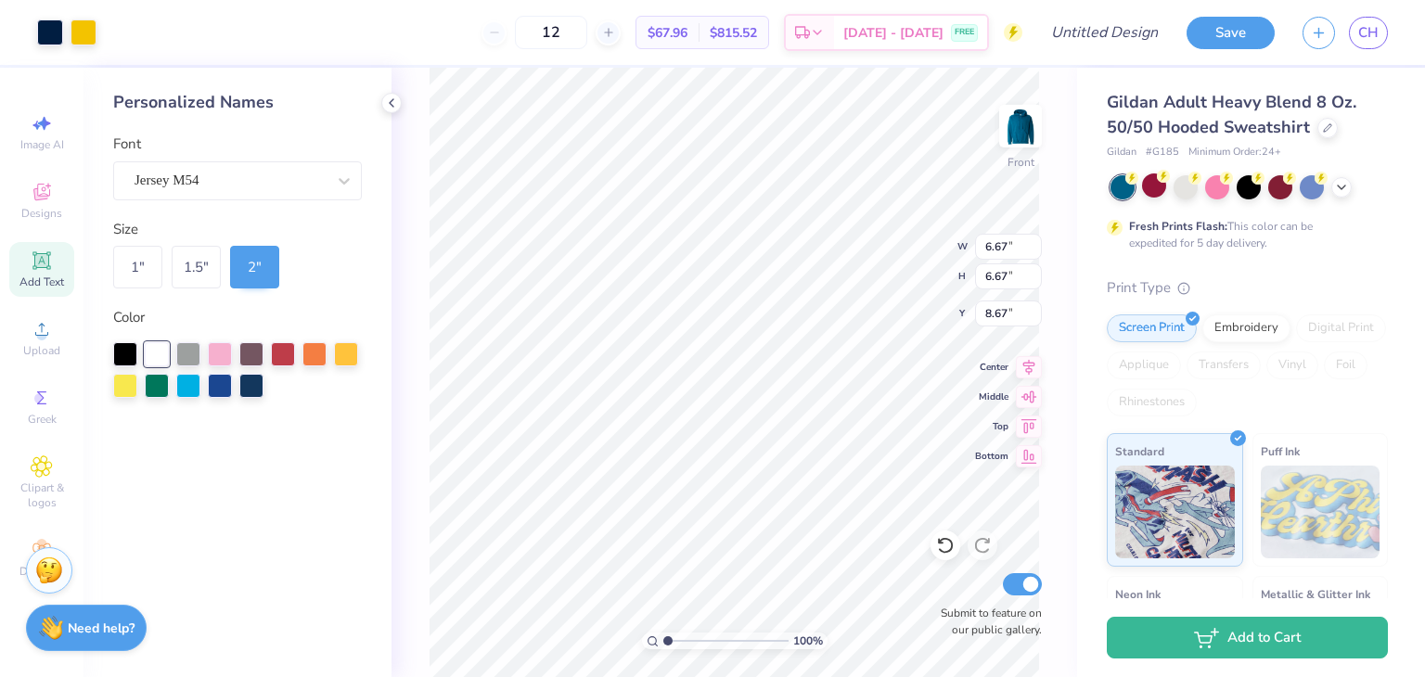
type input "8.54"
click at [787, 435] on li "Delete" at bounding box center [817, 439] width 146 height 36
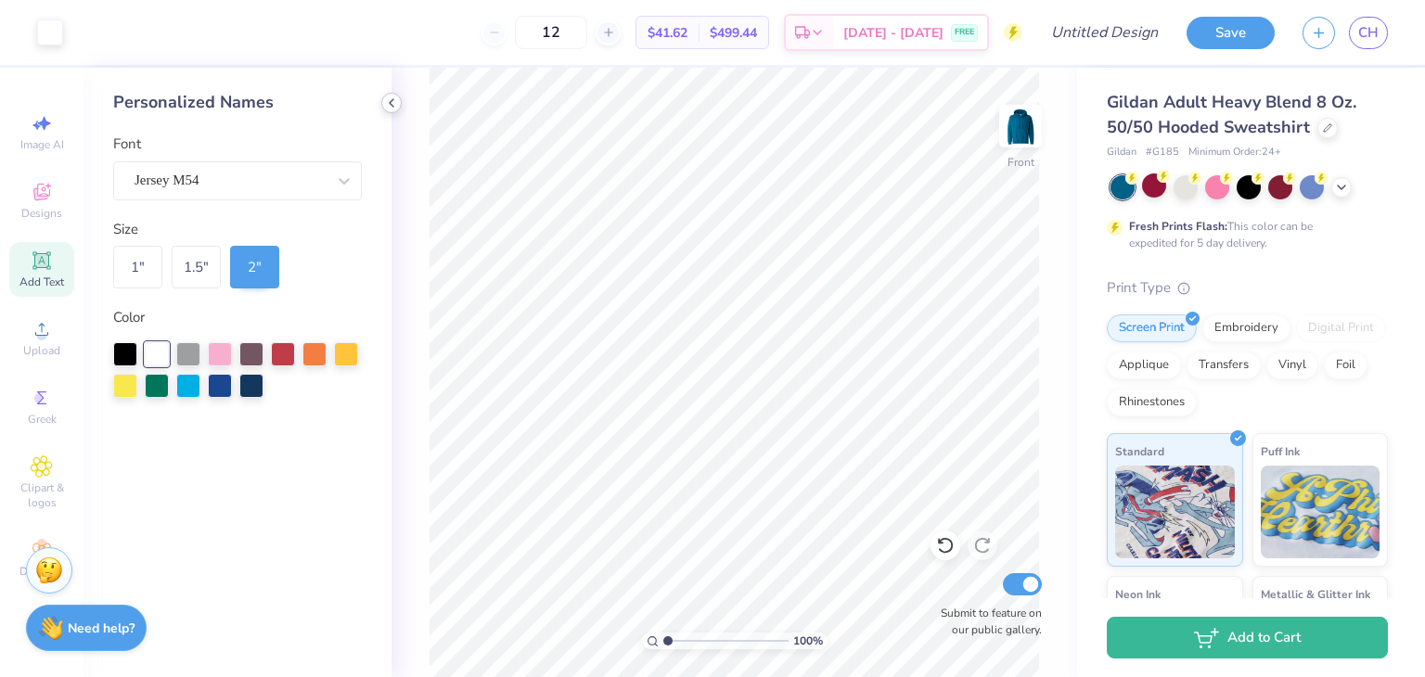
click at [393, 105] on icon at bounding box center [391, 103] width 15 height 15
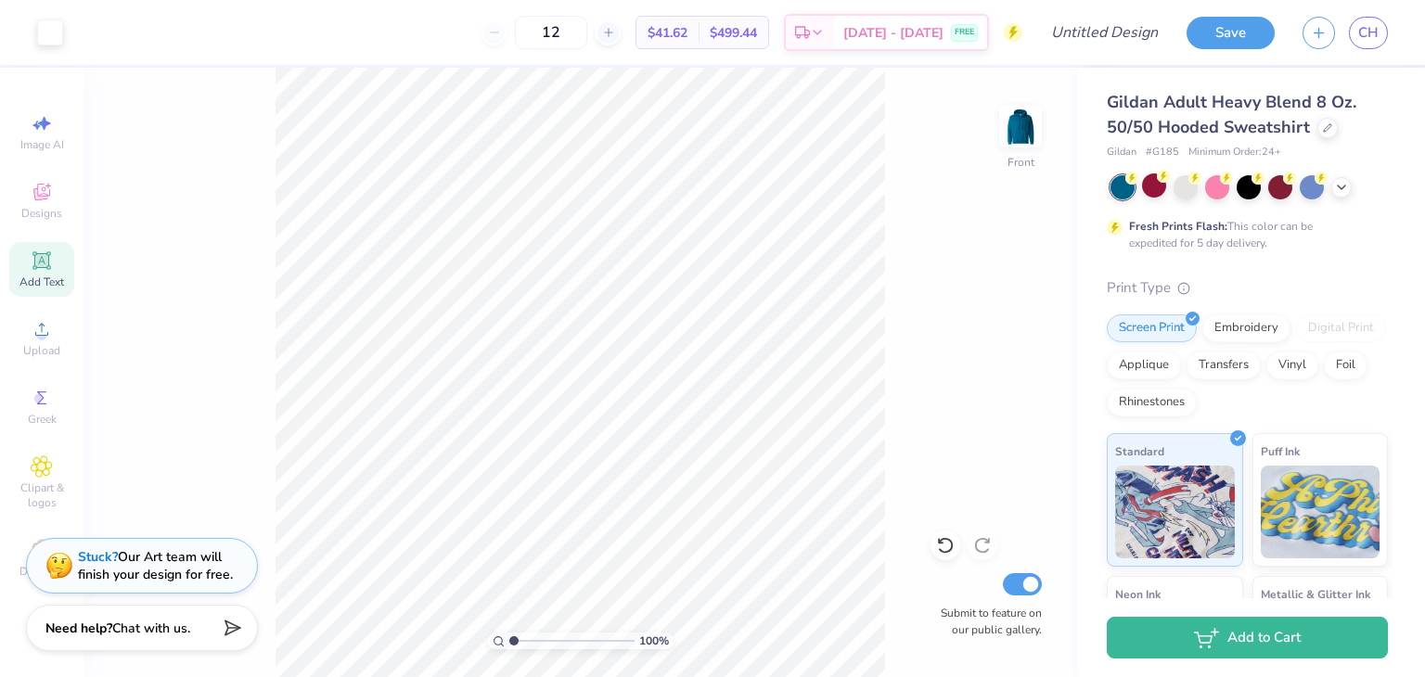
click at [62, 269] on div "Add Text" at bounding box center [41, 269] width 65 height 55
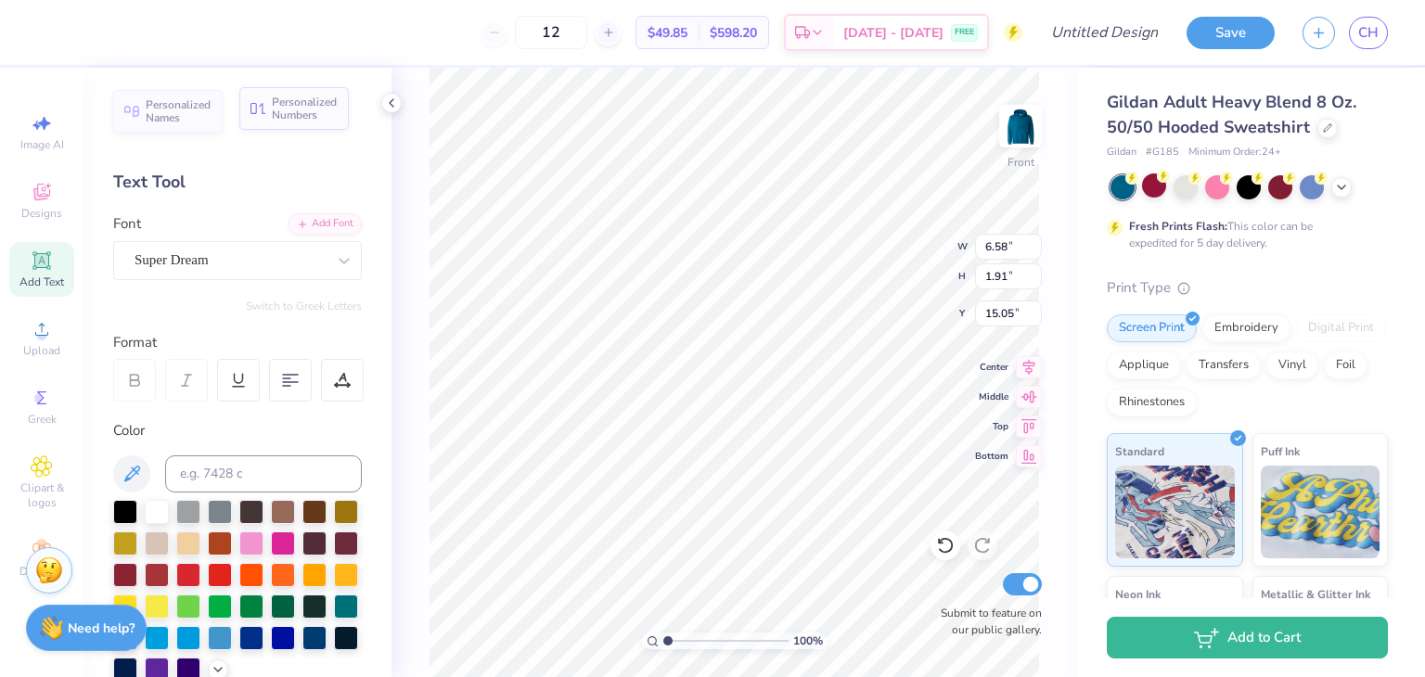
click at [302, 103] on span "Personalized Numbers" at bounding box center [305, 109] width 66 height 26
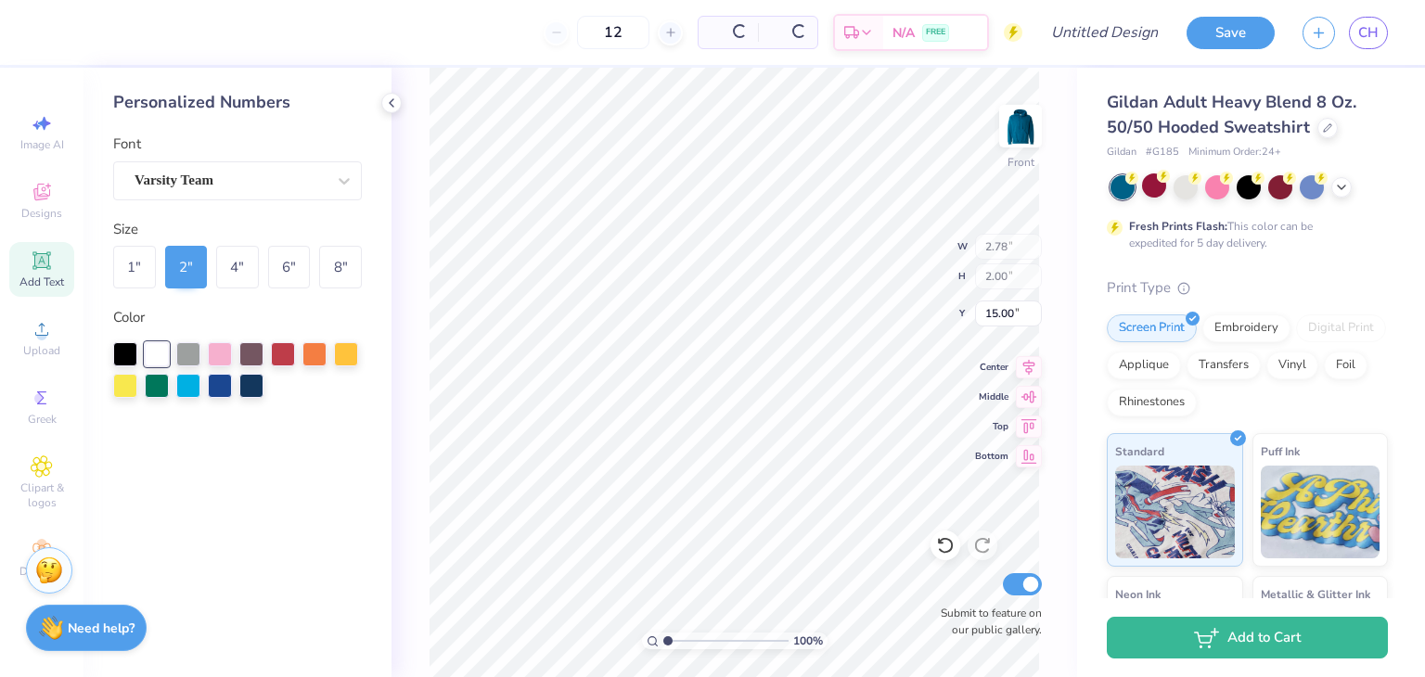
type input "2.78"
type input "2.00"
type input "15.00"
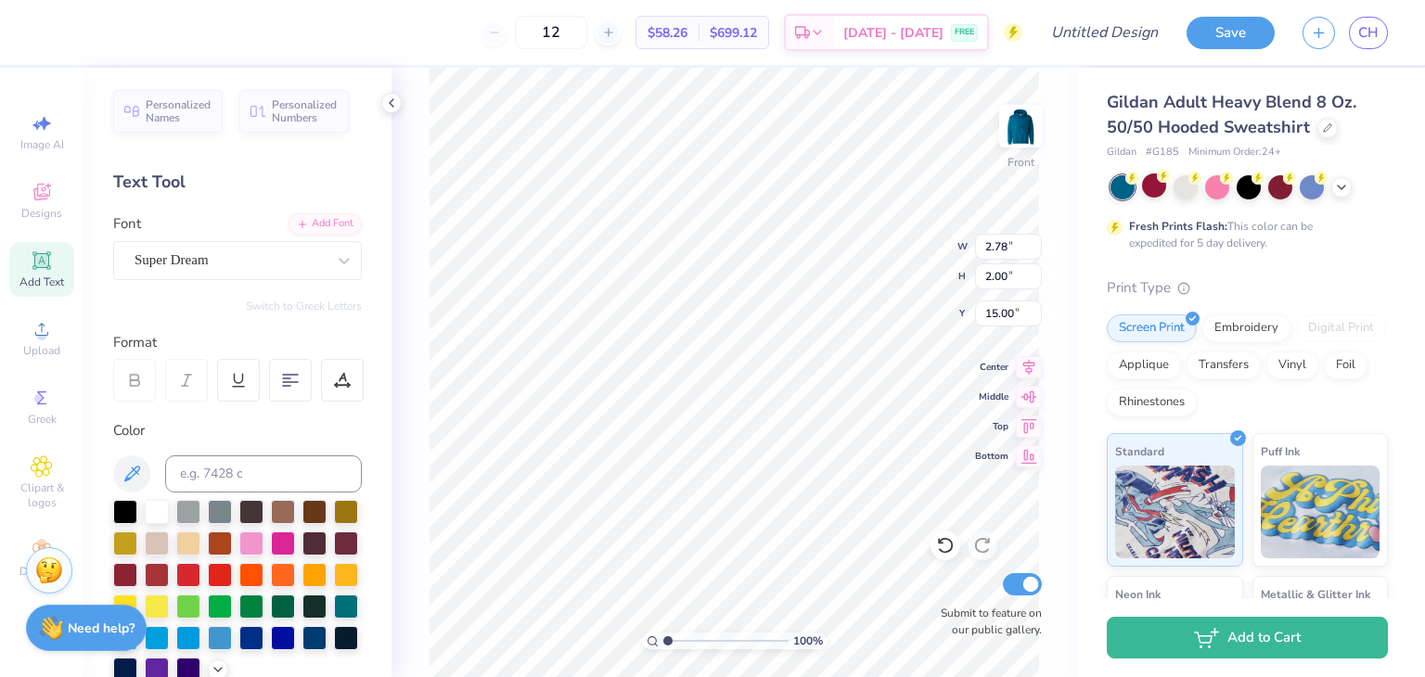
type input "6.58"
type input "1.91"
type input "17.36"
click at [775, 438] on li "Delete" at bounding box center [829, 439] width 146 height 36
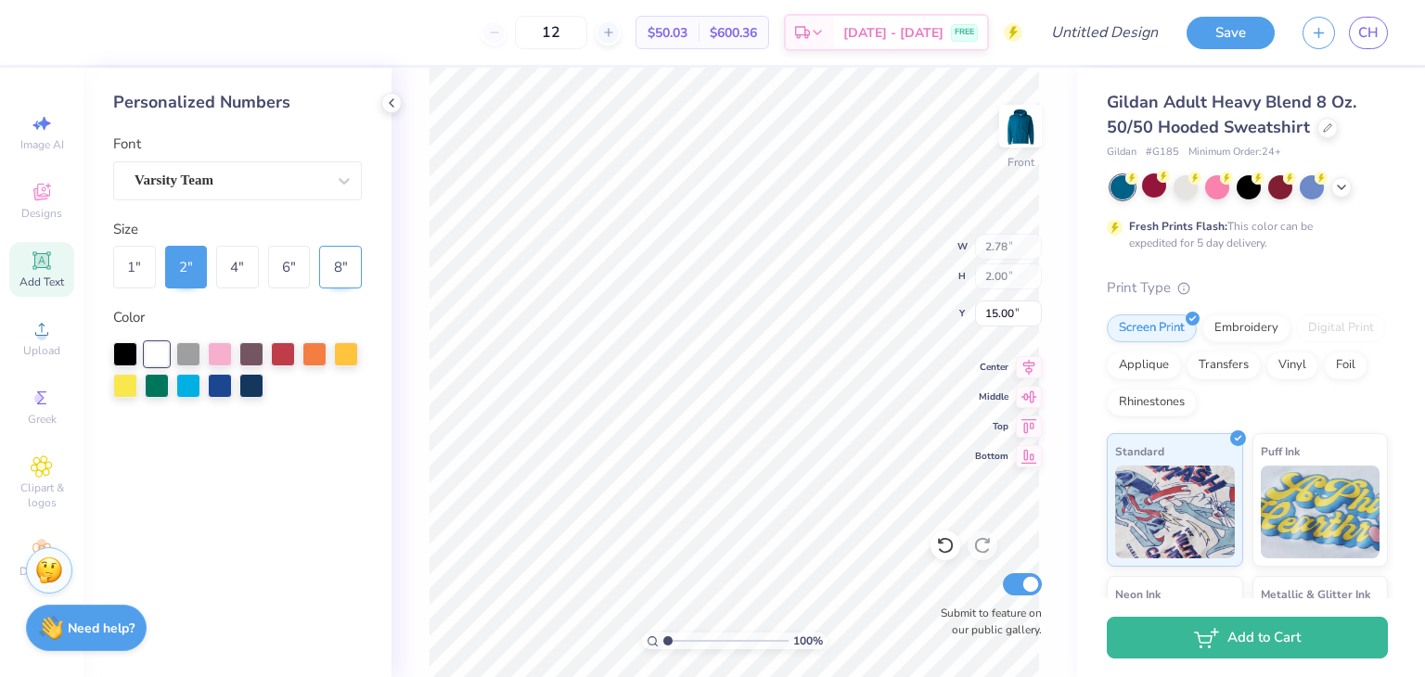
click at [329, 275] on div "8 "" at bounding box center [340, 267] width 43 height 43
type input "11.14"
type input "8.00"
type input "8.74"
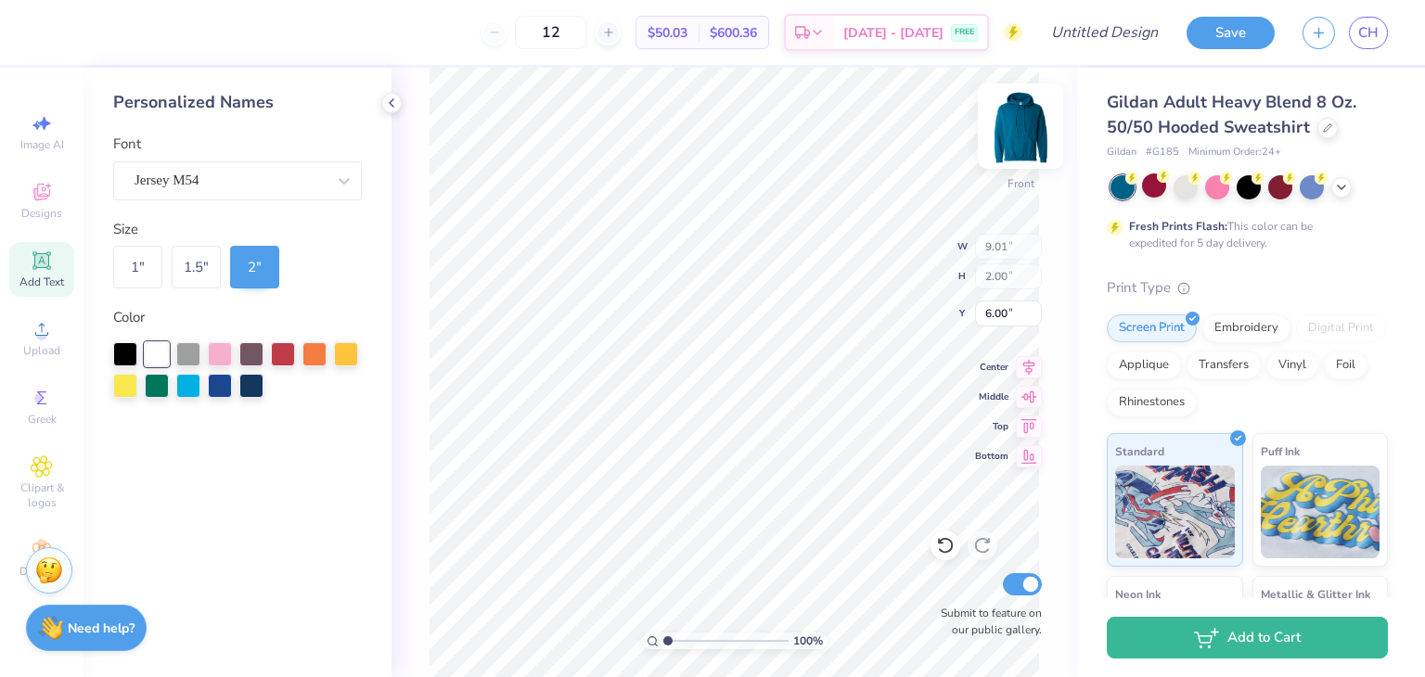
type input "11.14"
type input "8.00"
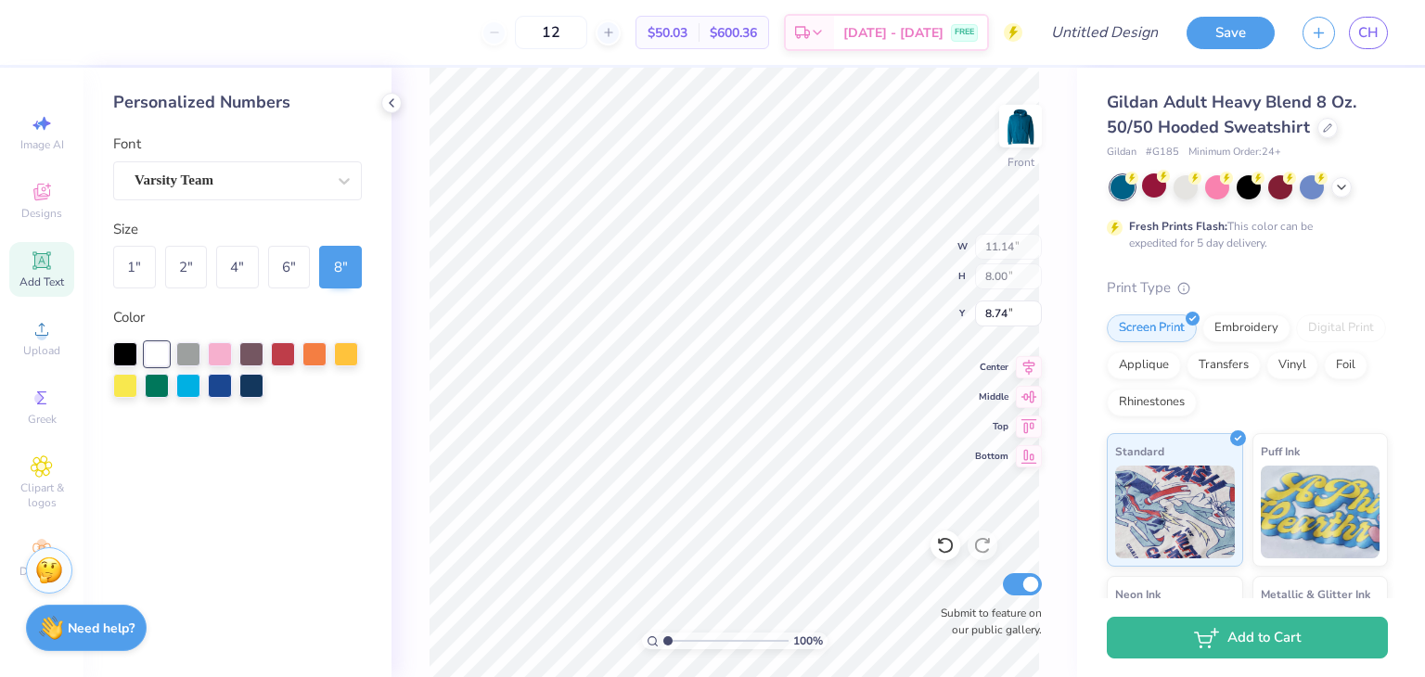
type input "8.65"
click at [1028, 140] on img at bounding box center [1020, 126] width 74 height 74
click at [49, 491] on span "Clipart & logos" at bounding box center [41, 495] width 65 height 30
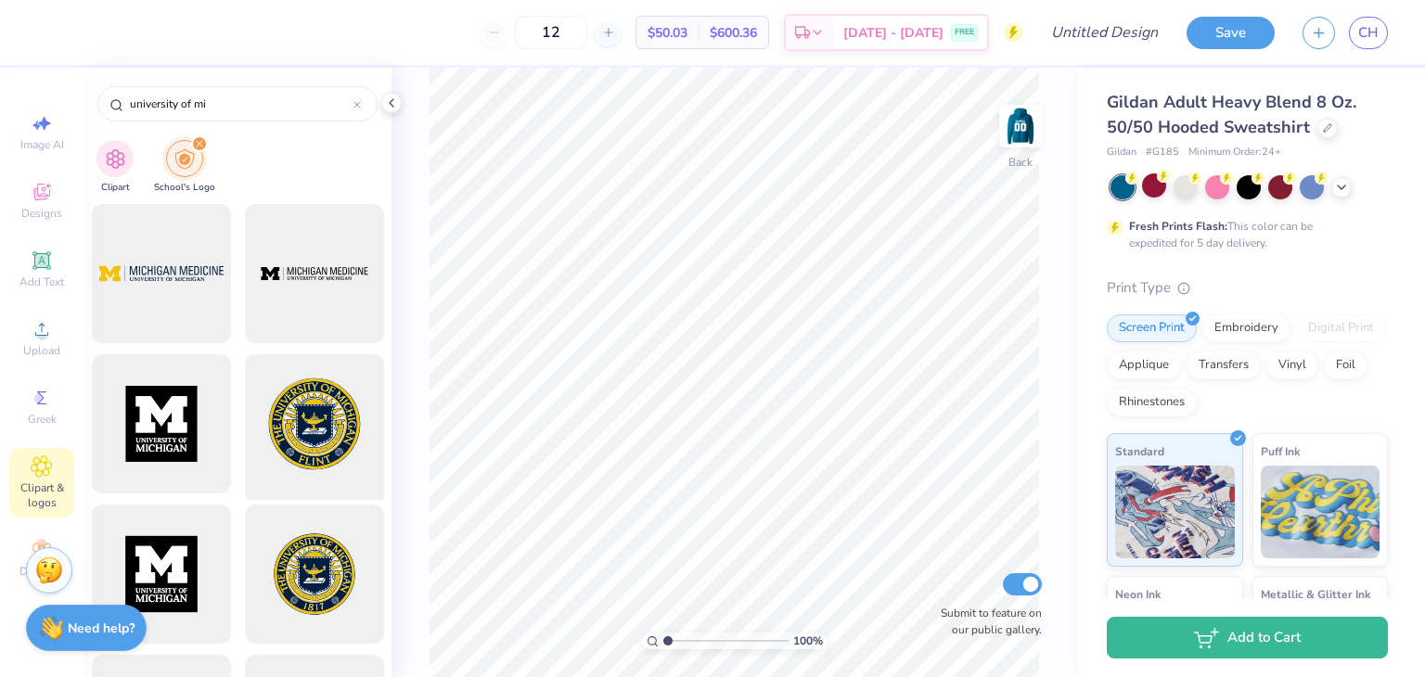
click at [274, 420] on div at bounding box center [313, 424] width 153 height 153
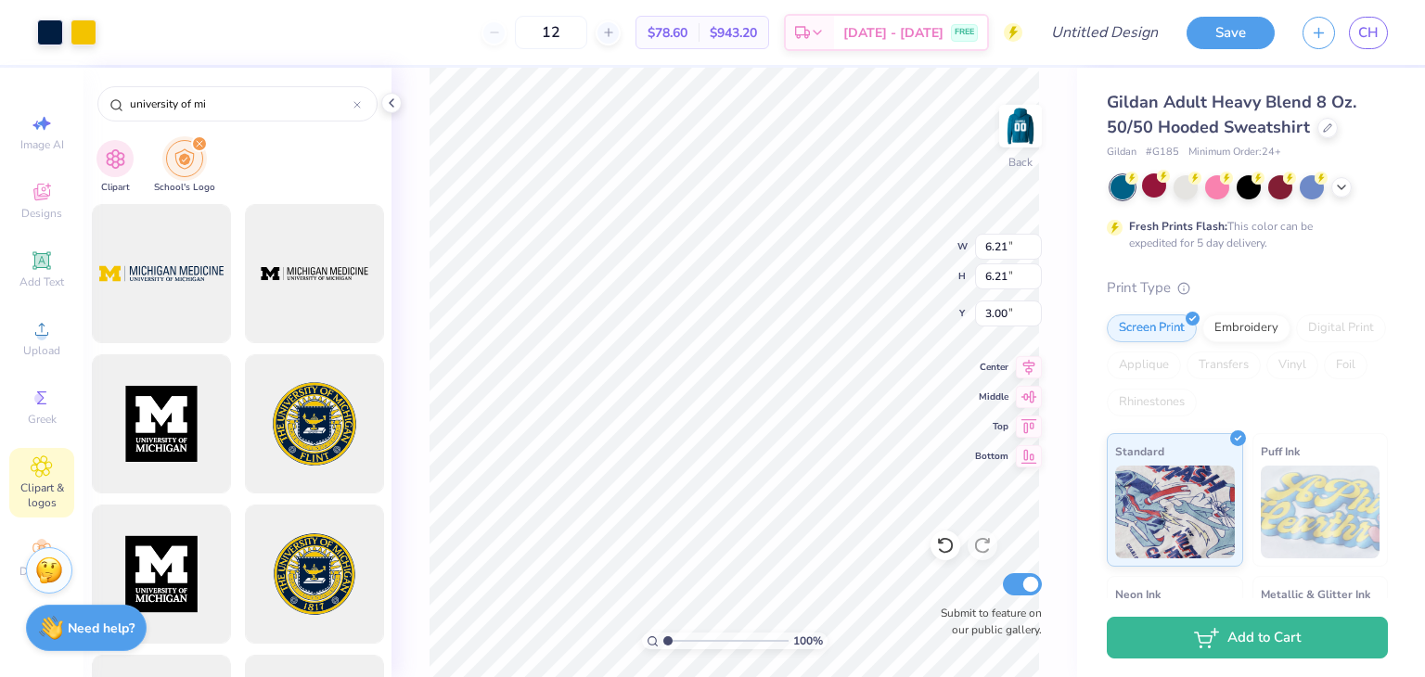
type input "6.21"
type input "4.89"
type input "8.00"
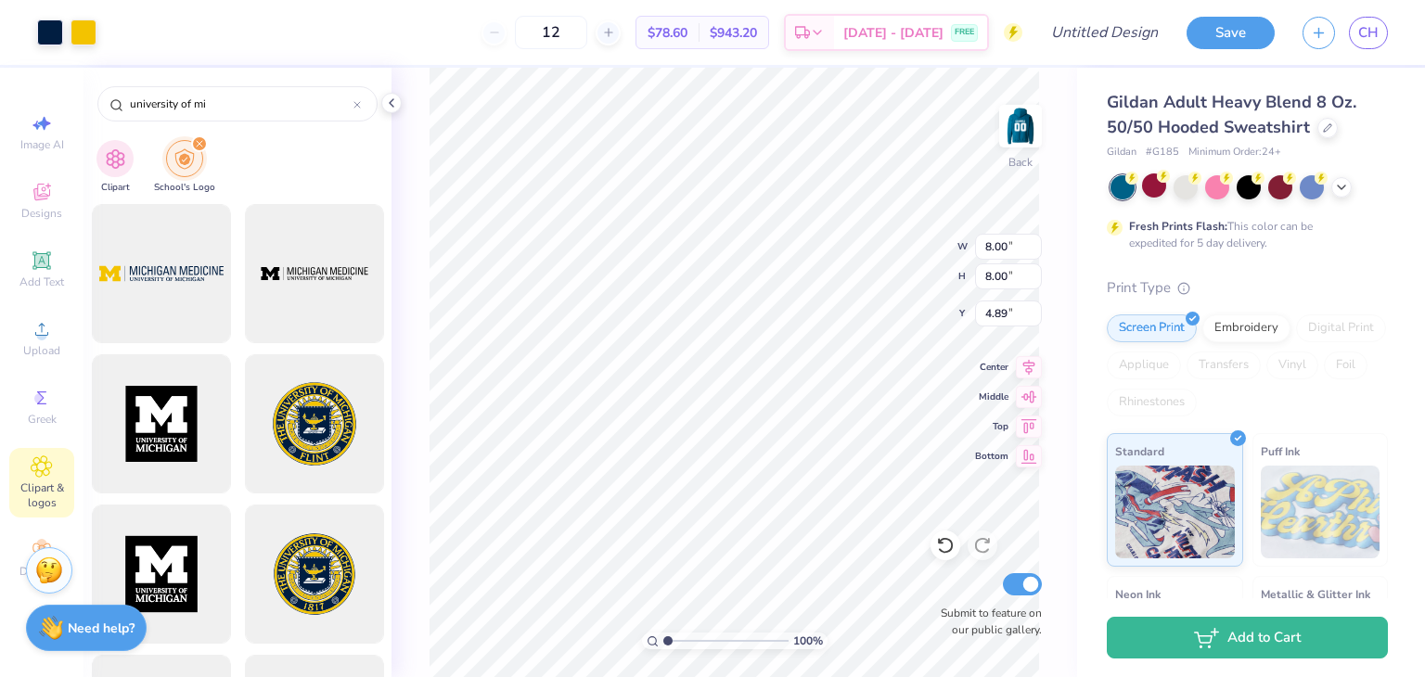
type input "4.72"
click at [39, 275] on span "Add Text" at bounding box center [41, 282] width 45 height 15
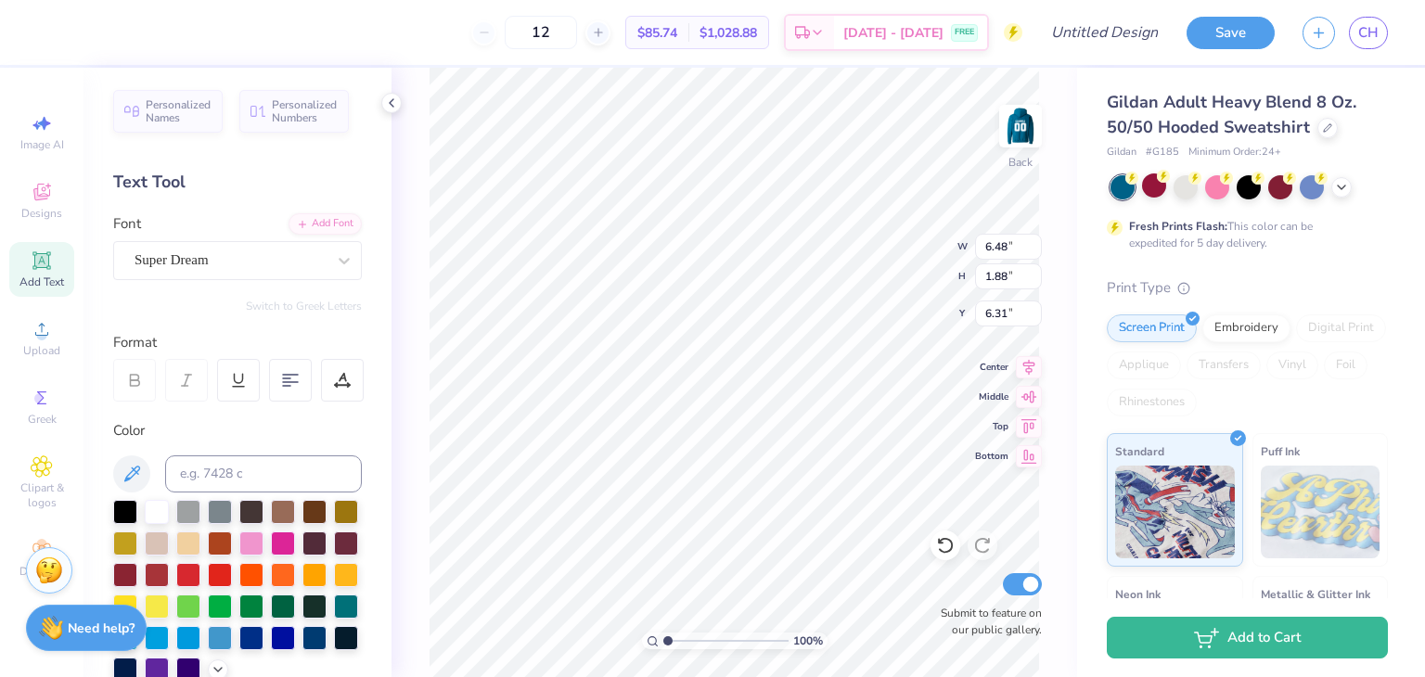
scroll to position [15, 3]
type input "8.00"
type input "4.76"
type input "6.48"
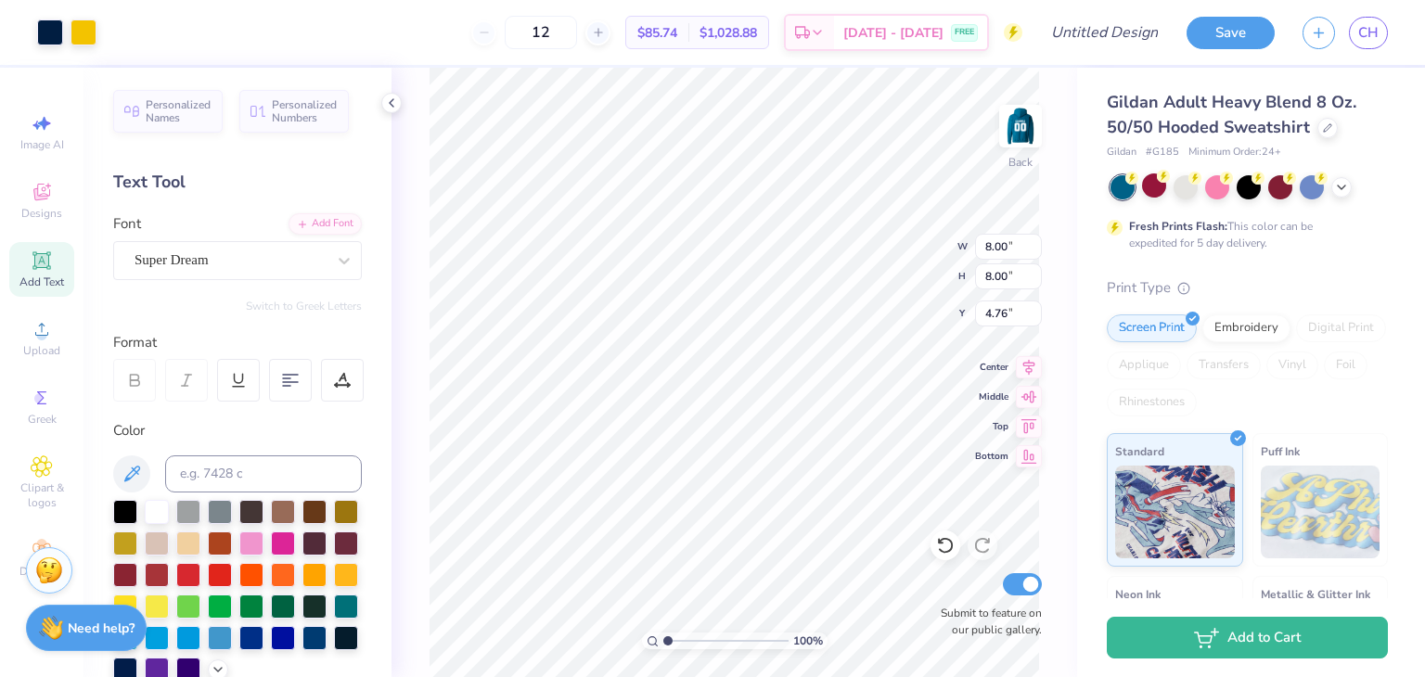
type input "1.88"
type input "6.31"
click at [808, 427] on li "Delete" at bounding box center [848, 439] width 146 height 36
click at [835, 446] on li "Delete" at bounding box center [848, 439] width 146 height 36
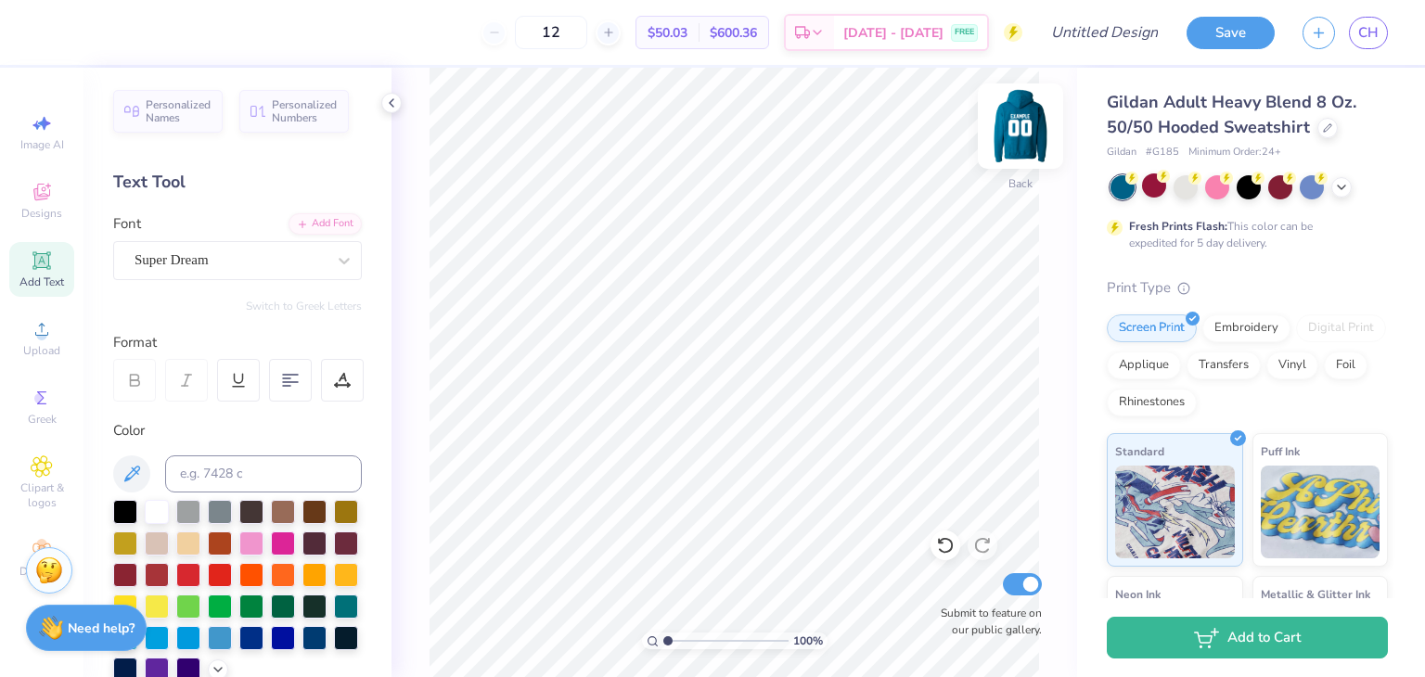
click at [1032, 146] on img at bounding box center [1020, 126] width 74 height 74
click at [1333, 202] on div "Fresh Prints Flash: This color can be expedited for 5 day delivery." at bounding box center [1247, 213] width 281 height 76
click at [1336, 198] on div at bounding box center [1248, 187] width 277 height 24
click at [1360, 177] on div at bounding box center [1248, 187] width 277 height 24
click at [1328, 136] on div "Gildan Adult Heavy Blend 8 Oz. 50/50 Hooded Sweatshirt" at bounding box center [1247, 115] width 281 height 50
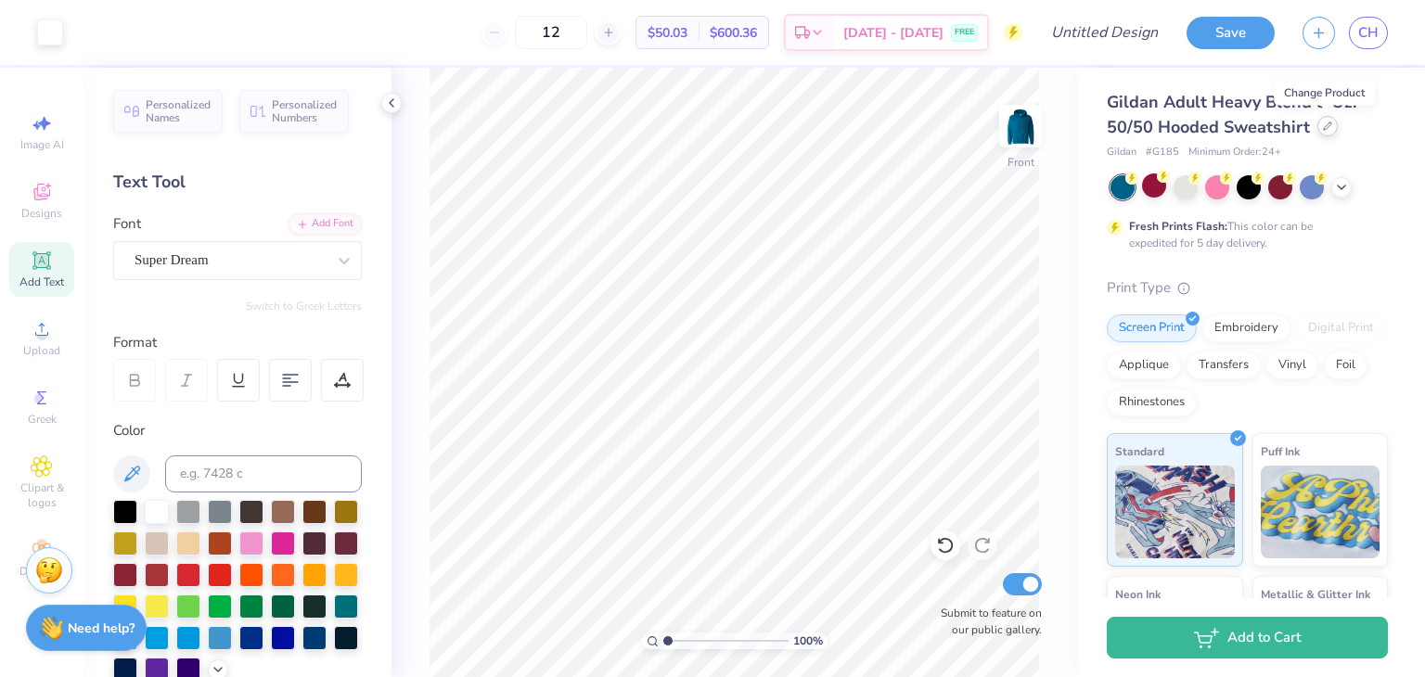
click at [1323, 124] on icon at bounding box center [1327, 126] width 9 height 9
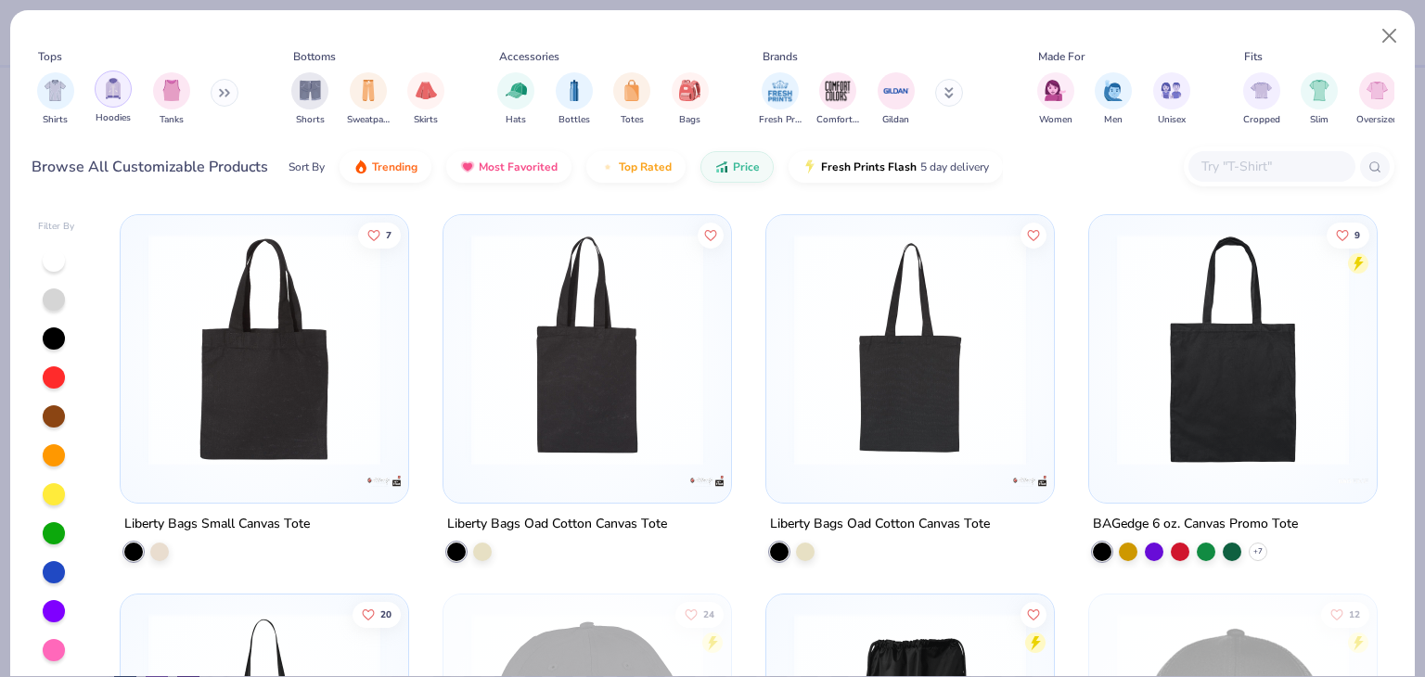
click at [115, 90] on img "filter for Hoodies" at bounding box center [113, 88] width 20 height 21
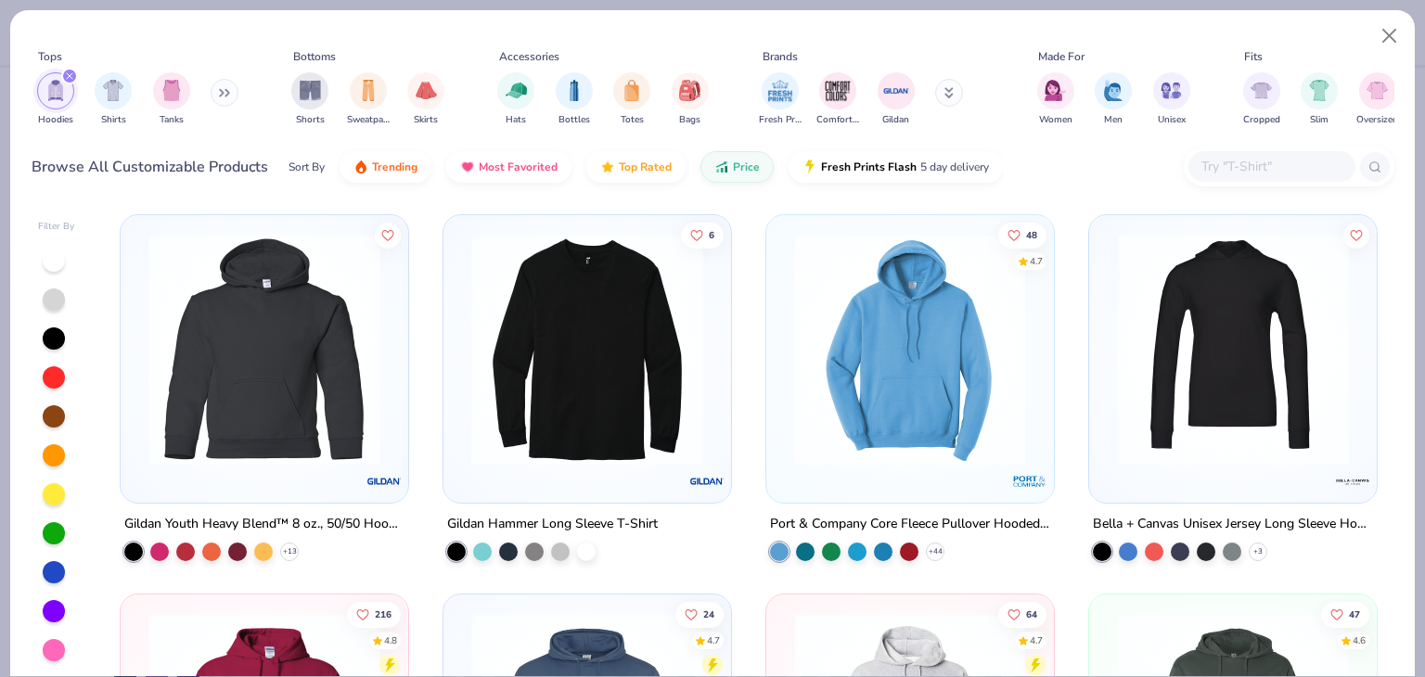
click at [939, 554] on div "Port & Company Core Fleece Pullover Hooded Sweatshirt + 44" at bounding box center [909, 537] width 289 height 48
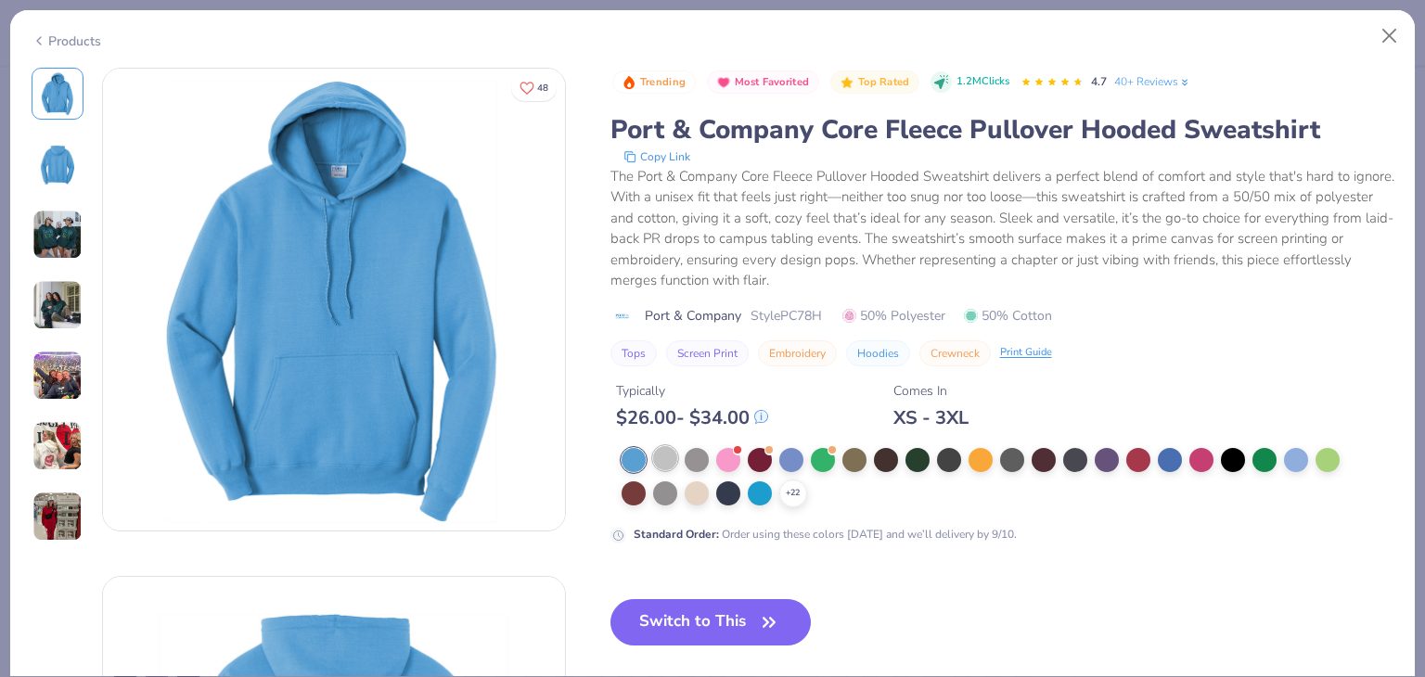
click at [664, 455] on div at bounding box center [665, 458] width 24 height 24
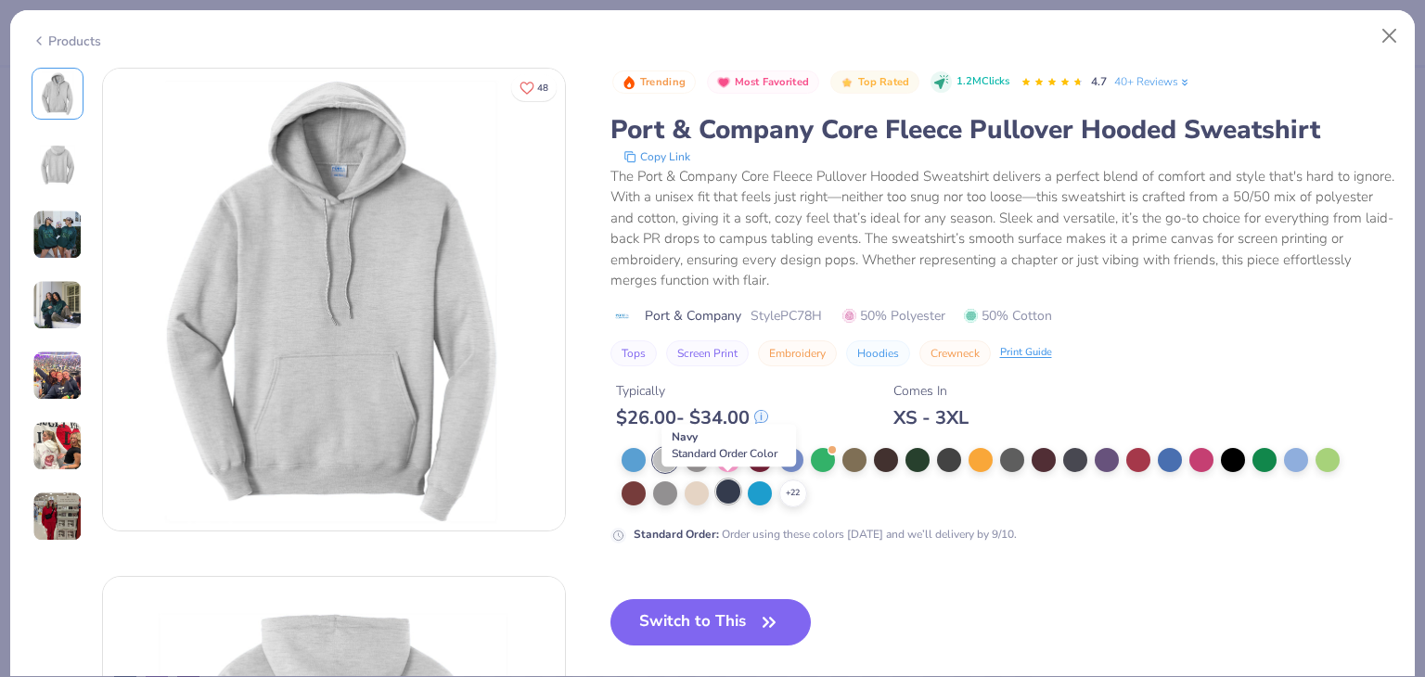
click at [735, 493] on div at bounding box center [728, 492] width 24 height 24
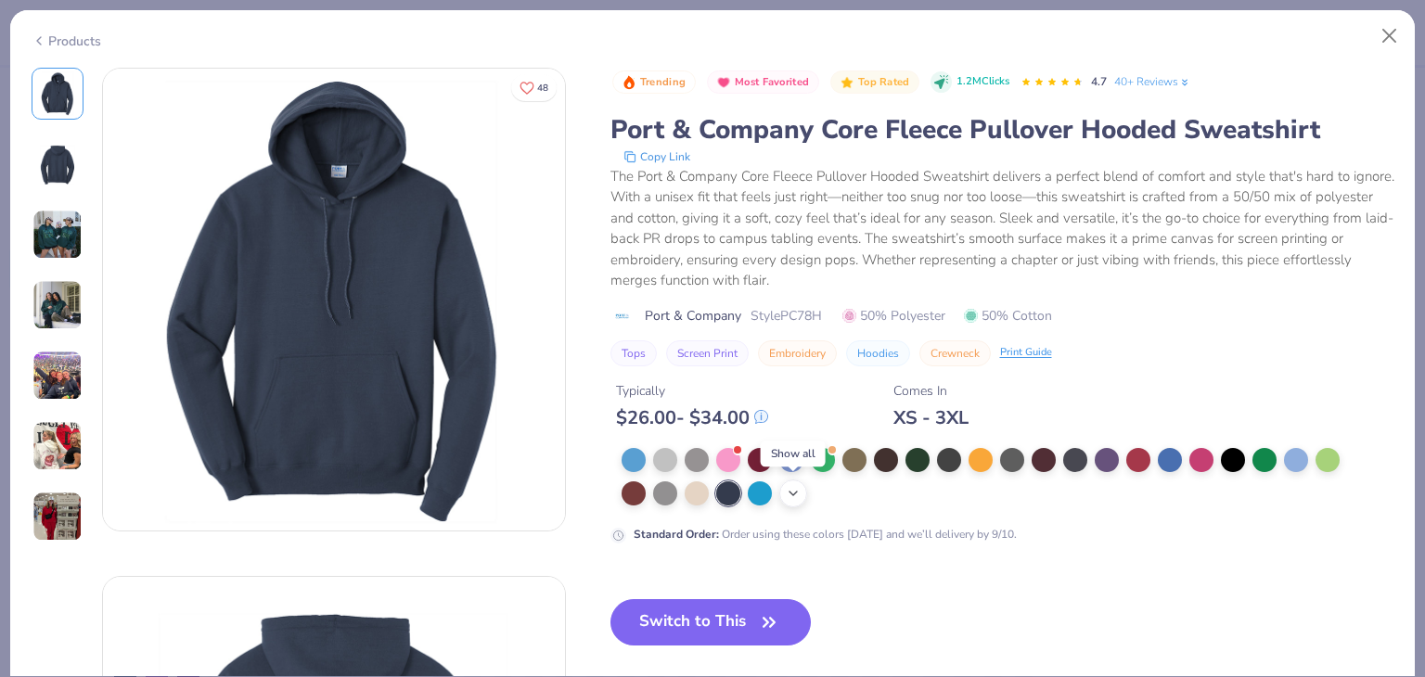
click at [801, 497] on div "+ 22" at bounding box center [793, 494] width 28 height 28
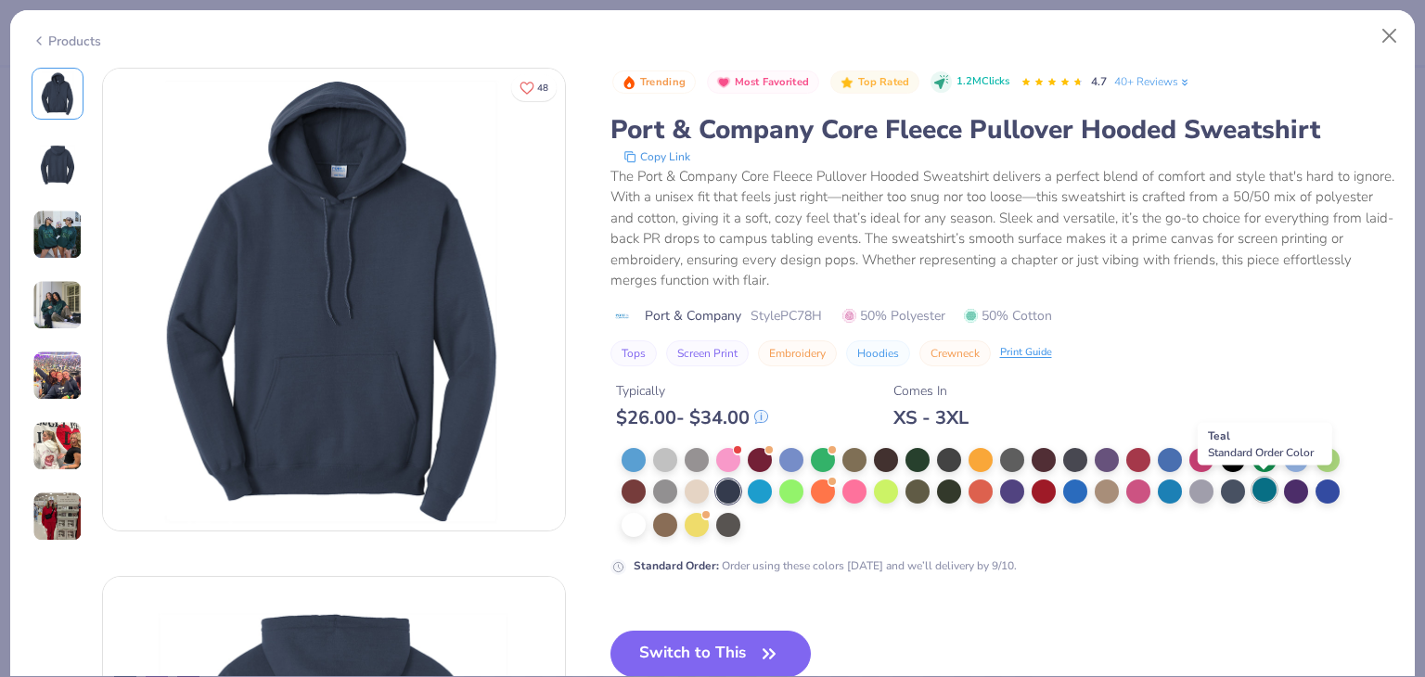
click at [1271, 498] on div at bounding box center [1264, 490] width 24 height 24
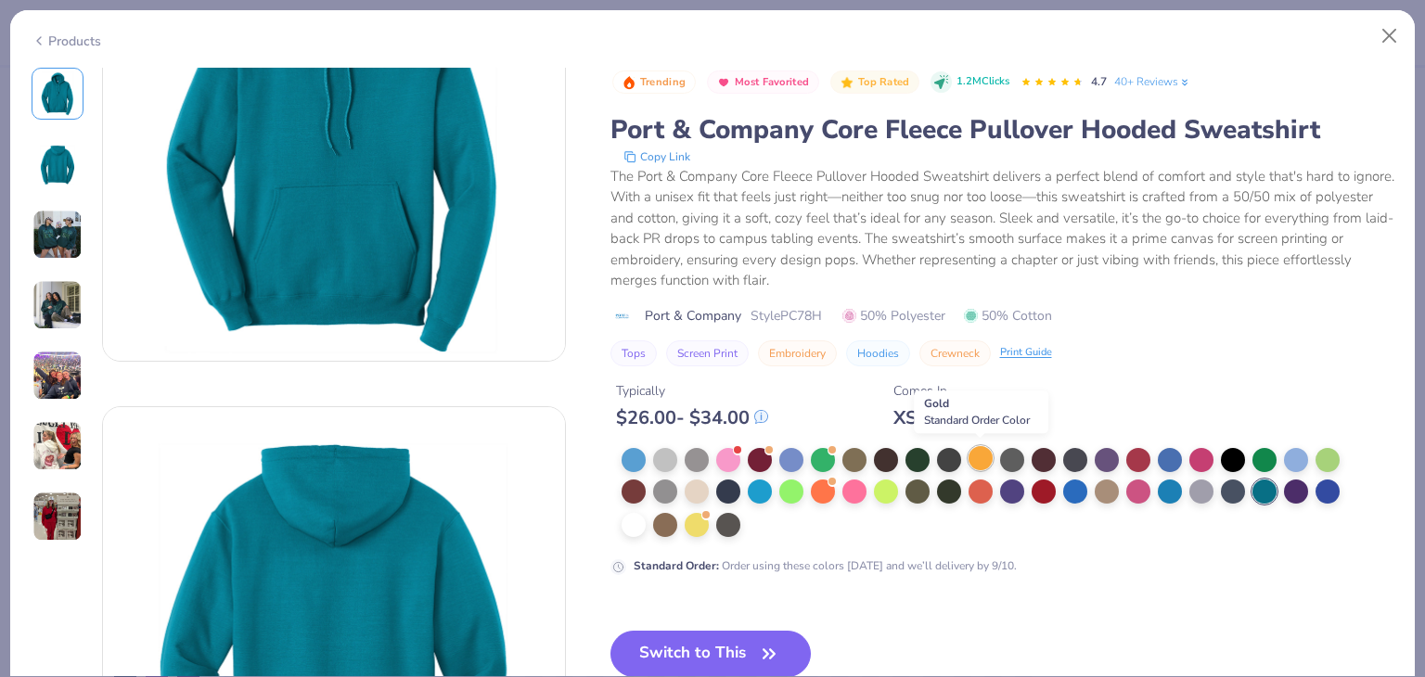
scroll to position [186, 0]
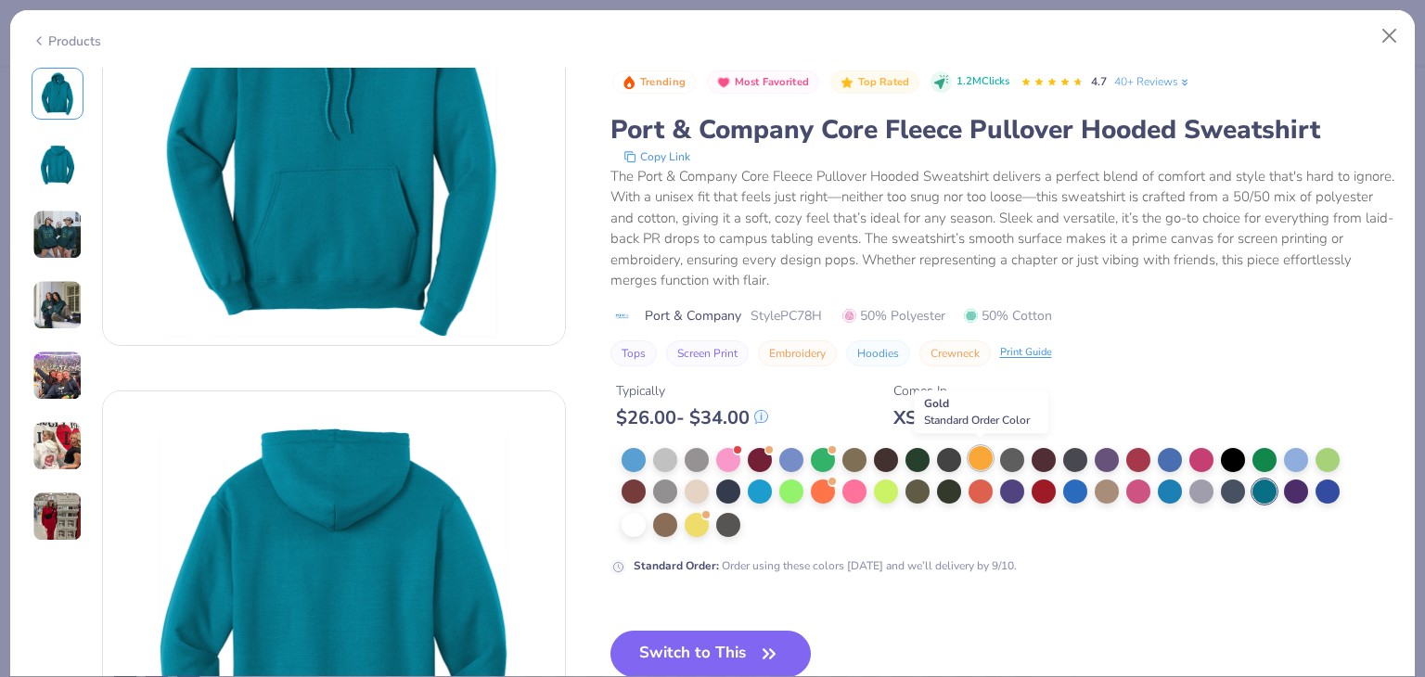
click at [973, 454] on div at bounding box center [980, 458] width 24 height 24
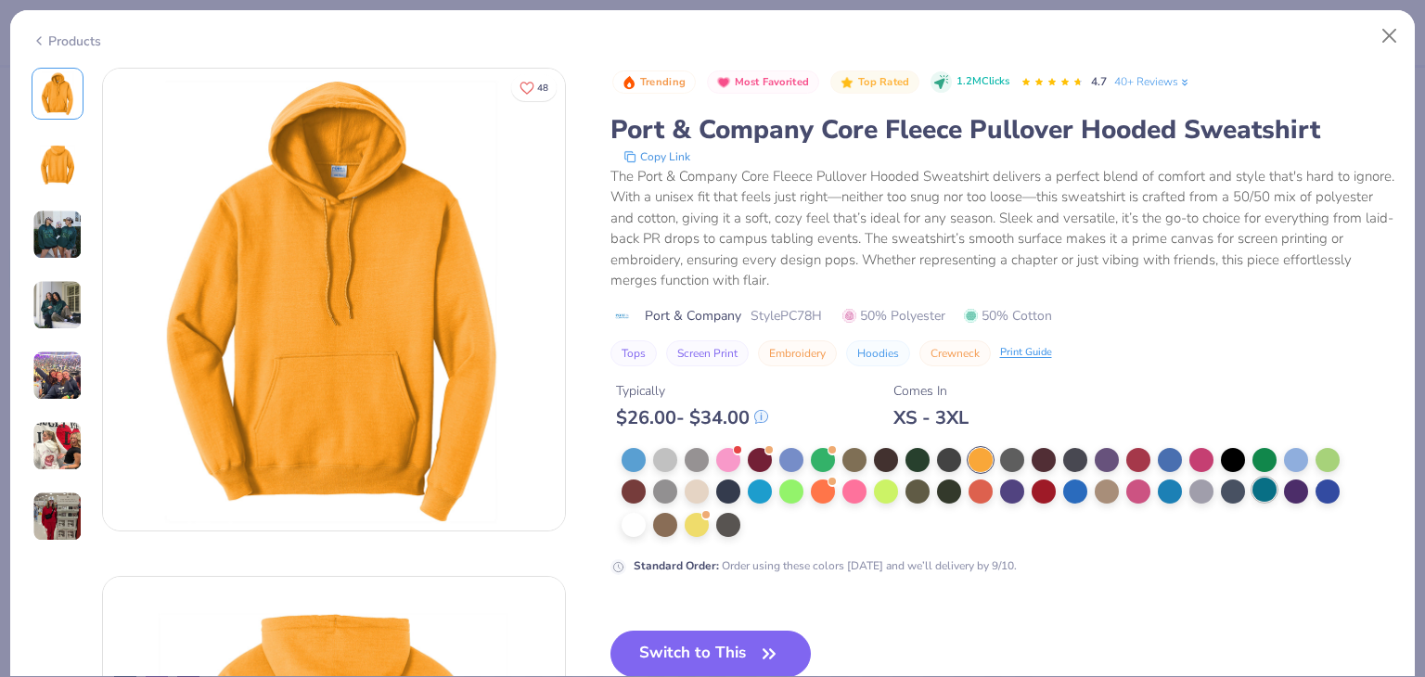
click at [1274, 494] on div at bounding box center [1264, 490] width 24 height 24
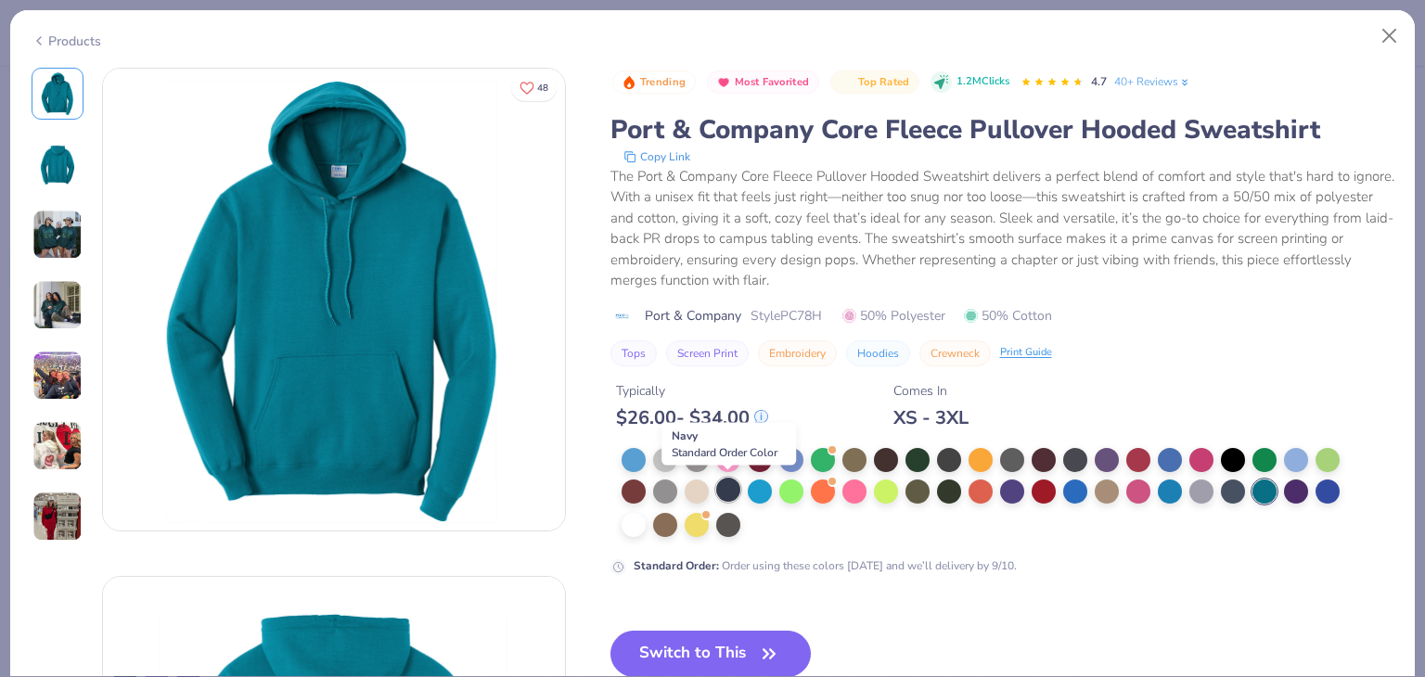
click at [727, 484] on div at bounding box center [728, 490] width 24 height 24
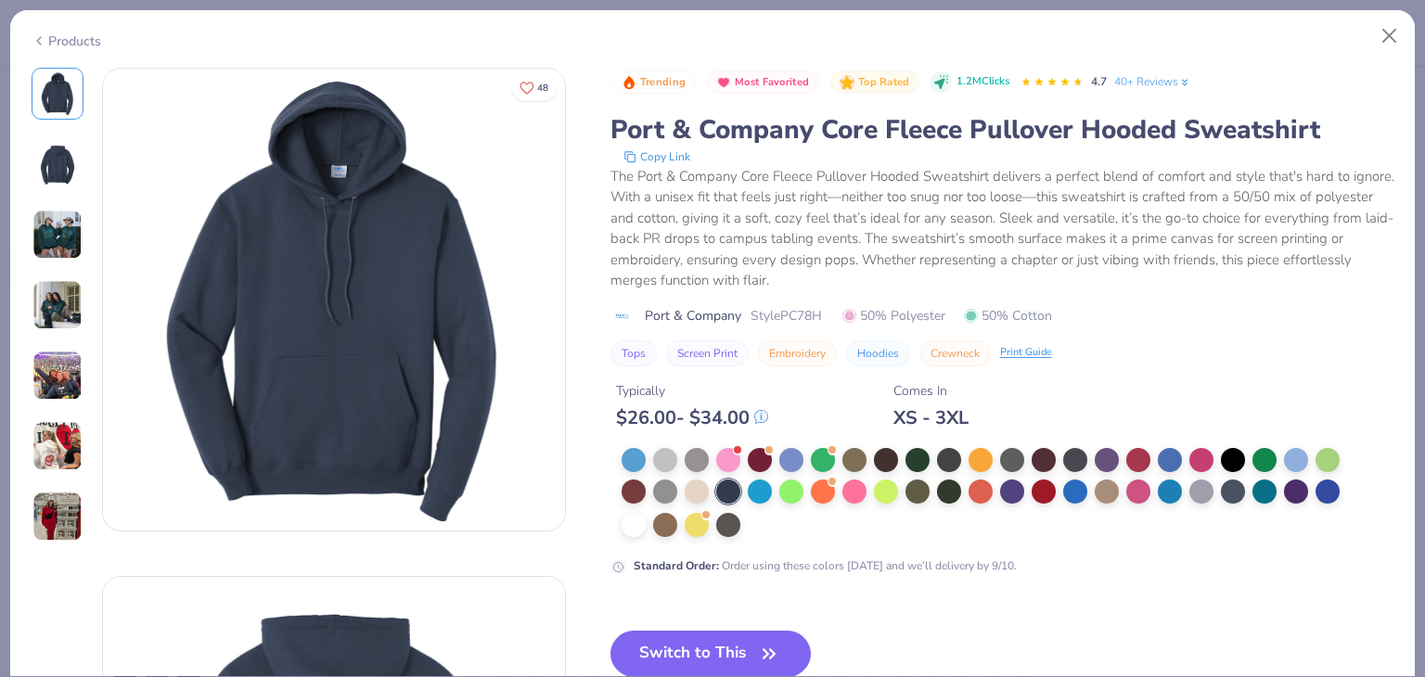
drag, startPoint x: 874, startPoint y: 416, endPoint x: 1127, endPoint y: 394, distance: 254.2
click at [1127, 394] on div "Typically $ 26.00 - $ 34.00 Comes In XS - 3XL" at bounding box center [1002, 397] width 784 height 63
click at [1048, 403] on div "Typically $ 26.00 - $ 34.00 Comes In XS - 3XL" at bounding box center [1002, 397] width 784 height 63
drag, startPoint x: 968, startPoint y: 409, endPoint x: 909, endPoint y: 415, distance: 59.6
click at [909, 415] on div "XS - 3XL" at bounding box center [930, 417] width 75 height 23
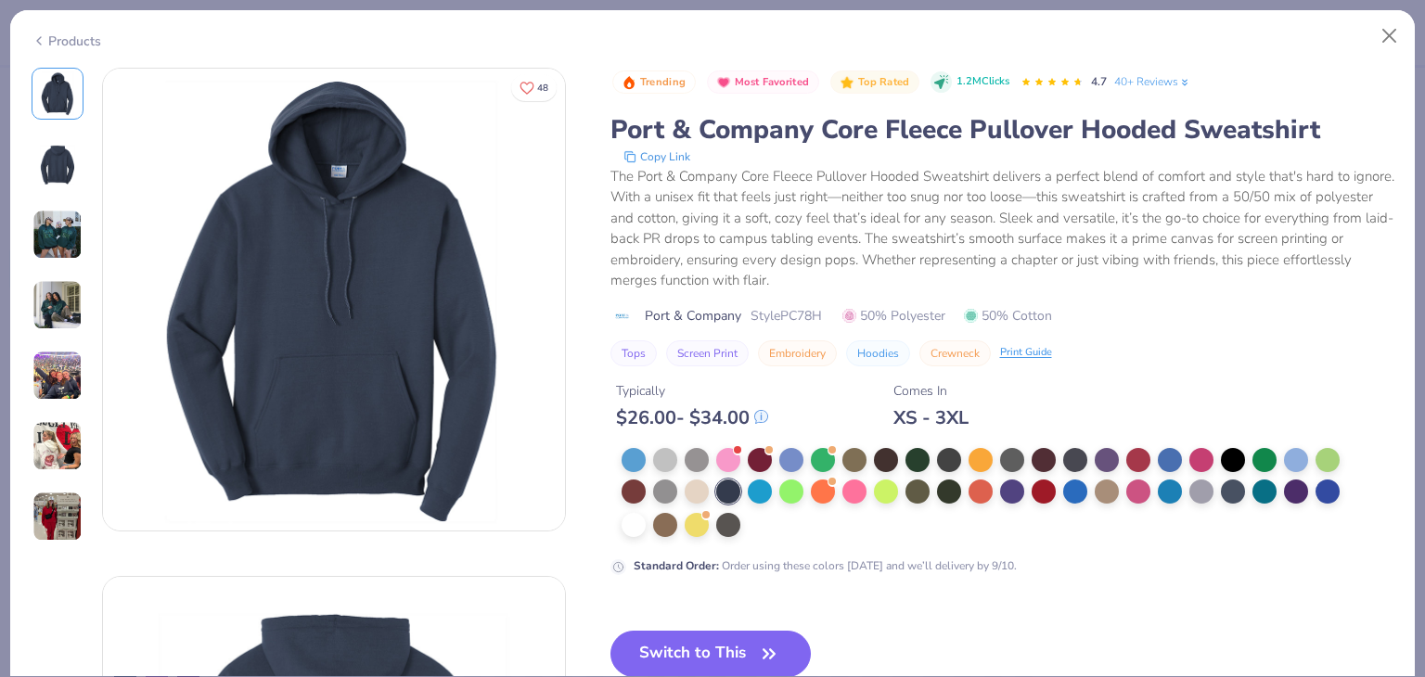
click at [1002, 404] on div "Typically $ 26.00 - $ 34.00 Comes In XS - 3XL" at bounding box center [1002, 397] width 784 height 63
click at [976, 417] on div "Typically $ 26.00 - $ 34.00 Comes In XS - 3XL" at bounding box center [1002, 397] width 784 height 63
drag, startPoint x: 970, startPoint y: 415, endPoint x: 897, endPoint y: 412, distance: 73.3
click at [897, 412] on div "Typically $ 26.00 - $ 34.00 Comes In XS - 3XL" at bounding box center [1002, 397] width 784 height 63
click at [1208, 494] on div at bounding box center [1201, 490] width 24 height 24
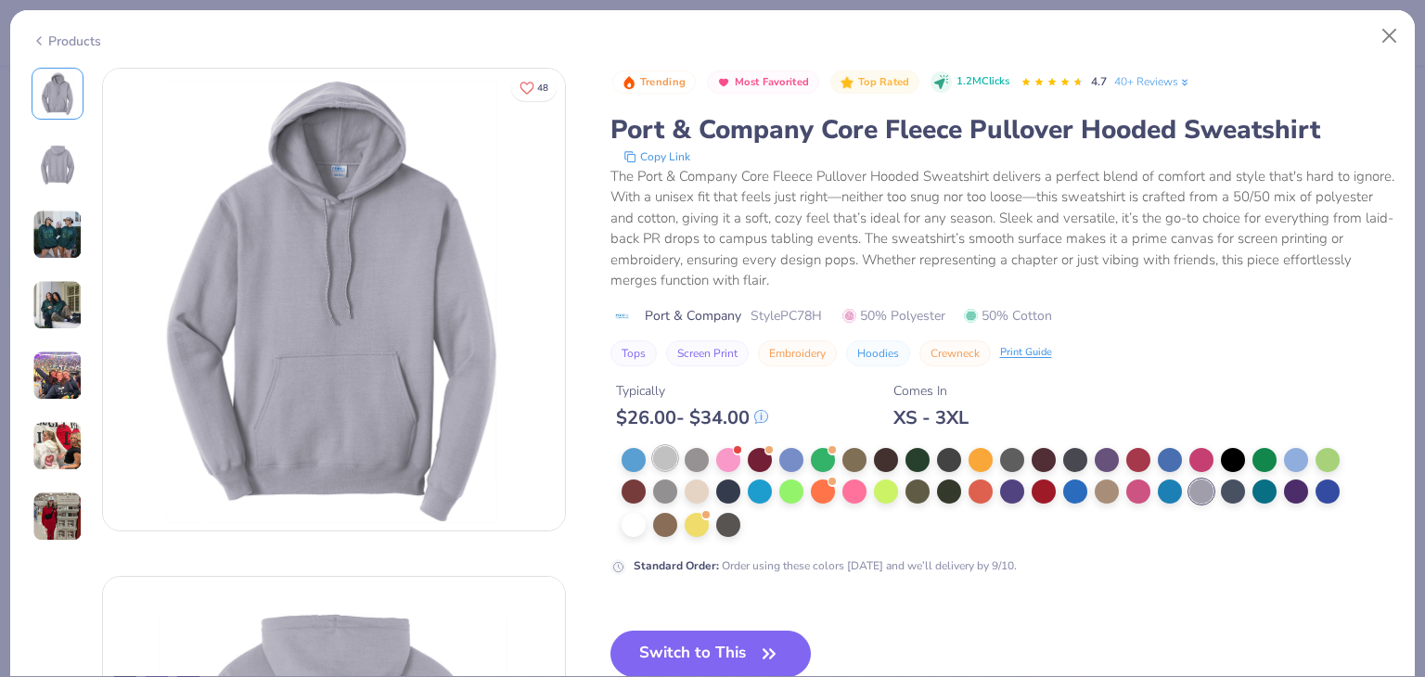
click at [673, 455] on div at bounding box center [665, 458] width 24 height 24
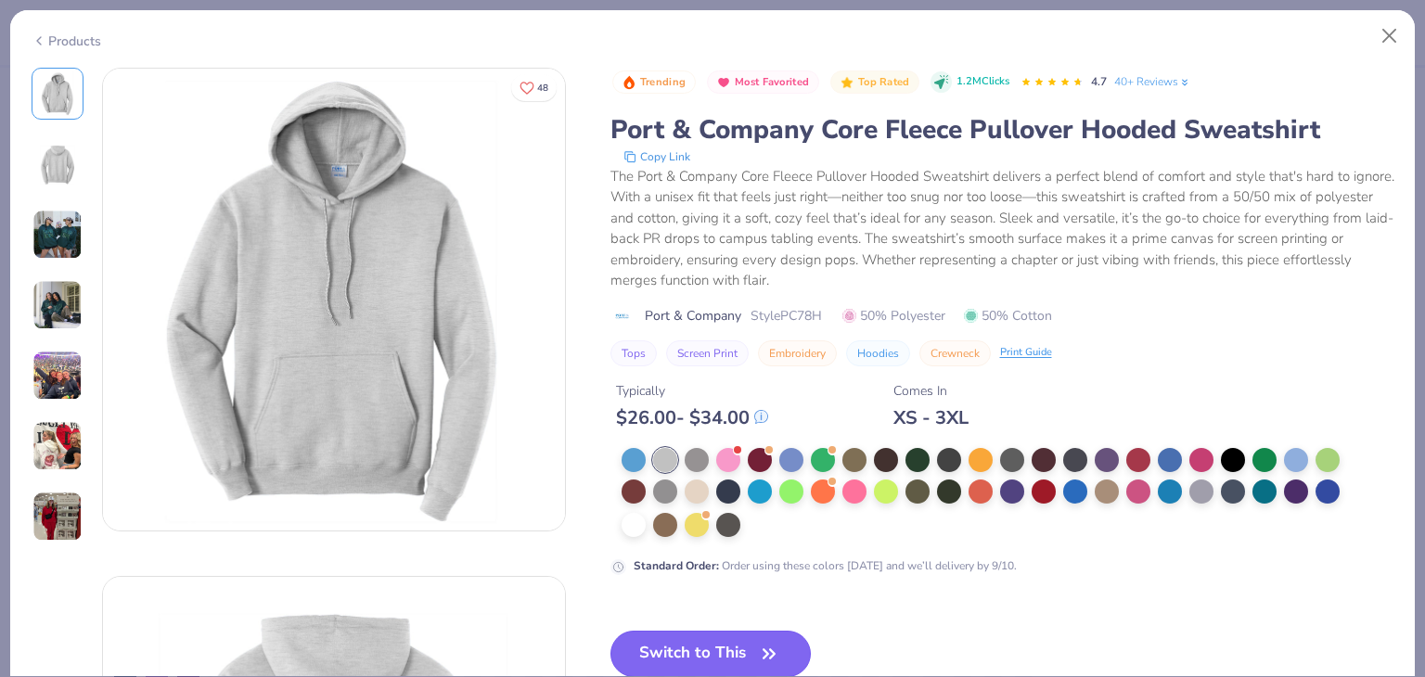
click at [679, 633] on button "Switch to This" at bounding box center [710, 654] width 201 height 46
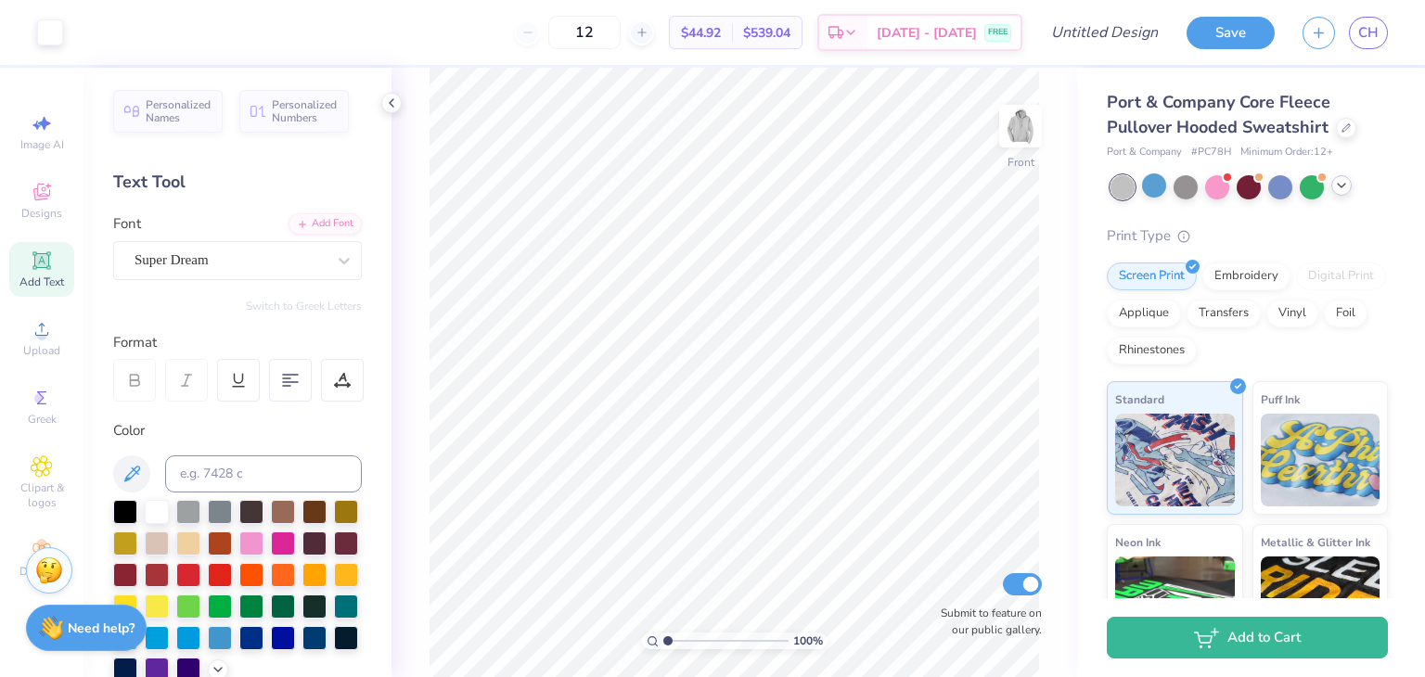
click at [1349, 192] on div at bounding box center [1341, 185] width 20 height 20
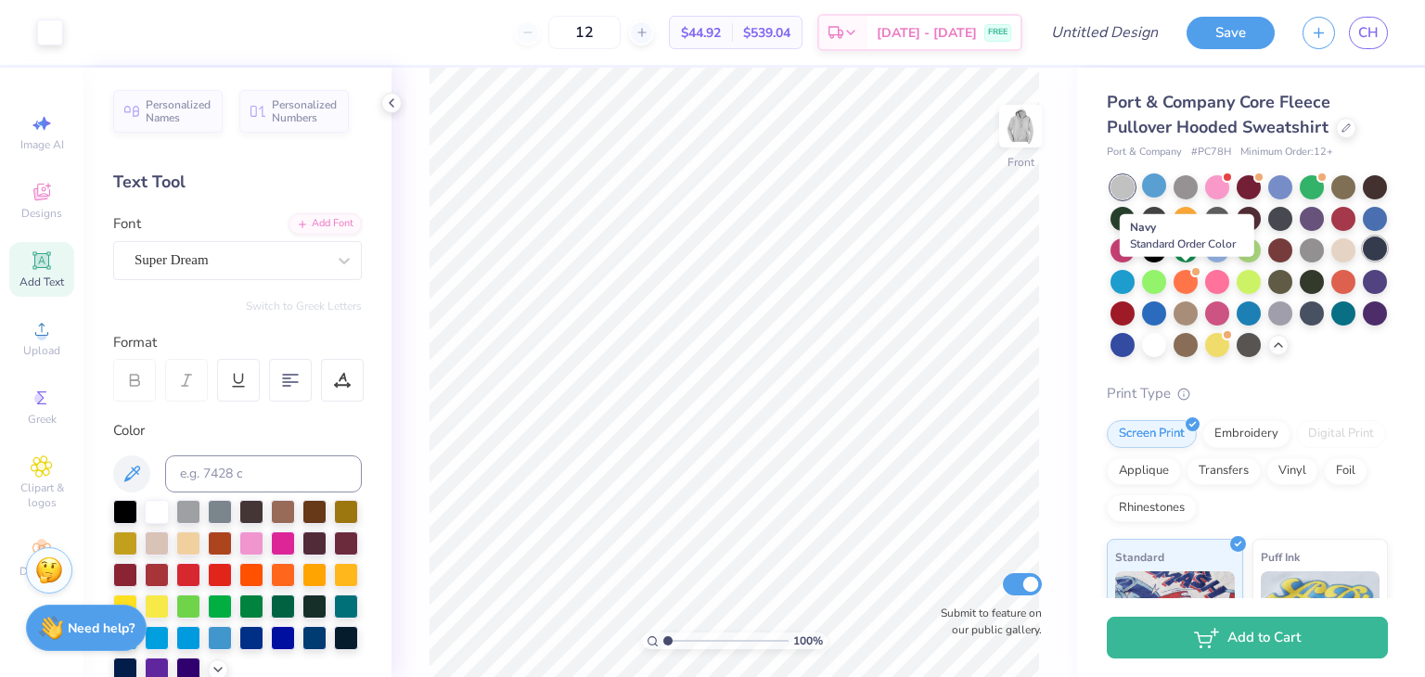
click at [1363, 261] on div at bounding box center [1375, 249] width 24 height 24
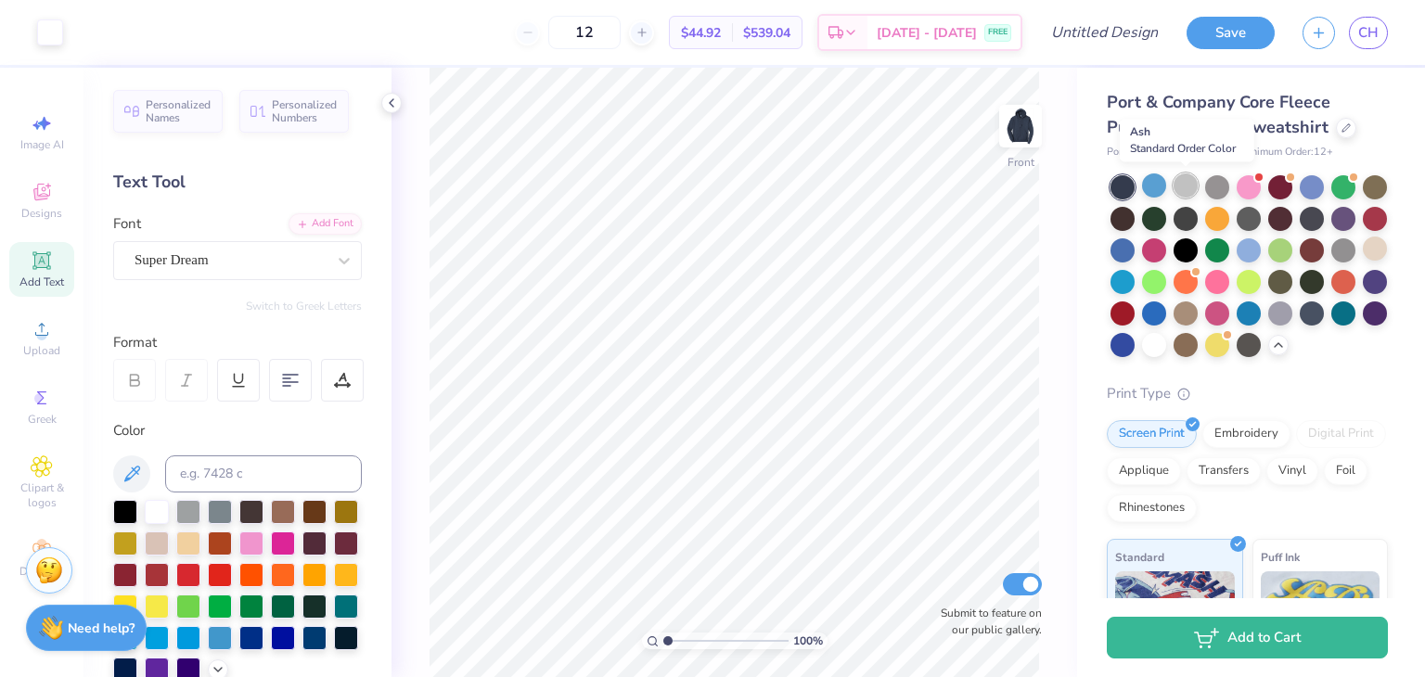
click at [1185, 179] on div at bounding box center [1185, 185] width 24 height 24
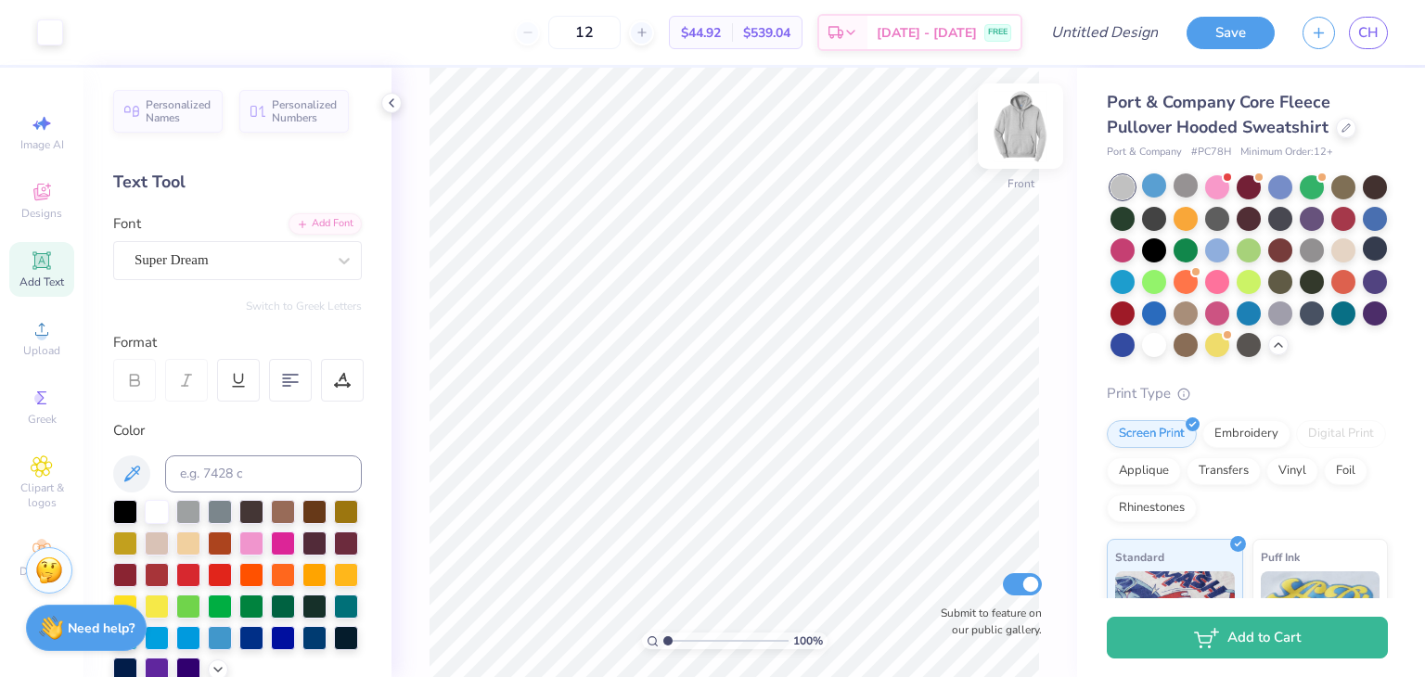
click at [1028, 117] on img at bounding box center [1020, 126] width 74 height 74
click at [26, 216] on span "Designs" at bounding box center [41, 213] width 41 height 15
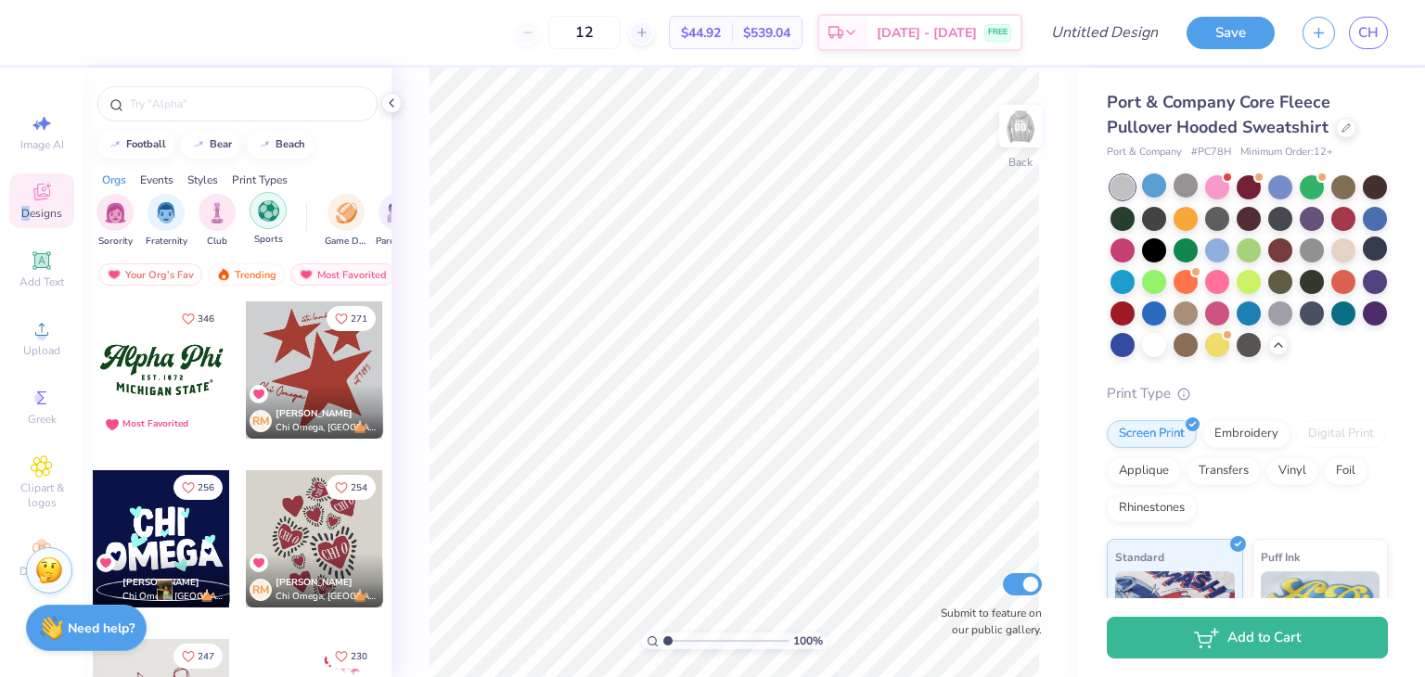
click at [276, 211] on img "filter for Sports" at bounding box center [268, 210] width 21 height 21
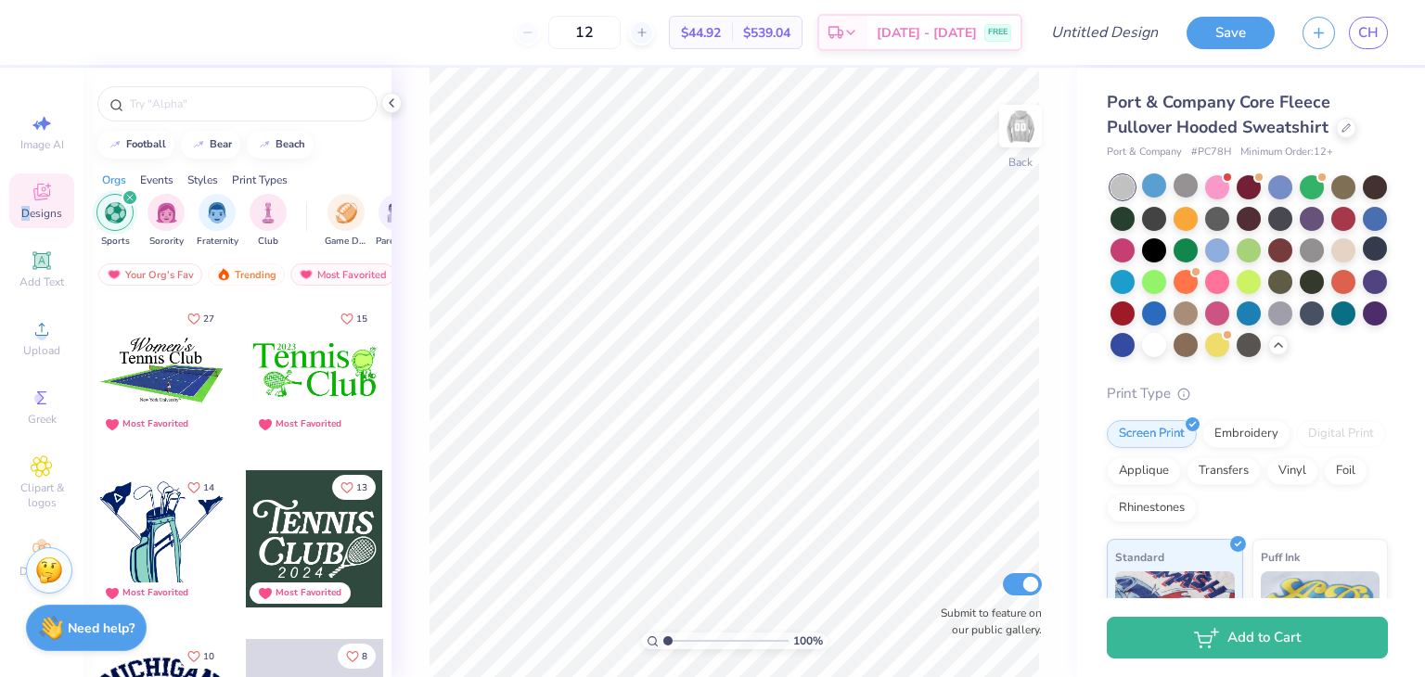
click at [131, 197] on icon "filter for Sports" at bounding box center [130, 198] width 6 height 6
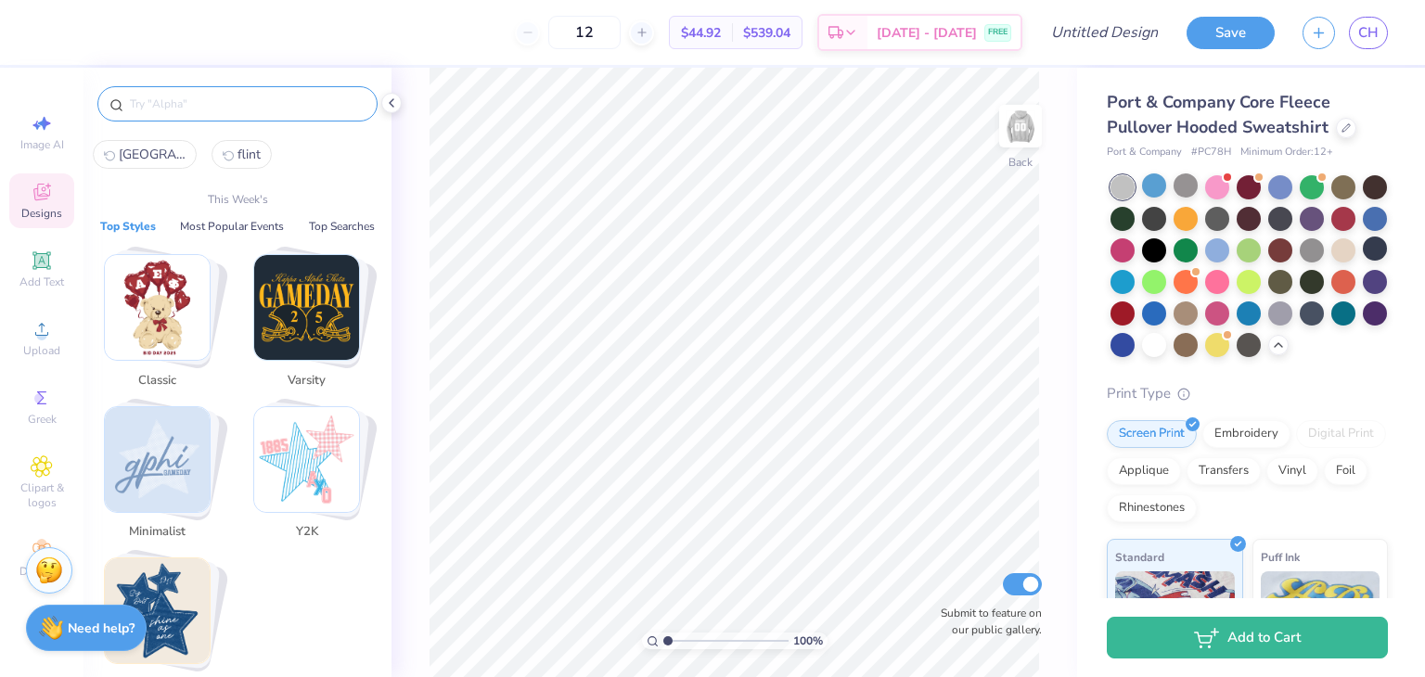
click at [206, 101] on input "text" at bounding box center [246, 104] width 237 height 19
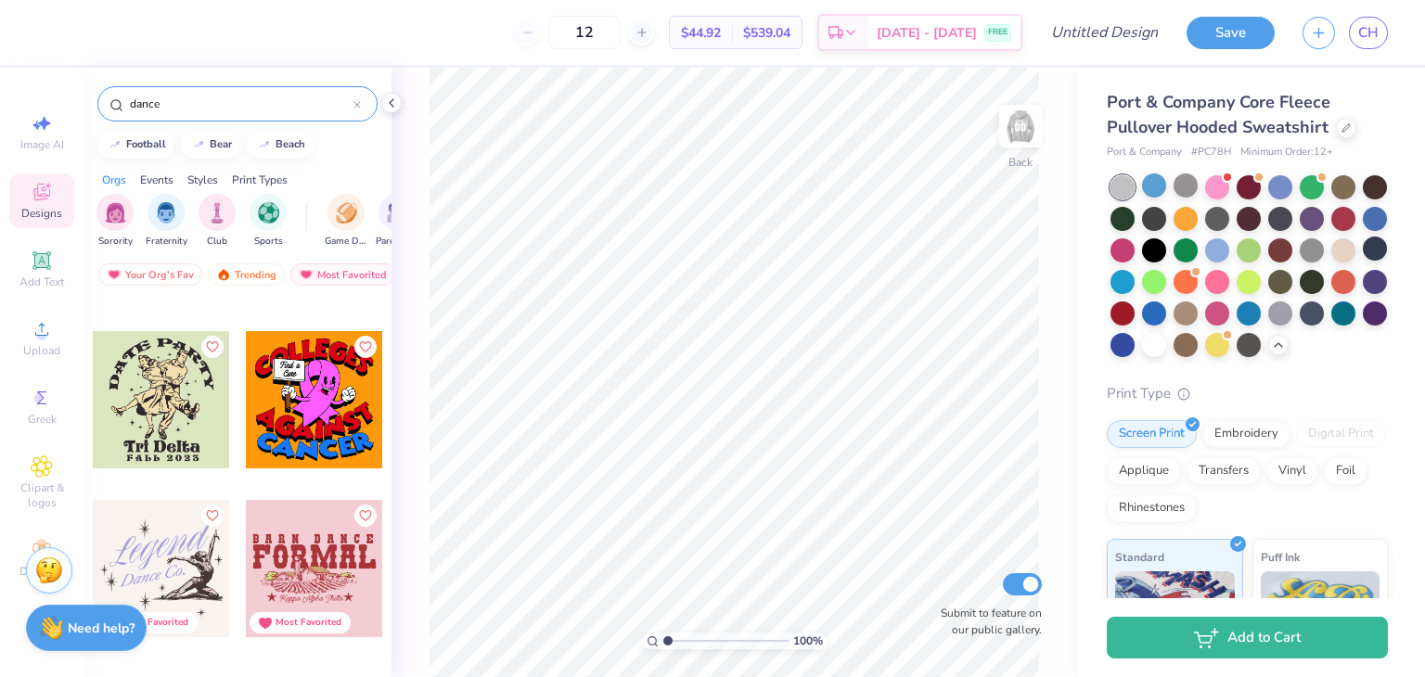
scroll to position [4452, 0]
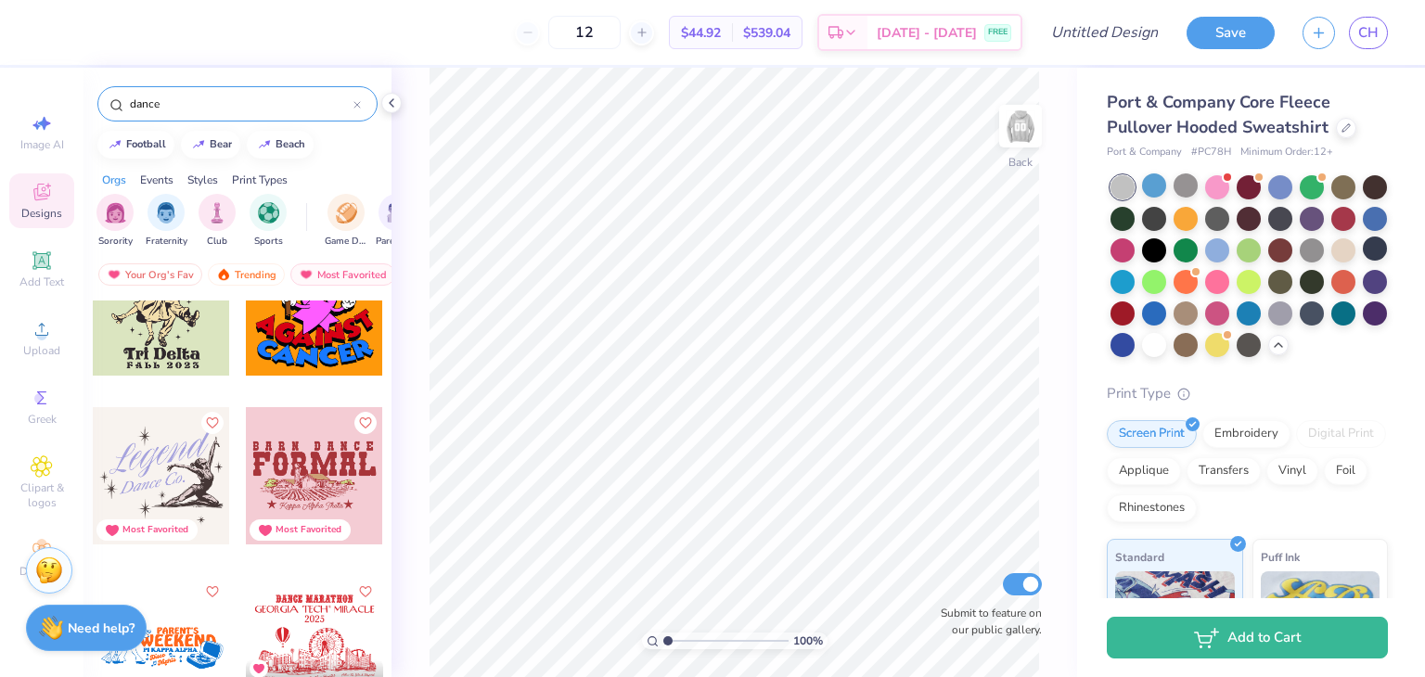
type input "dance"
click at [138, 476] on div at bounding box center [161, 475] width 412 height 137
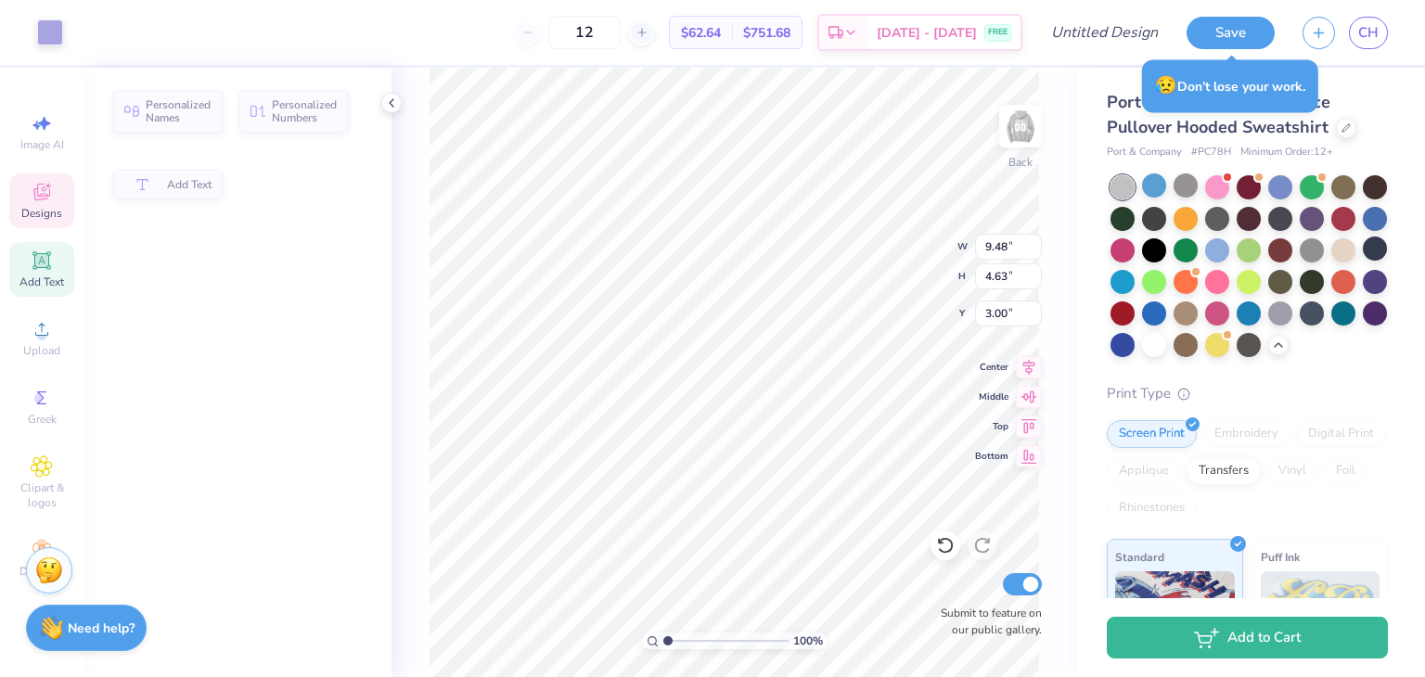
type input "9.48"
type input "4.63"
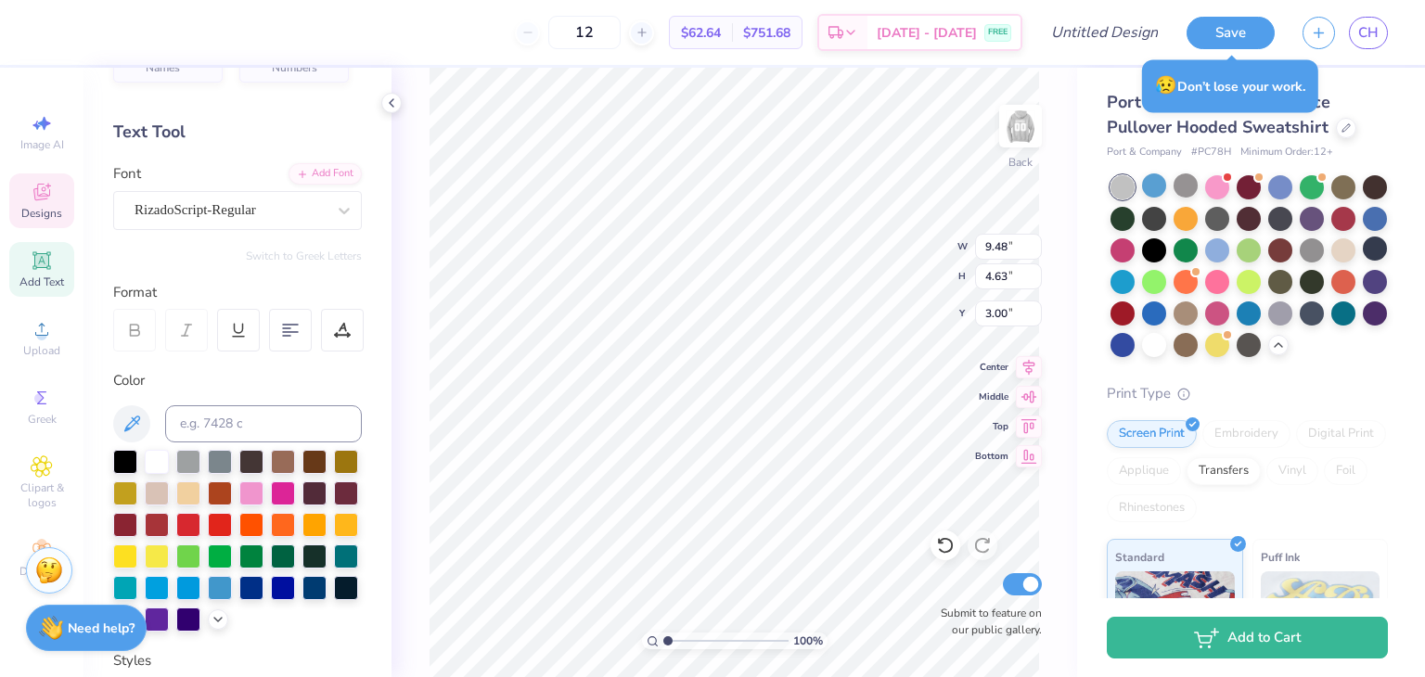
scroll to position [93, 0]
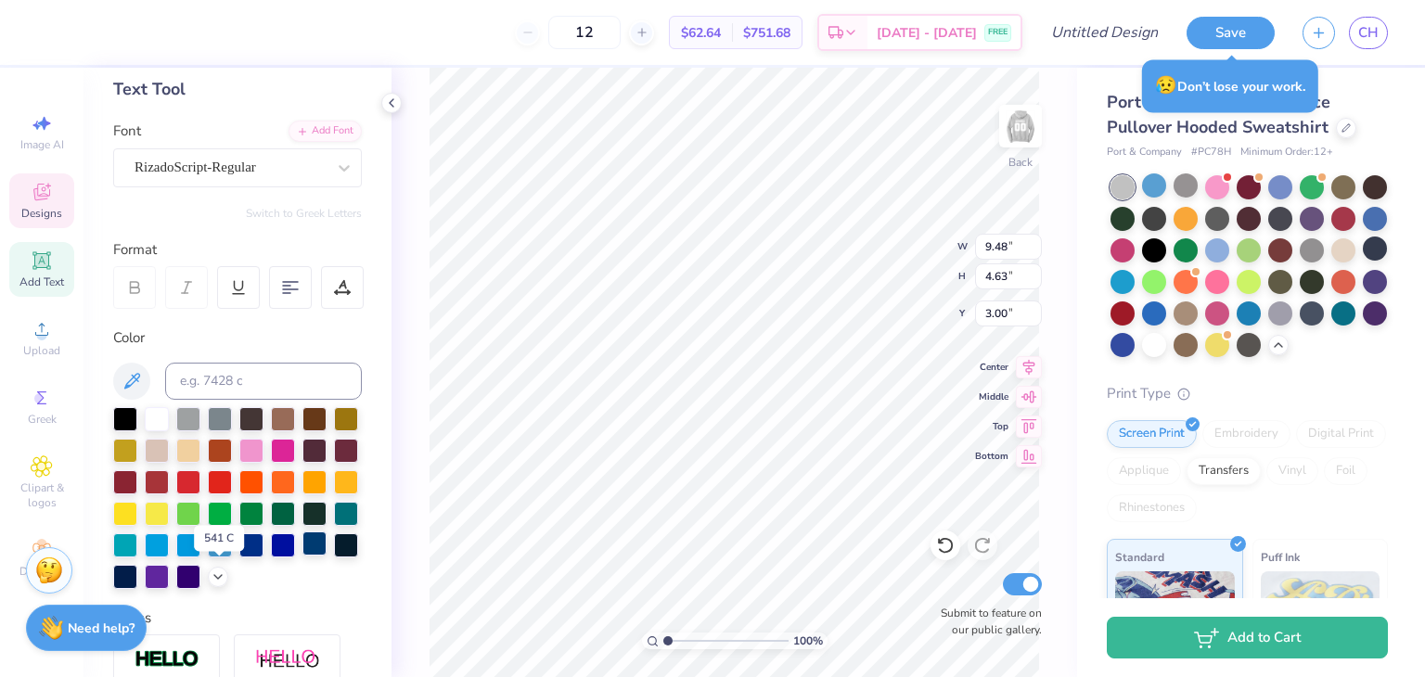
click at [302, 556] on div at bounding box center [314, 544] width 24 height 24
click at [334, 556] on div at bounding box center [346, 544] width 24 height 24
click at [302, 556] on div at bounding box center [314, 544] width 24 height 24
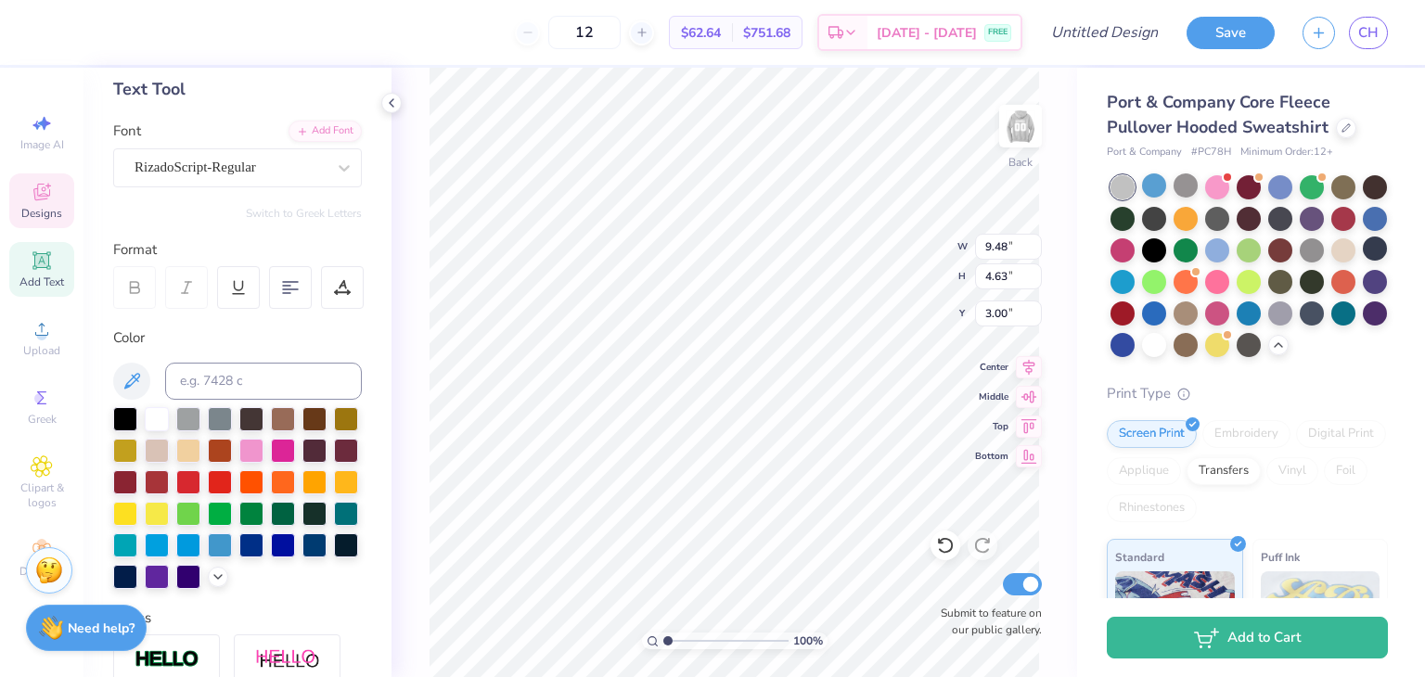
scroll to position [15, 2]
type textarea "[US_STATE]"
type input "6.21"
type input "2.04"
type input "7.36"
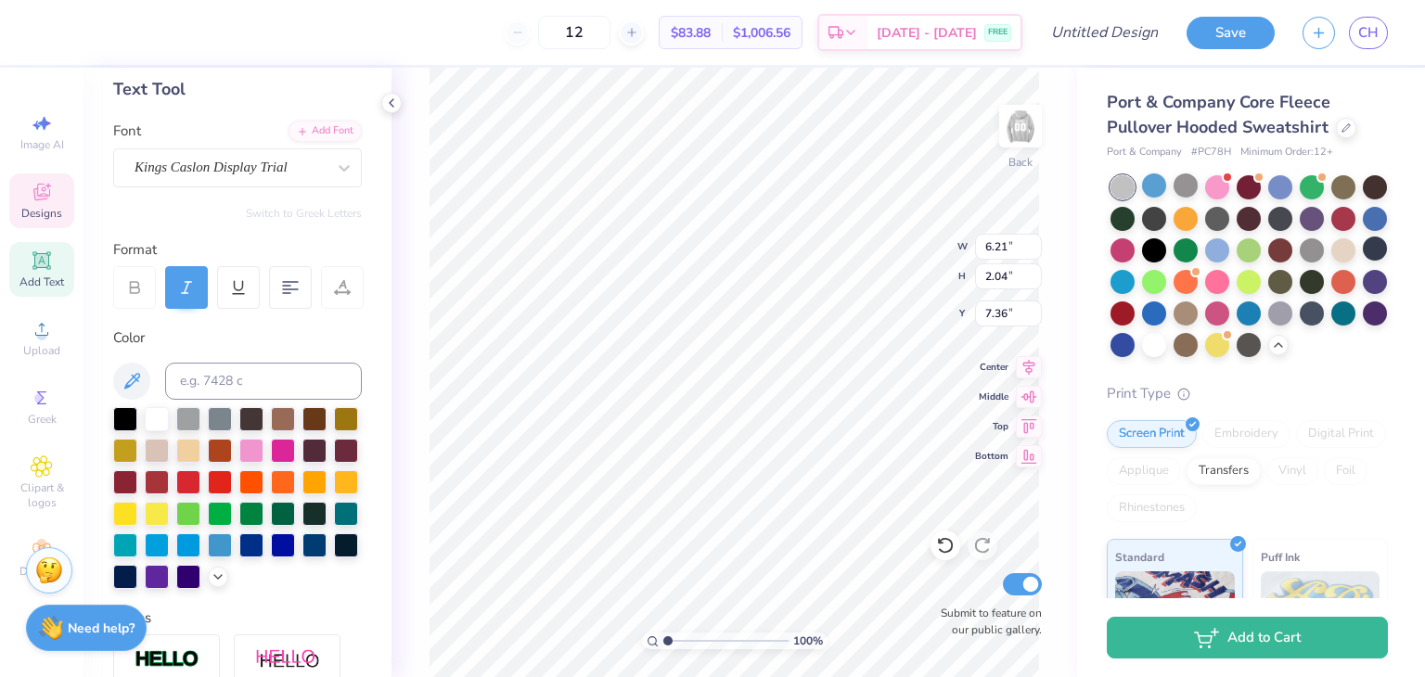
scroll to position [15, 5]
type textarea "Momentum"
click at [334, 556] on div at bounding box center [346, 544] width 24 height 24
drag, startPoint x: 279, startPoint y: 579, endPoint x: 244, endPoint y: 576, distance: 35.4
click at [137, 579] on div at bounding box center [125, 575] width 24 height 24
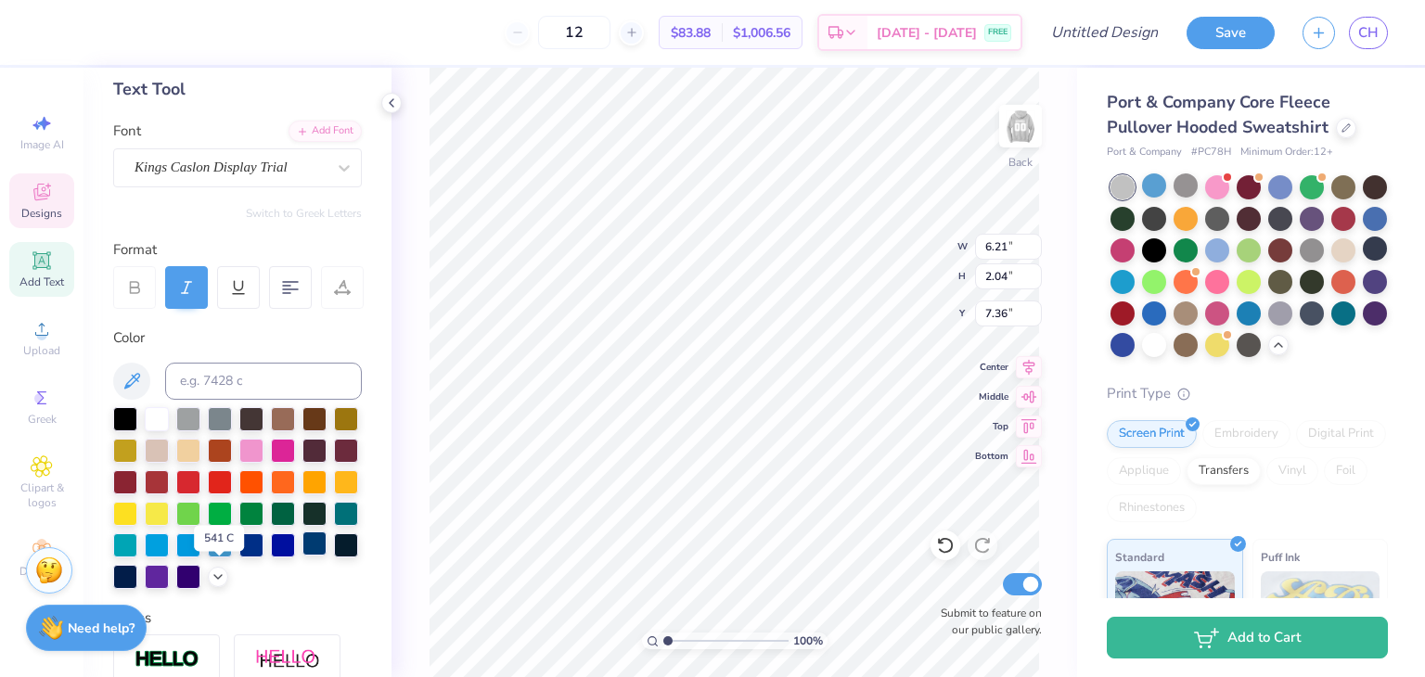
click at [302, 556] on div at bounding box center [314, 544] width 24 height 24
type input "6.80"
type input "6.82"
type input "3.84"
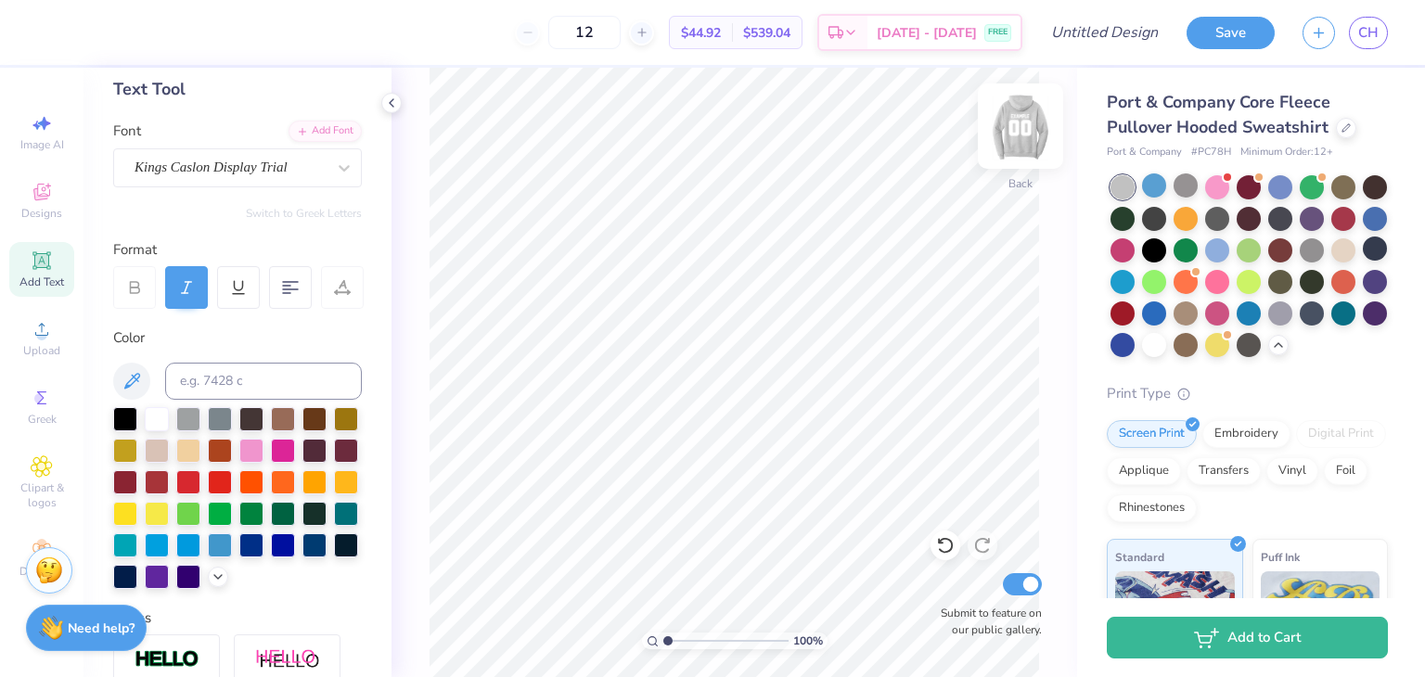
click at [1016, 126] on img at bounding box center [1020, 126] width 74 height 74
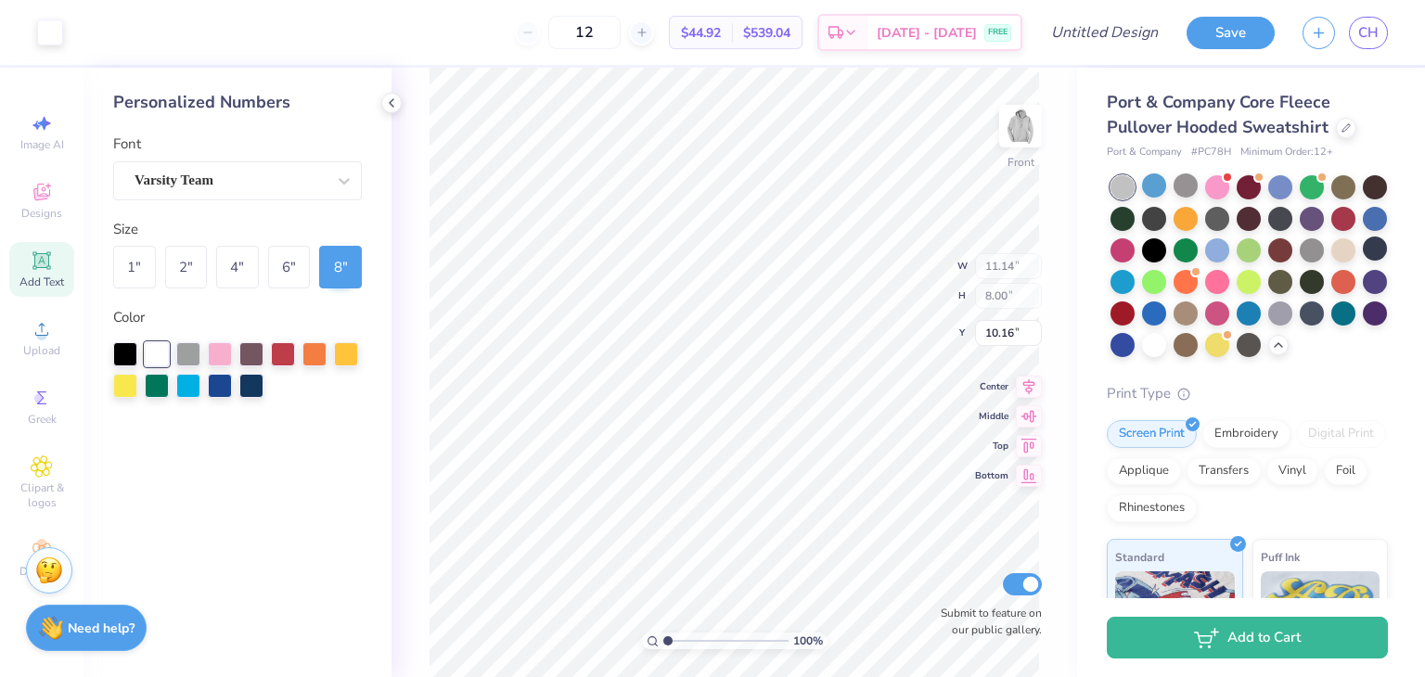
scroll to position [0, 0]
click at [799, 442] on li "Delete" at bounding box center [781, 439] width 146 height 36
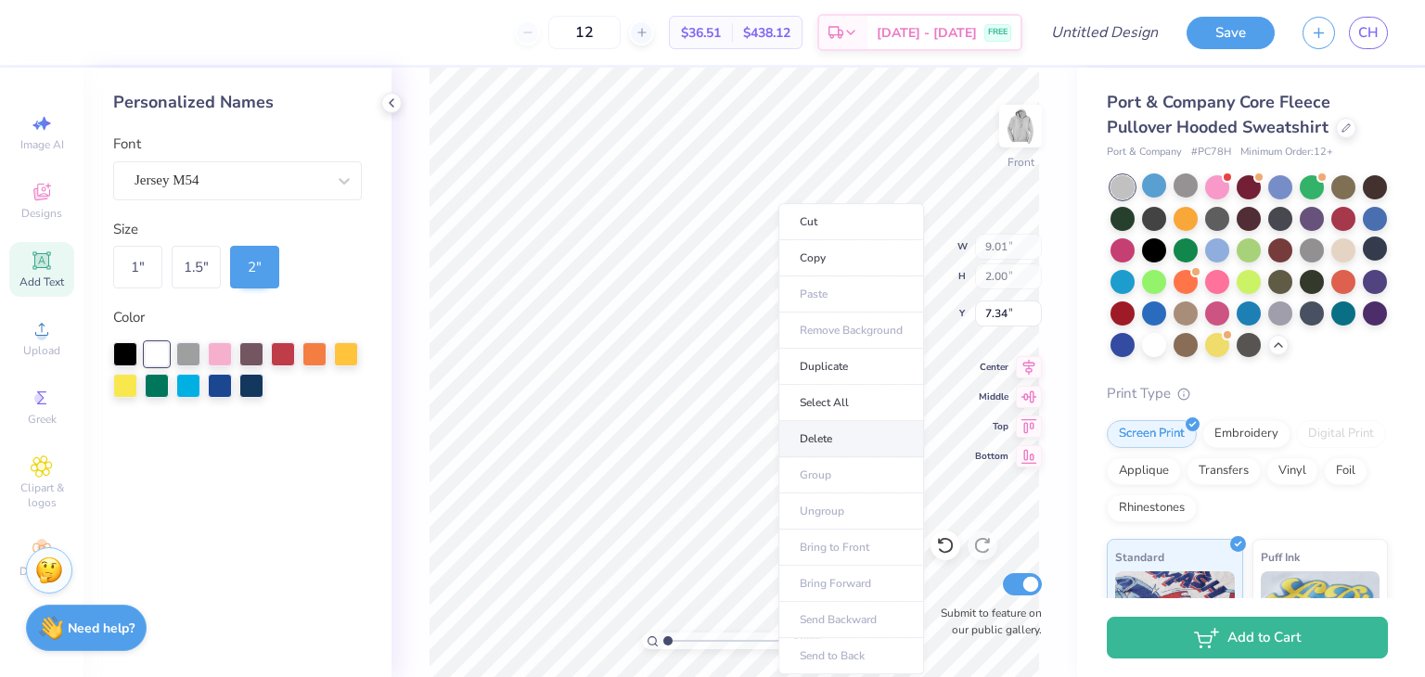
click at [813, 440] on li "Delete" at bounding box center [851, 439] width 146 height 36
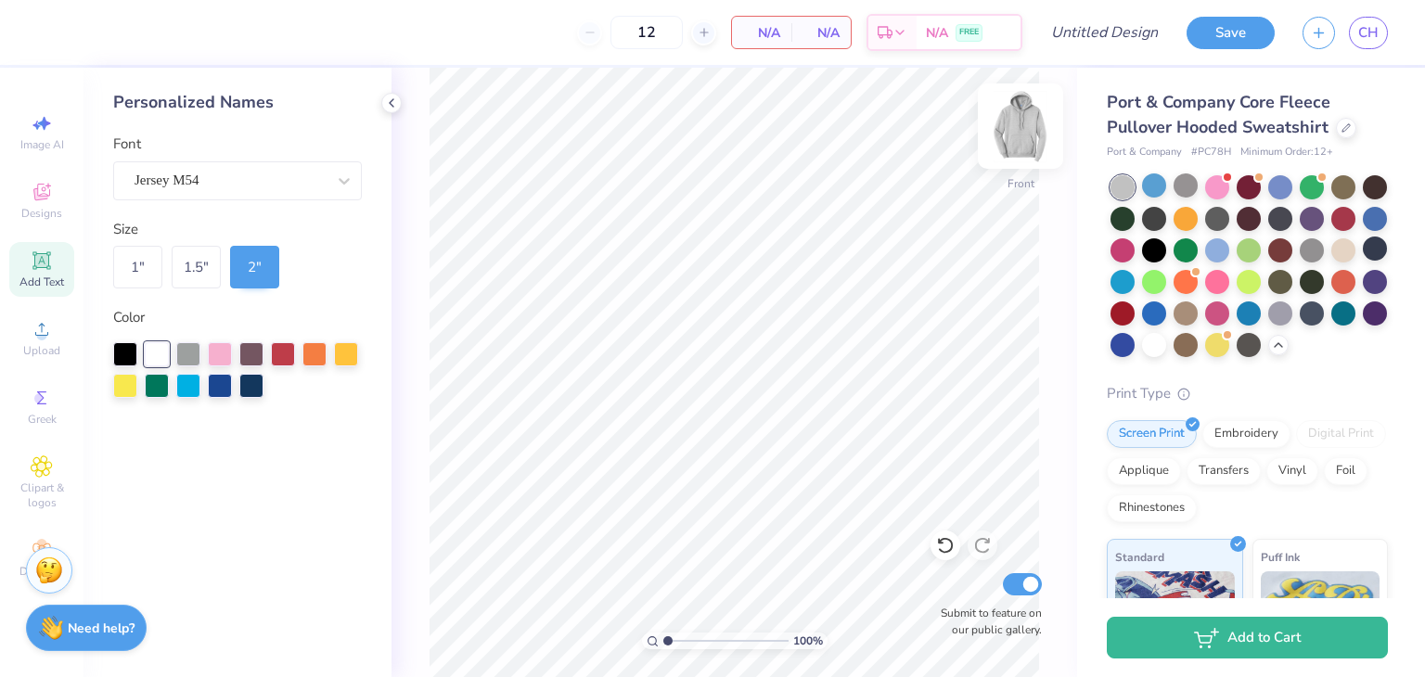
click at [1009, 116] on img at bounding box center [1020, 126] width 74 height 74
click at [48, 213] on span "Designs" at bounding box center [41, 213] width 41 height 15
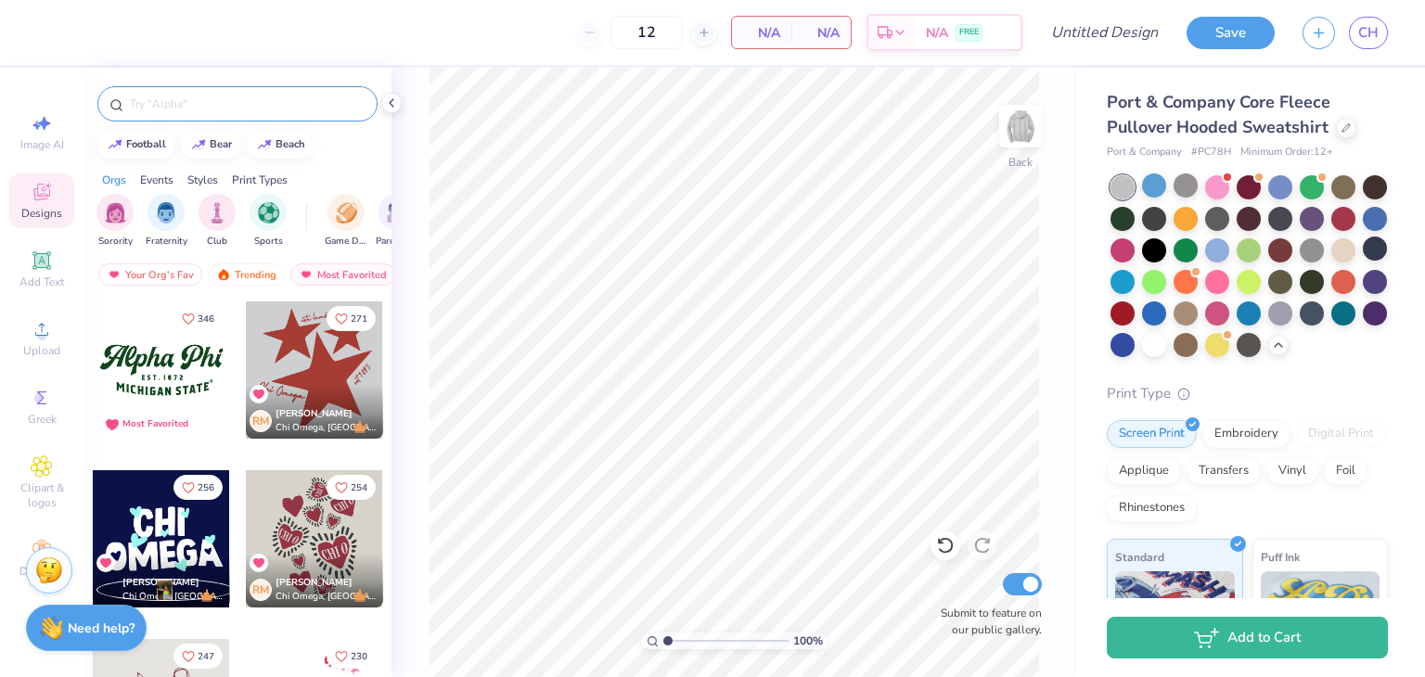
click at [226, 104] on input "text" at bounding box center [246, 104] width 237 height 19
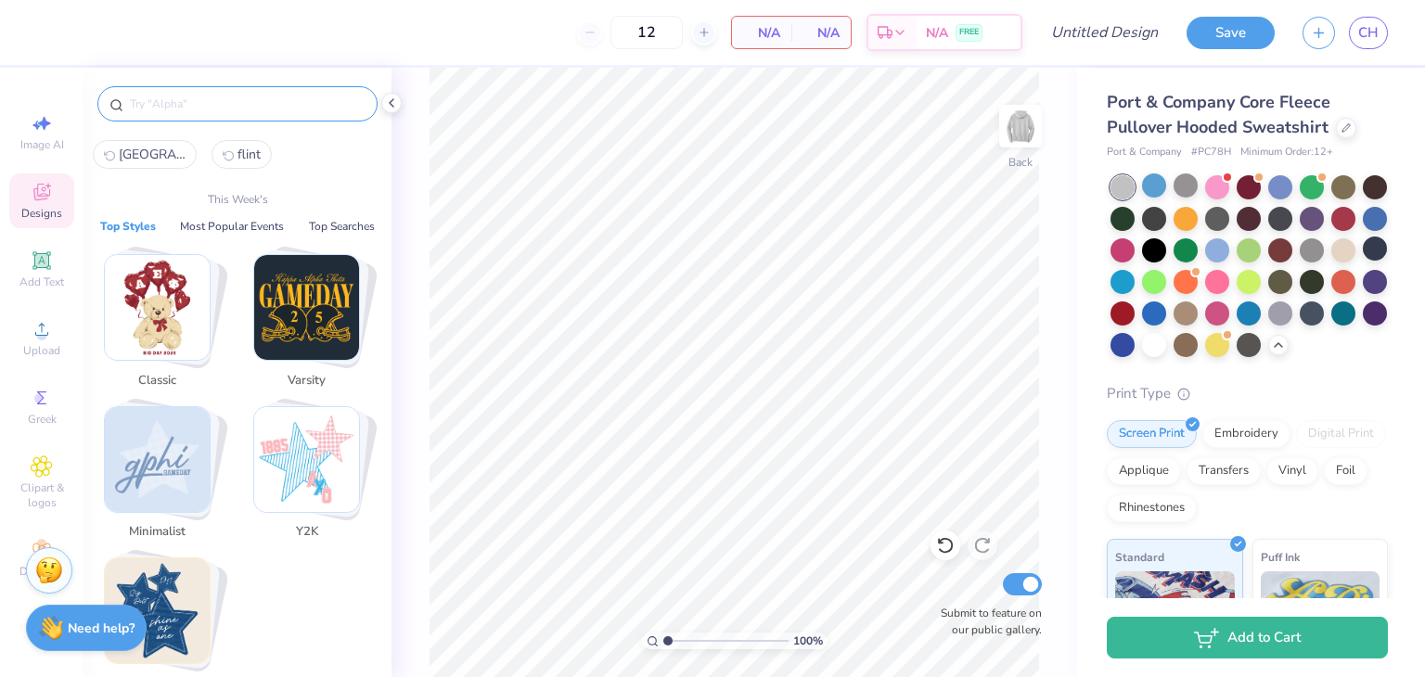
click at [326, 448] on img "Stack Card Button Y2K" at bounding box center [306, 459] width 105 height 105
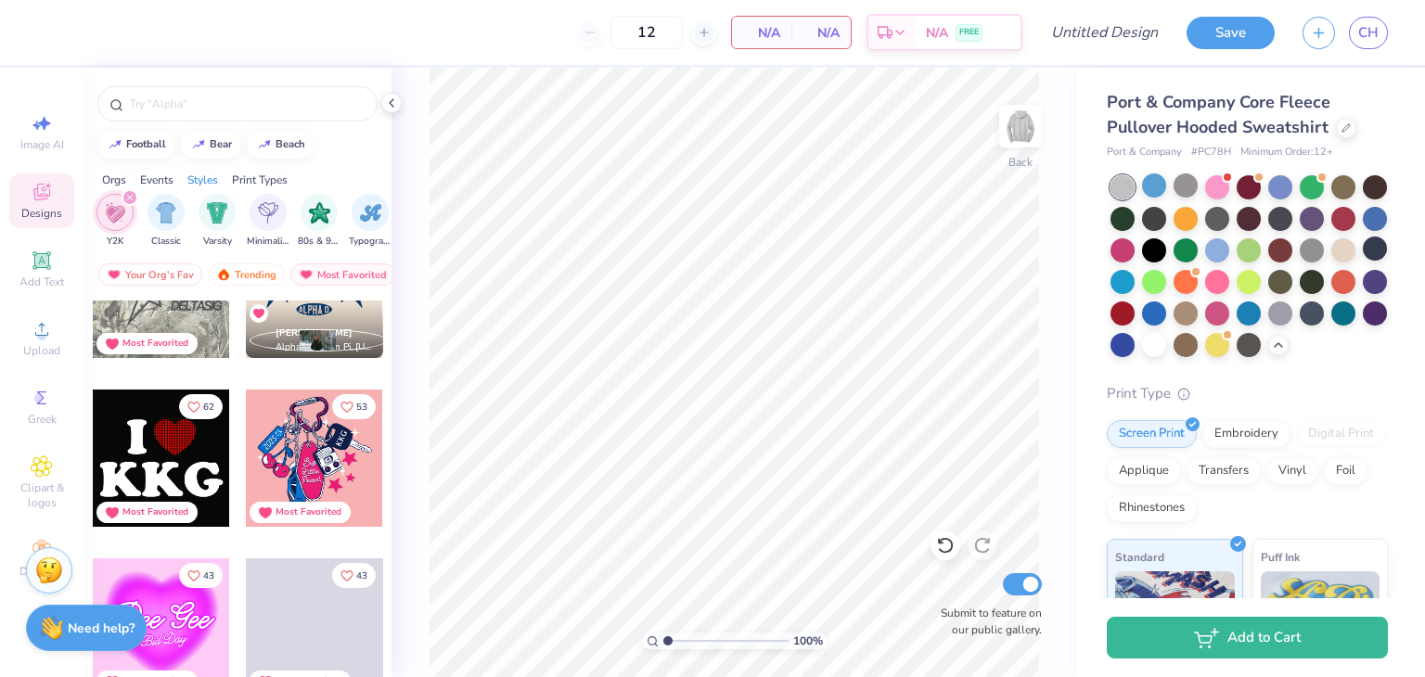
scroll to position [604, 0]
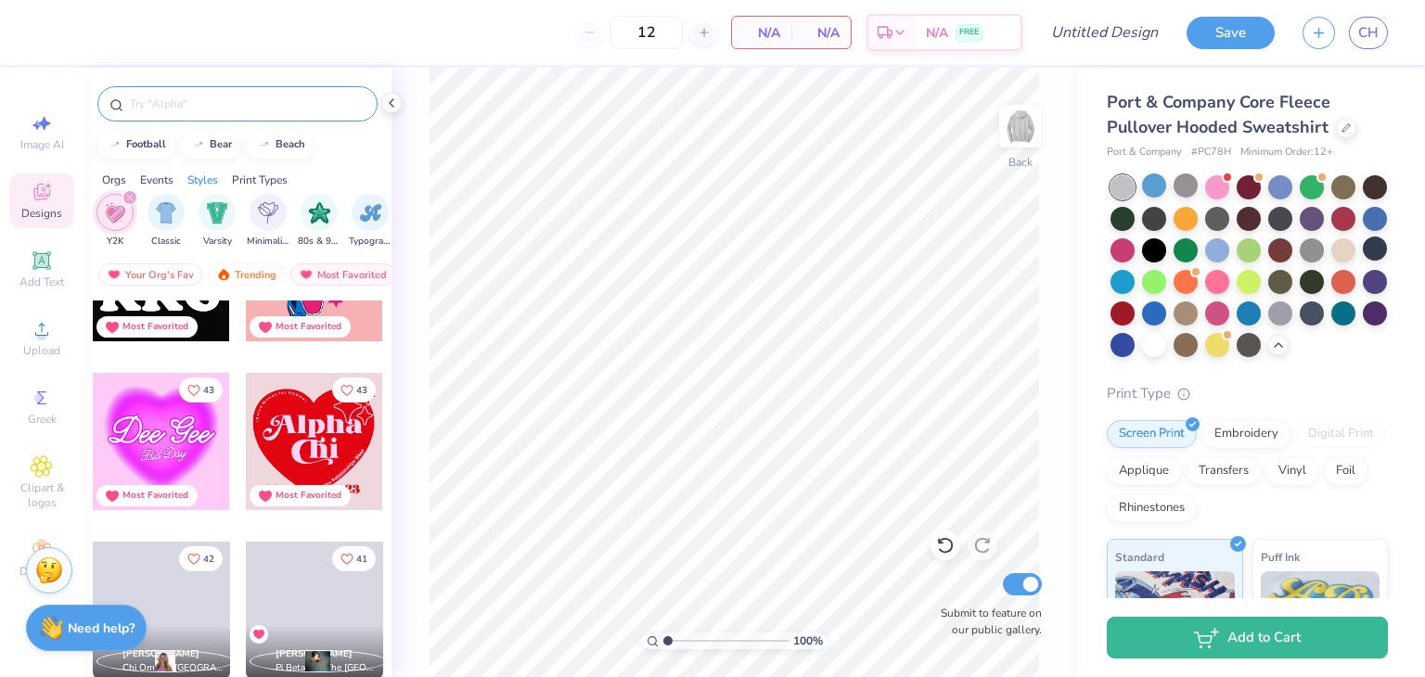
click at [162, 116] on div at bounding box center [237, 103] width 280 height 35
click at [167, 111] on input "text" at bounding box center [246, 104] width 237 height 19
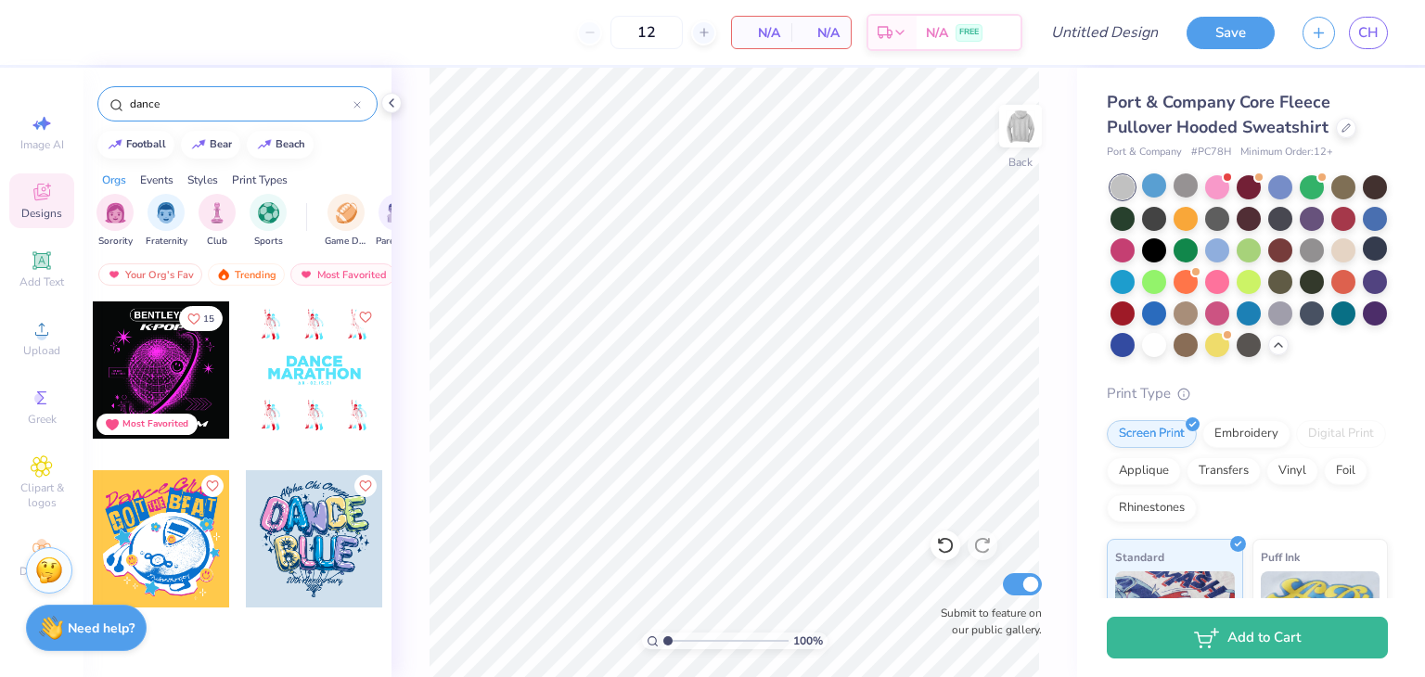
type input "dance"
click at [141, 517] on div at bounding box center [161, 538] width 137 height 137
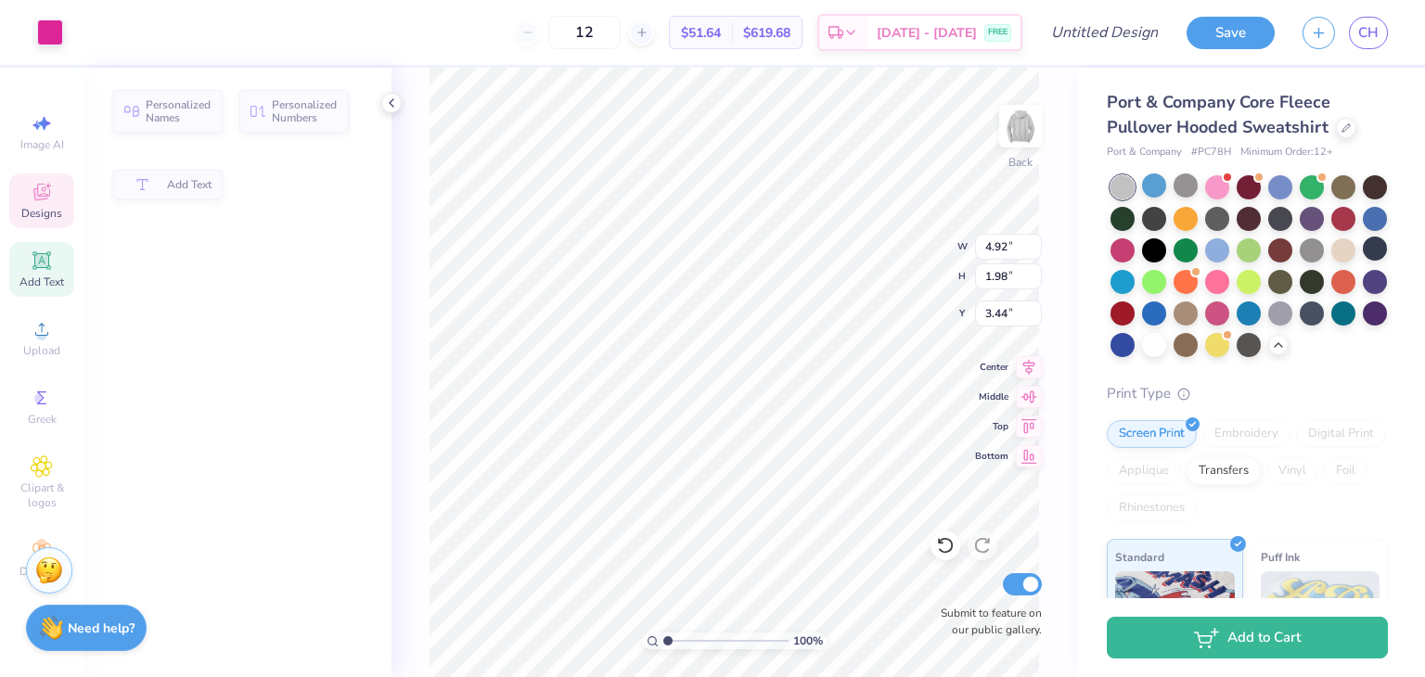
type input "4.92"
type input "1.98"
type input "3.44"
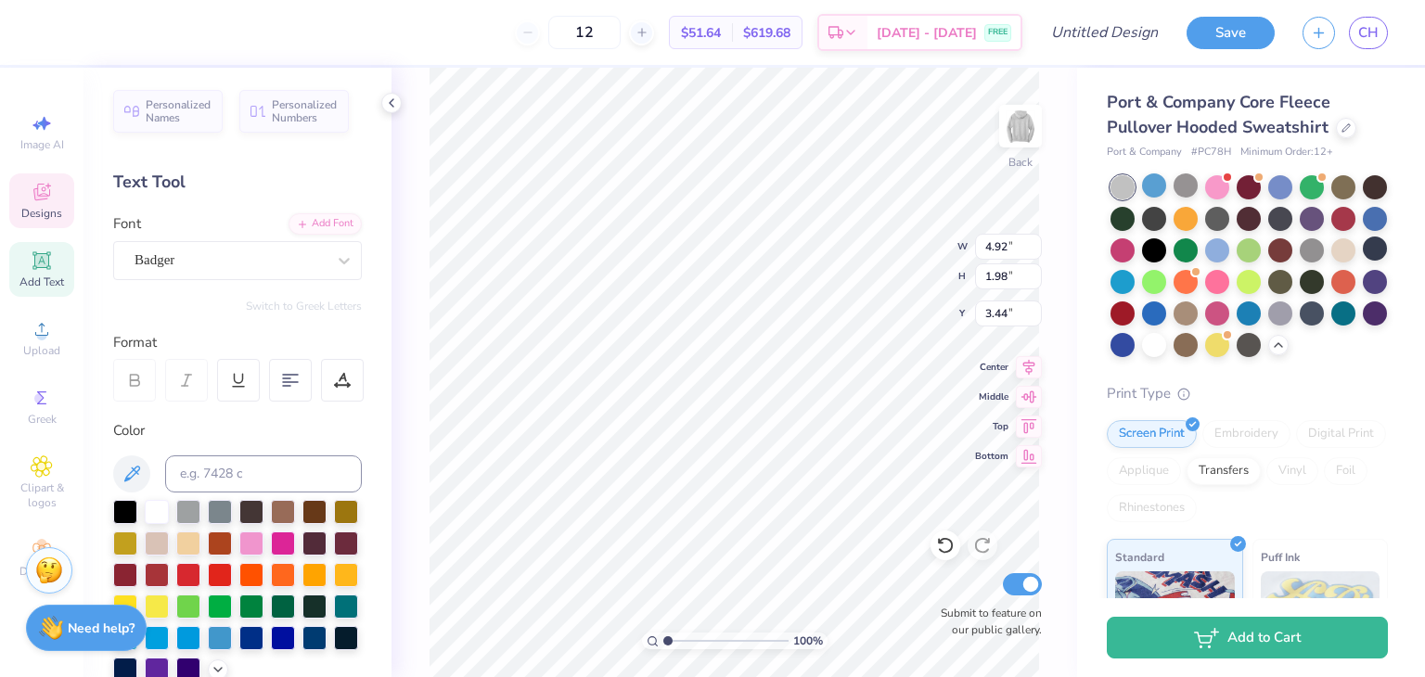
scroll to position [15, 4]
type textarea "[US_STATE]"
click at [302, 648] on div at bounding box center [314, 636] width 24 height 24
type input "3.48"
type input "1.44"
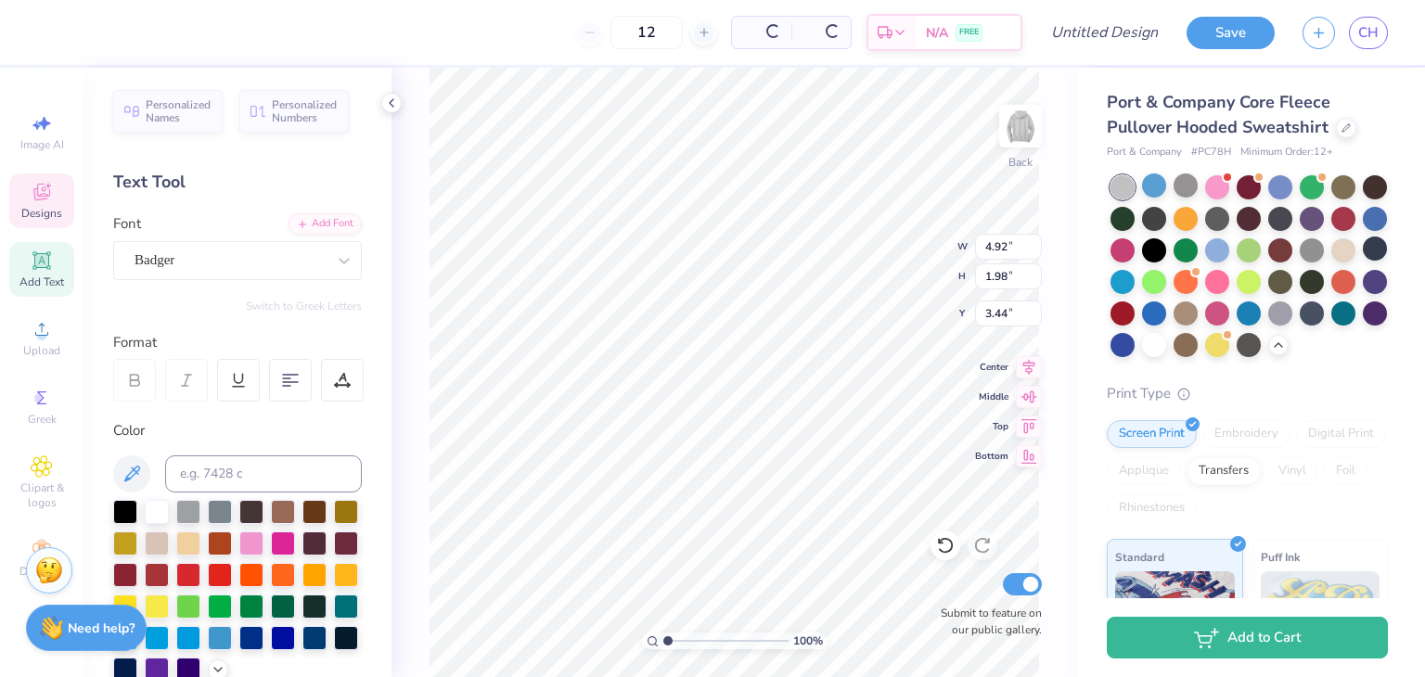
type input "3.00"
type textarea "Momentum"
click at [302, 648] on div at bounding box center [314, 636] width 24 height 24
type input "6.76"
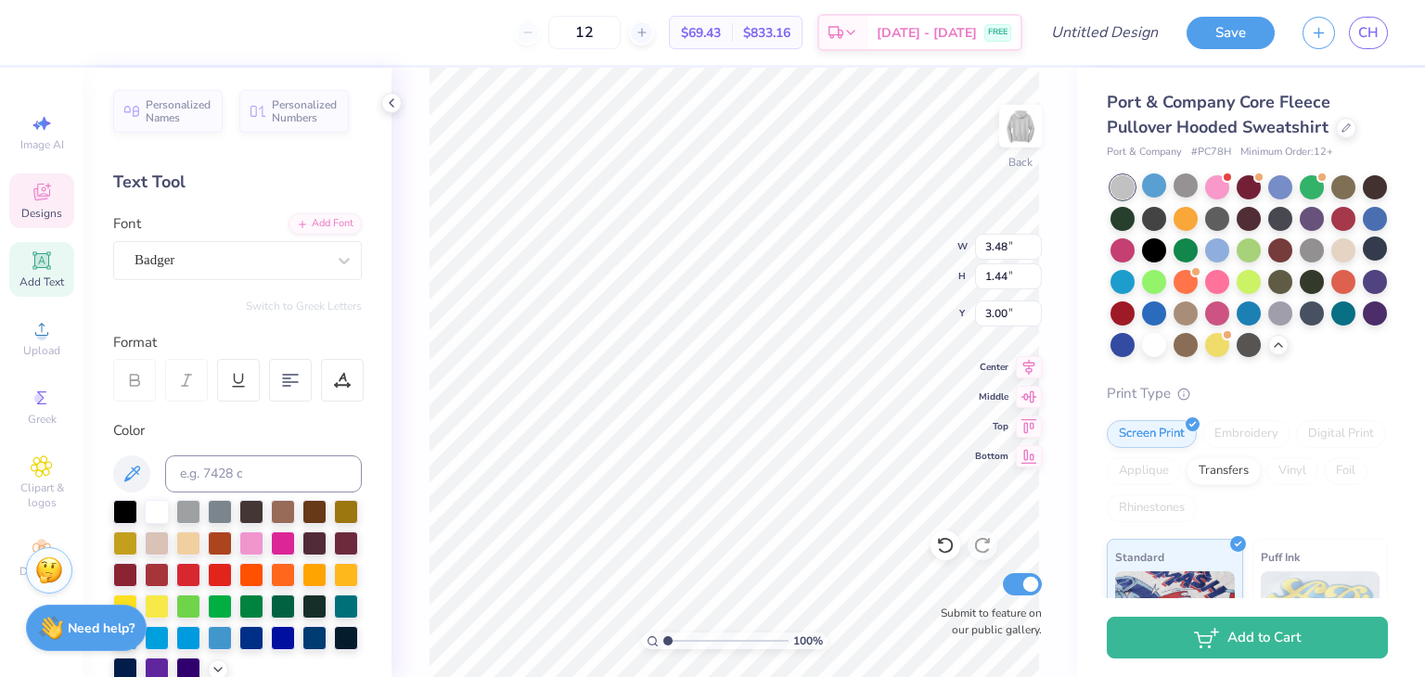
type input "2.39"
type input "3.06"
